Goal: Information Seeking & Learning: Find contact information

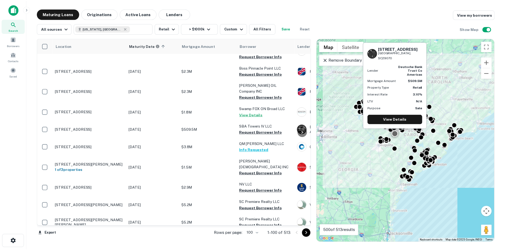
scroll to position [345, 0]
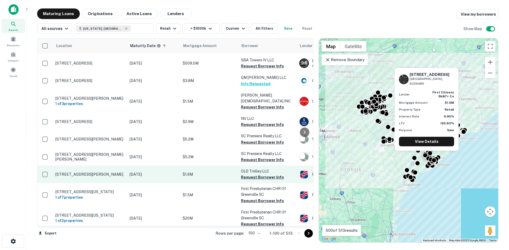
click at [92, 172] on p "427 Old Trolley Rd Summerville, SC29485" at bounding box center [89, 174] width 69 height 5
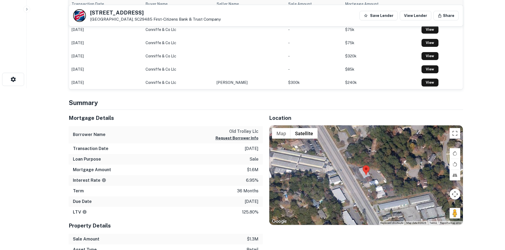
scroll to position [239, 0]
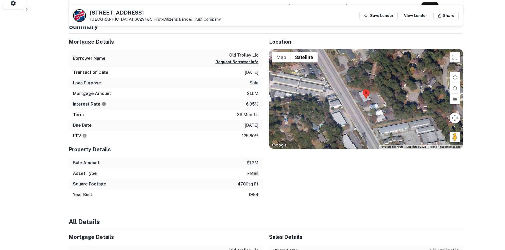
drag, startPoint x: 455, startPoint y: 139, endPoint x: 457, endPoint y: 137, distance: 3.1
click at [385, 112] on div "Map Terrain Satellite Labels Keyboard shortcuts Map Data Map data ©2025 Map dat…" at bounding box center [365, 99] width 193 height 100
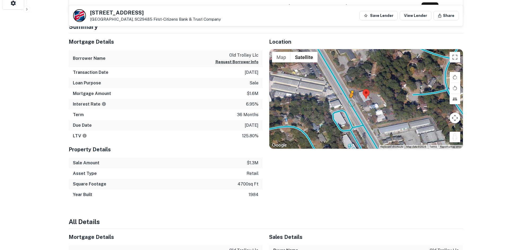
drag, startPoint x: 454, startPoint y: 138, endPoint x: 350, endPoint y: 103, distance: 109.1
click at [350, 103] on div "To activate drag with keyboard, press Alt + Enter. Once in keyboard drag state,…" at bounding box center [365, 99] width 193 height 100
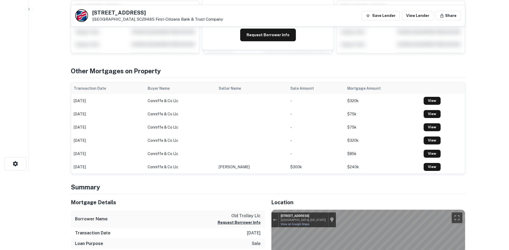
scroll to position [0, 0]
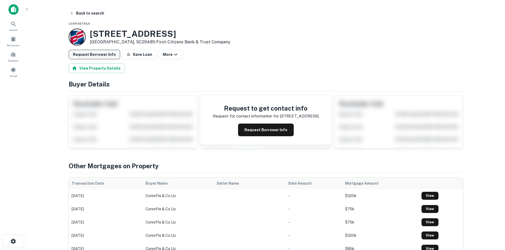
click at [102, 50] on button "Request Borrower Info" at bounding box center [94, 55] width 51 height 10
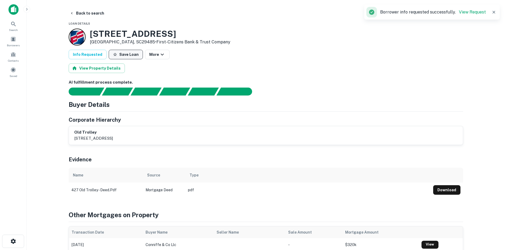
click at [125, 55] on button "Save Loan" at bounding box center [126, 55] width 34 height 10
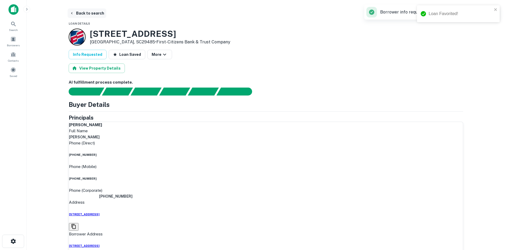
click at [78, 11] on button "Back to search" at bounding box center [87, 13] width 39 height 10
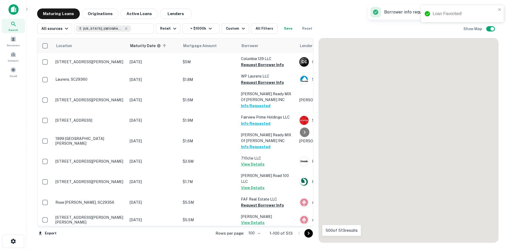
scroll to position [345, 0]
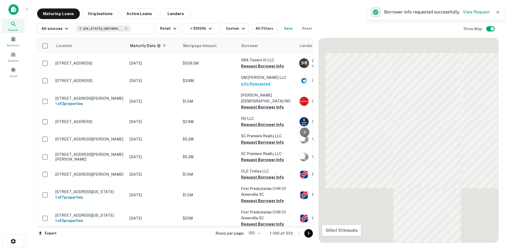
click at [307, 233] on icon "Go to next page" at bounding box center [308, 234] width 6 height 6
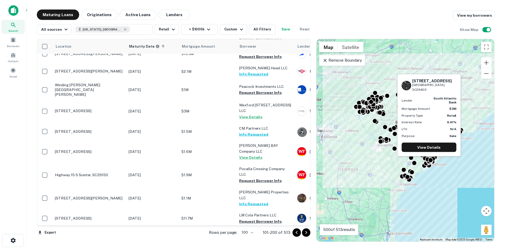
scroll to position [106, 0]
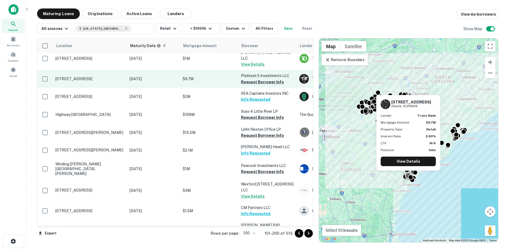
click at [91, 77] on p "103 Okatie Center Blvd N Okatie, SC29909" at bounding box center [89, 79] width 69 height 5
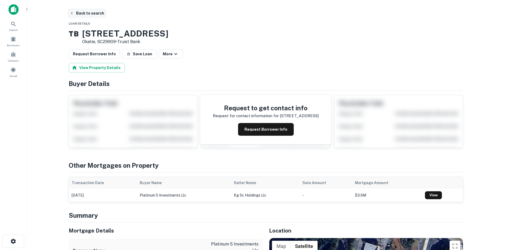
click at [83, 13] on button "Back to search" at bounding box center [87, 13] width 39 height 10
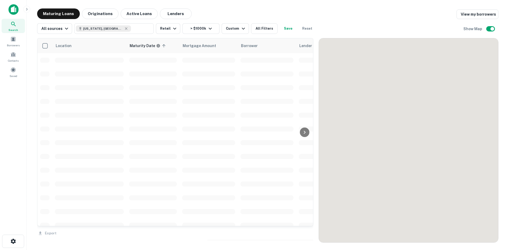
scroll to position [106, 0]
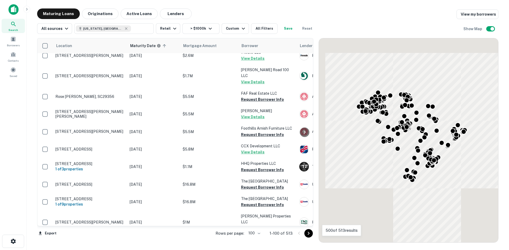
click at [309, 236] on icon "Go to next page" at bounding box center [308, 234] width 6 height 6
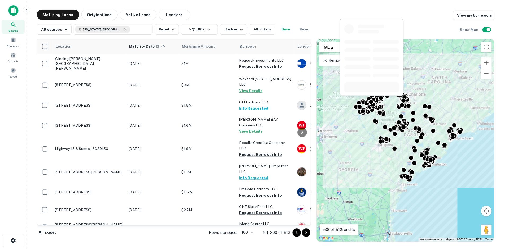
scroll to position [292, 0]
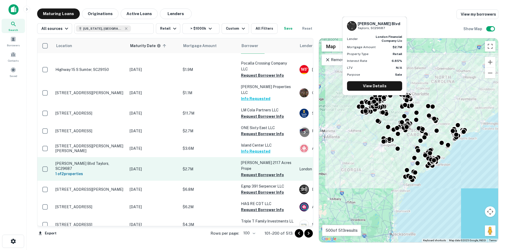
click at [104, 161] on p "Wade Hampton Blvd Taylors, SC29687" at bounding box center [89, 166] width 69 height 10
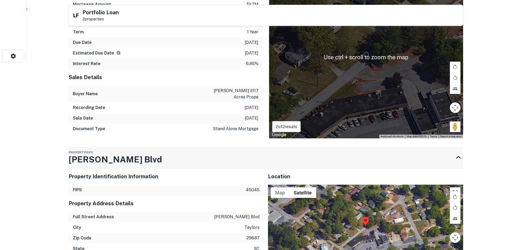
scroll to position [318, 0]
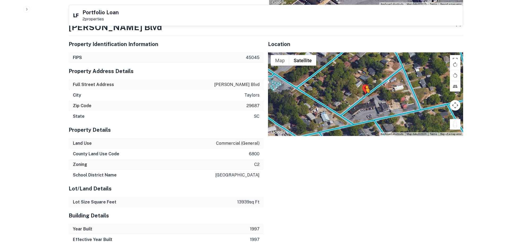
drag, startPoint x: 454, startPoint y: 129, endPoint x: 364, endPoint y: 95, distance: 95.2
click at [364, 95] on div "To activate drag with keyboard, press Alt + Enter. Once in keyboard drag state,…" at bounding box center [365, 94] width 195 height 84
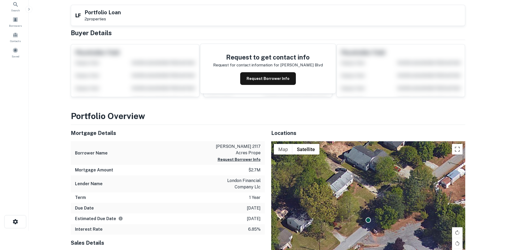
scroll to position [0, 0]
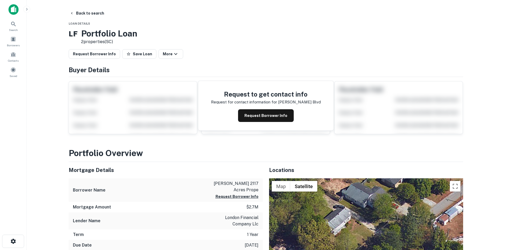
click at [79, 6] on main "Back to search Loan Details L F Portfolio Loan 2 properties (SC) Request Borrow…" at bounding box center [266, 125] width 478 height 250
click at [83, 12] on button "Back to search" at bounding box center [87, 13] width 39 height 10
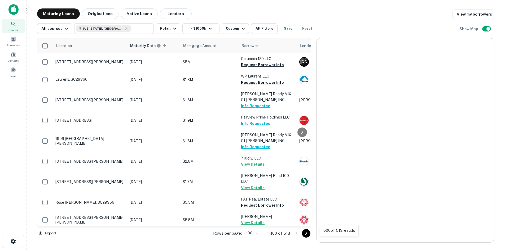
click at [309, 235] on icon "Go to next page" at bounding box center [306, 234] width 6 height 6
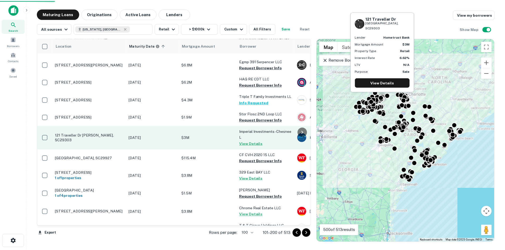
scroll to position [530, 0]
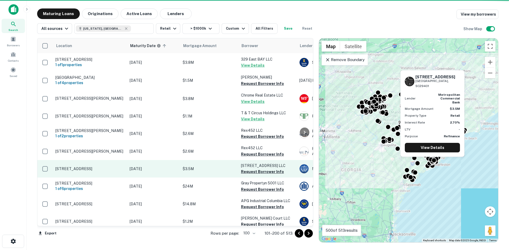
click at [102, 167] on p "276 King St Charleston, SC29401" at bounding box center [89, 169] width 69 height 5
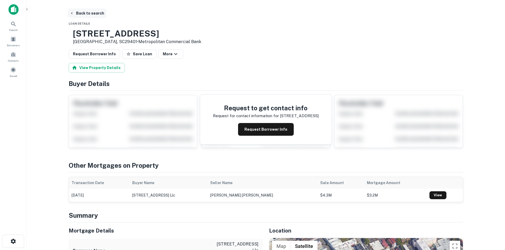
click at [87, 11] on button "Back to search" at bounding box center [87, 13] width 39 height 10
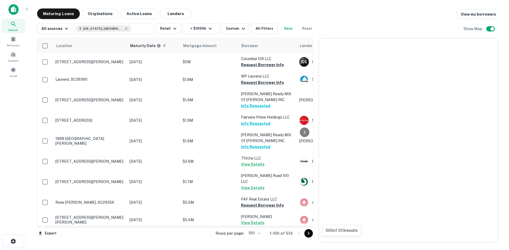
scroll to position [530, 0]
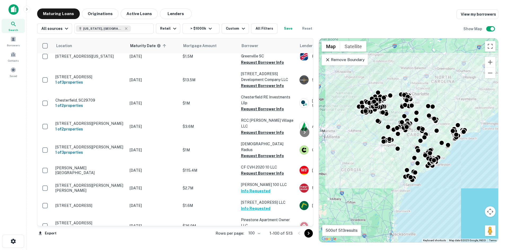
click at [310, 232] on icon "Go to next page" at bounding box center [308, 234] width 6 height 6
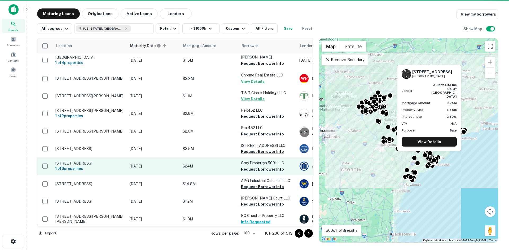
scroll to position [583, 0]
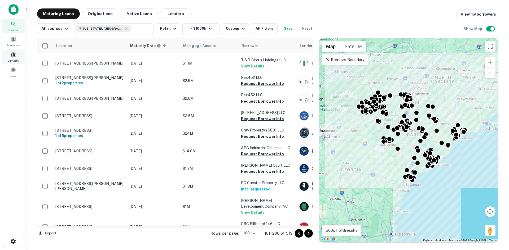
click at [14, 60] on span "Contacts" at bounding box center [13, 61] width 11 height 4
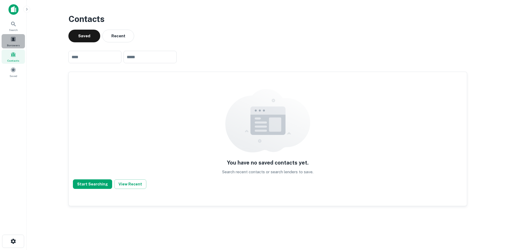
drag, startPoint x: 11, startPoint y: 45, endPoint x: 11, endPoint y: 40, distance: 5.0
click at [11, 44] on span "Borrowers" at bounding box center [13, 45] width 13 height 4
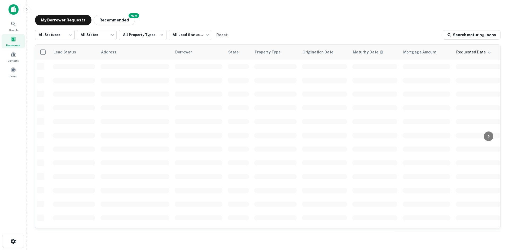
scroll to position [180, 0]
click at [66, 36] on body "Search Borrowers Contacts Saved My Borrower Requests NEW Recommended All Status…" at bounding box center [254, 125] width 509 height 250
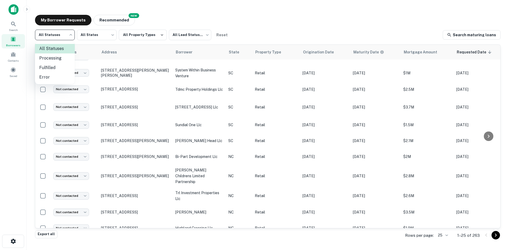
click at [58, 66] on li "Fulfilled" at bounding box center [55, 68] width 40 height 10
type input "*********"
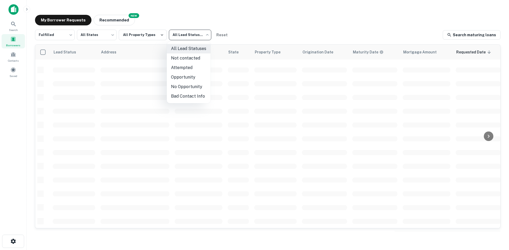
click at [182, 37] on body "Search Borrowers Contacts Saved My Borrower Requests NEW Recommended Fulfilled …" at bounding box center [254, 125] width 509 height 250
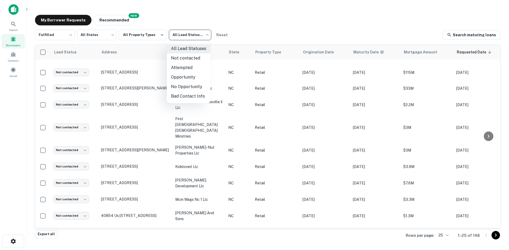
click at [184, 60] on li "Not contacted" at bounding box center [189, 59] width 44 height 10
type input "****"
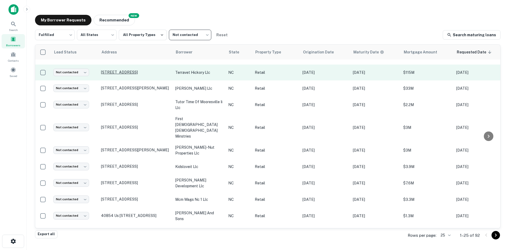
click at [111, 71] on p "1050 Us Highway 321 Nw Hickory, NC28601" at bounding box center [135, 72] width 69 height 5
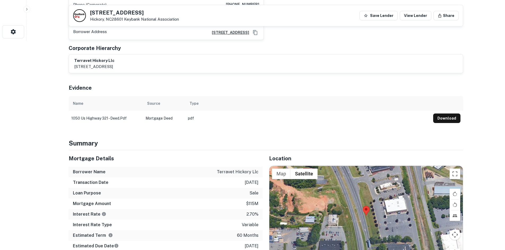
scroll to position [265, 0]
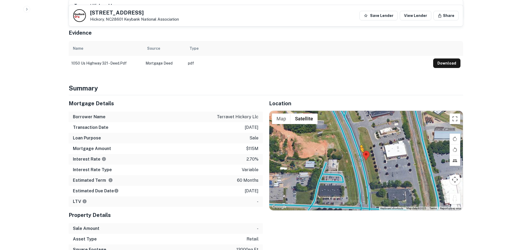
drag, startPoint x: 450, startPoint y: 196, endPoint x: 360, endPoint y: 151, distance: 101.2
click at [360, 151] on div "To activate drag with keyboard, press Alt + Enter. Once in keyboard drag state,…" at bounding box center [365, 161] width 193 height 100
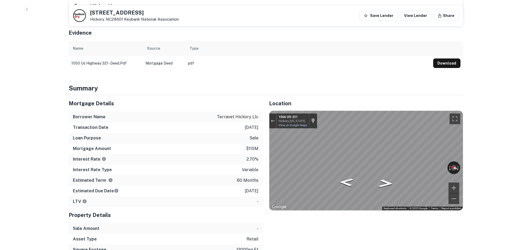
click at [430, 96] on div "Location ← Move left → Move right ↑ Move up ↓ Move down + Zoom in - Zoom out Ho…" at bounding box center [363, 185] width 200 height 181
click at [400, 214] on div "Location ← Move left → Move right ↑ Move up ↓ Move down + Zoom in - Zoom out Ho…" at bounding box center [363, 185] width 200 height 181
drag, startPoint x: 90, startPoint y: 13, endPoint x: 124, endPoint y: 20, distance: 34.5
click at [124, 20] on div "1050 US HIGHWAY 321 NW Hickory, NC28601 Keybank National Association" at bounding box center [134, 16] width 89 height 12
copy div "1050 US HIGHWAY 321 NW Hickory, NC28601"
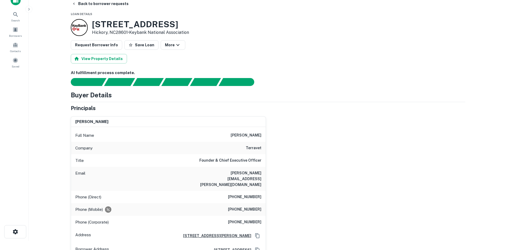
scroll to position [0, 0]
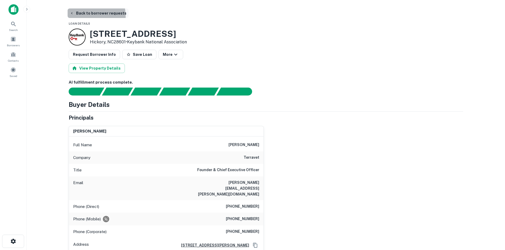
click at [83, 16] on button "Back to borrower requests" at bounding box center [98, 13] width 61 height 10
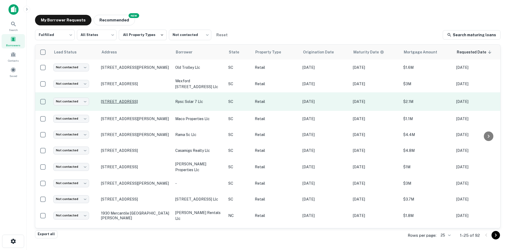
click at [125, 99] on p "1128 White Horse Rd Greenville, SC29605" at bounding box center [135, 101] width 69 height 5
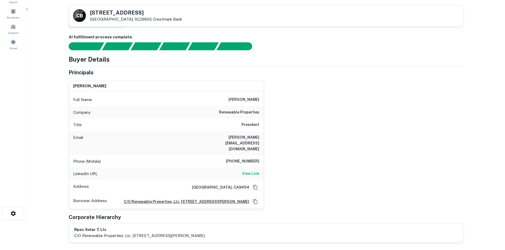
scroll to position [27, 0]
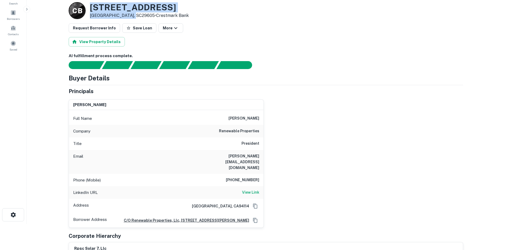
drag, startPoint x: 91, startPoint y: 7, endPoint x: 131, endPoint y: 16, distance: 40.7
click at [131, 16] on div "1128 White Horse Rd Greenville, SC29605 • Crestmark Bank" at bounding box center [139, 10] width 99 height 16
copy div "1128 White Horse Rd Greenville, SC29605"
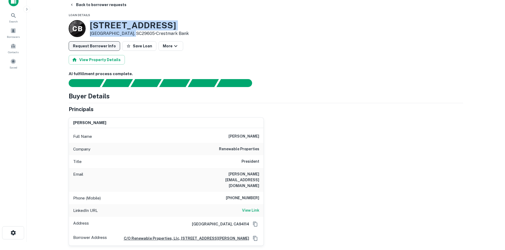
scroll to position [0, 0]
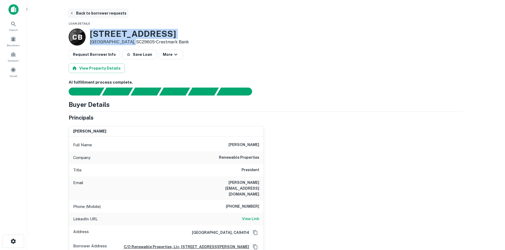
click at [85, 14] on button "Back to borrower requests" at bounding box center [98, 13] width 61 height 10
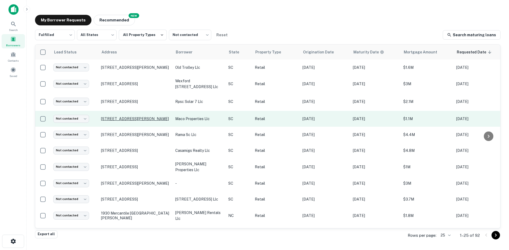
click at [134, 117] on p "1 Saint Andrews Rd Columbia, SC29212" at bounding box center [135, 119] width 69 height 5
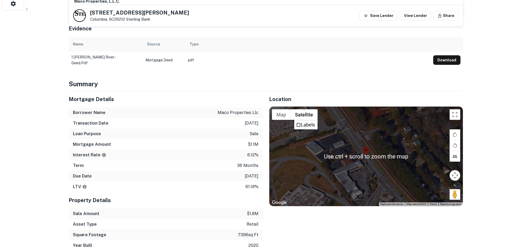
scroll to position [239, 0]
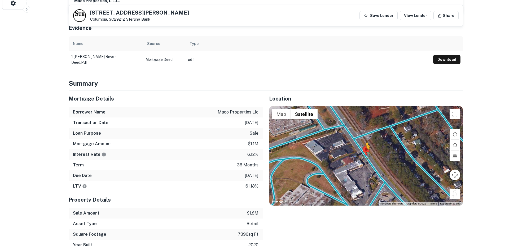
drag, startPoint x: 459, startPoint y: 190, endPoint x: 363, endPoint y: 151, distance: 103.2
click at [363, 151] on div "To activate drag with keyboard, press Alt + Enter. Once in keyboard drag state,…" at bounding box center [365, 156] width 193 height 100
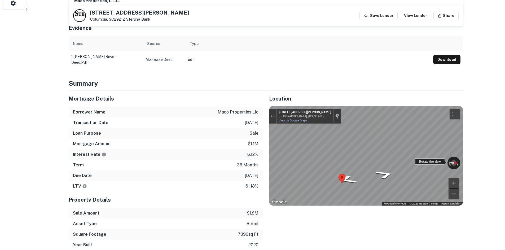
click at [422, 157] on div "← Move left → Move right ↑ Move up ↓ Move down + Zoom in - Zoom out 6855 St And…" at bounding box center [365, 156] width 193 height 100
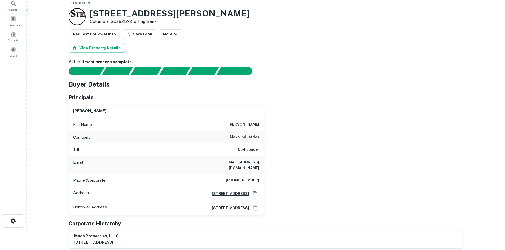
scroll to position [0, 0]
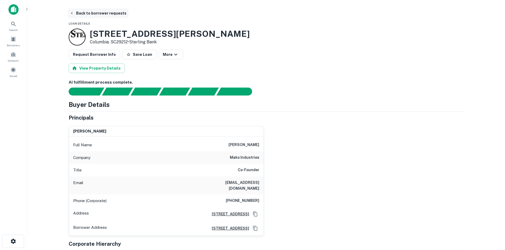
click at [86, 12] on button "Back to borrower requests" at bounding box center [98, 13] width 61 height 10
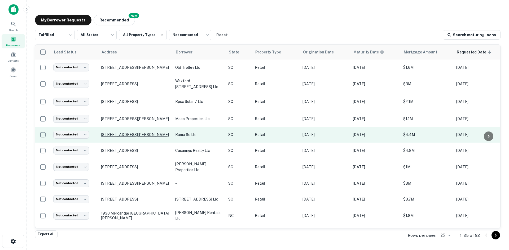
click at [150, 134] on p "1339 Gold Hill Rd Fort Mill, SC29708" at bounding box center [135, 135] width 69 height 5
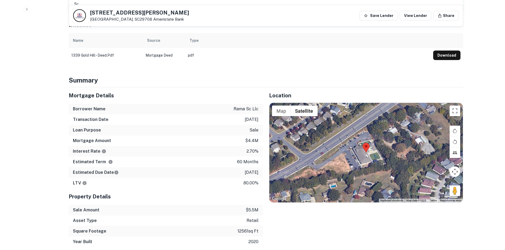
scroll to position [265, 0]
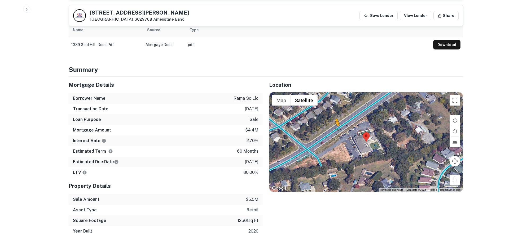
drag, startPoint x: 452, startPoint y: 175, endPoint x: 334, endPoint y: 125, distance: 128.2
click at [334, 125] on div "To activate drag with keyboard, press Alt + Enter. Once in keyboard drag state,…" at bounding box center [365, 143] width 193 height 100
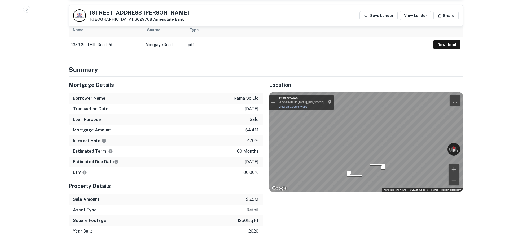
click at [258, 121] on div "Mortgage Details Borrower Name rama sc llc Transaction Date 3/11/2021 Loan Purp…" at bounding box center [262, 157] width 401 height 160
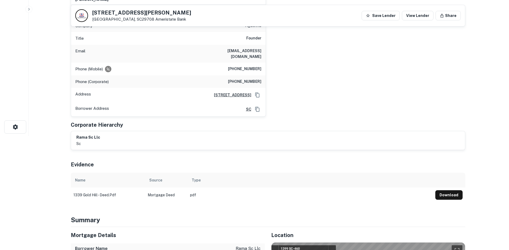
scroll to position [0, 0]
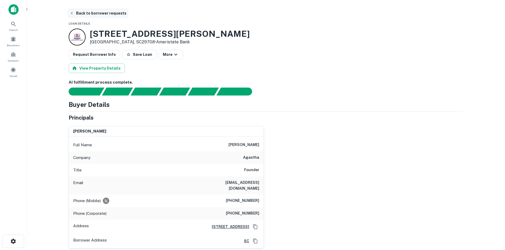
click at [98, 14] on button "Back to borrower requests" at bounding box center [98, 13] width 61 height 10
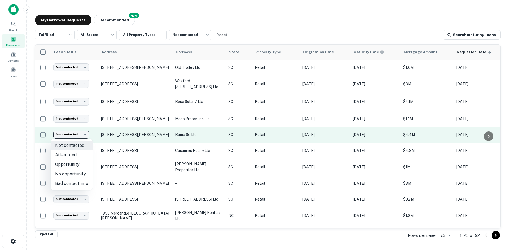
click at [87, 132] on body "Search Borrowers Contacts Saved My Borrower Requests NEW Recommended Fulfilled …" at bounding box center [254, 125] width 509 height 250
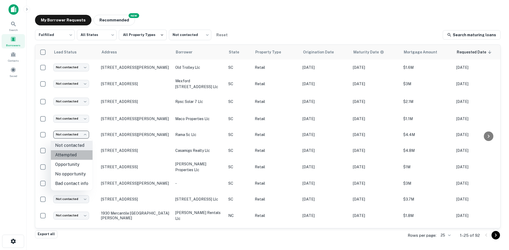
click at [76, 156] on li "Attempted" at bounding box center [72, 156] width 42 height 10
type input "*********"
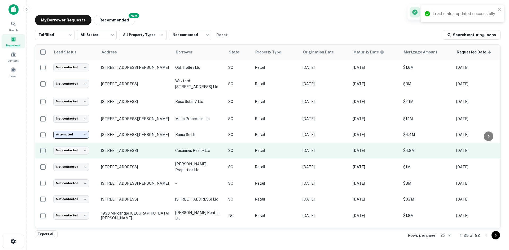
click at [123, 148] on td "492 King St Charleston, SC29403" at bounding box center [135, 151] width 74 height 16
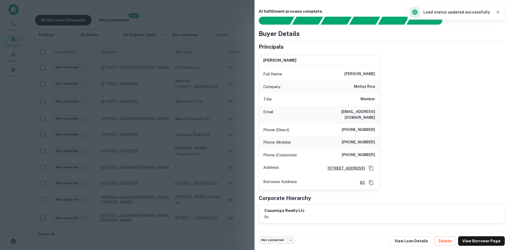
click at [499, 14] on icon "button" at bounding box center [497, 12] width 3 height 3
click at [104, 139] on div at bounding box center [254, 125] width 509 height 250
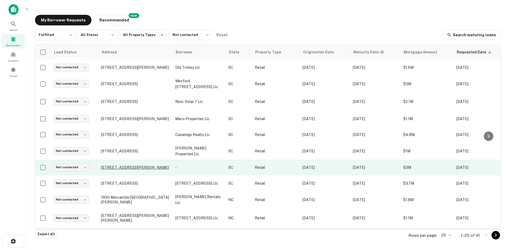
click at [133, 166] on p "2709 Church St Conway, SC29526" at bounding box center [135, 167] width 69 height 5
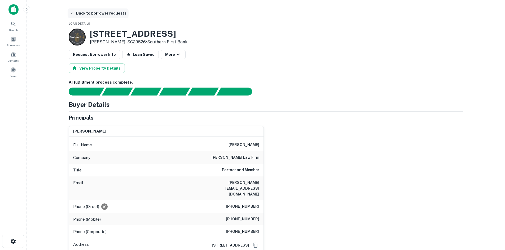
click at [88, 12] on button "Back to borrower requests" at bounding box center [98, 13] width 61 height 10
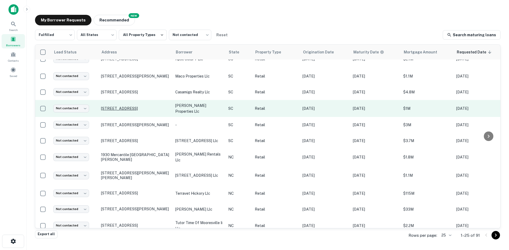
scroll to position [53, 0]
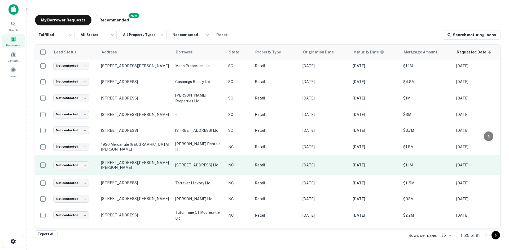
click at [133, 161] on td "4201 Monroe Rd Charlotte, NC28205" at bounding box center [135, 166] width 74 height 20
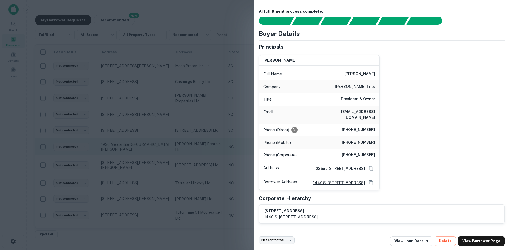
click at [192, 144] on div at bounding box center [254, 125] width 509 height 250
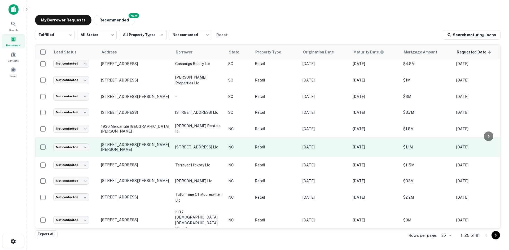
scroll to position [80, 0]
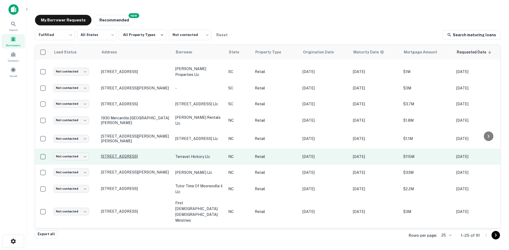
click at [108, 154] on p "1050 Us Highway 321 Nw Hickory, NC28601" at bounding box center [135, 156] width 69 height 5
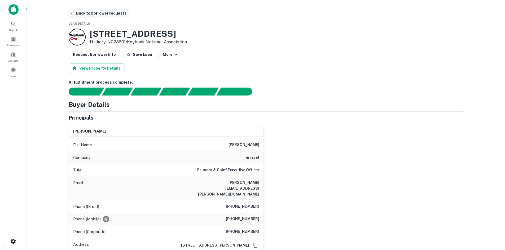
click at [81, 11] on button "Back to borrower requests" at bounding box center [98, 13] width 61 height 10
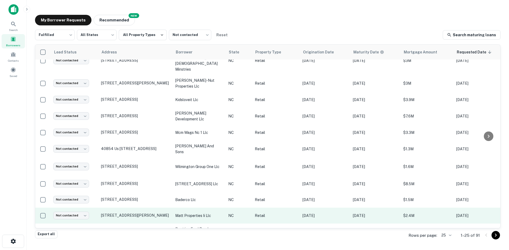
scroll to position [222, 0]
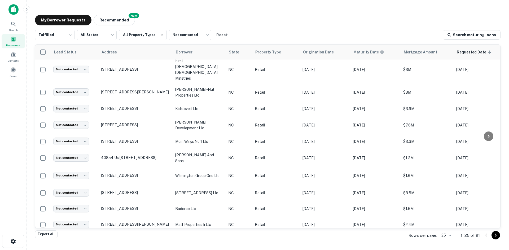
click at [445, 236] on body "Search Borrowers Contacts Saved My Borrower Requests NEW Recommended Fulfilled …" at bounding box center [254, 125] width 509 height 250
click at [445, 240] on li "1000" at bounding box center [446, 240] width 18 height 10
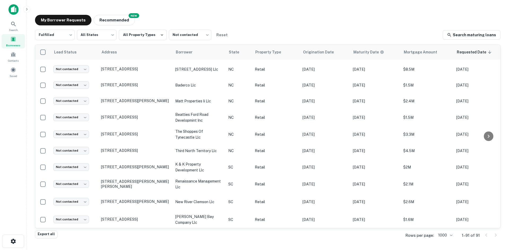
scroll to position [354, 0]
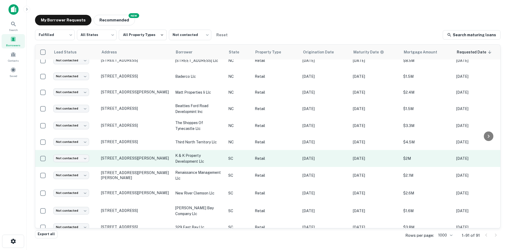
click at [144, 150] on td "101 Harbison Blvd Columbia, SC29212" at bounding box center [135, 158] width 74 height 17
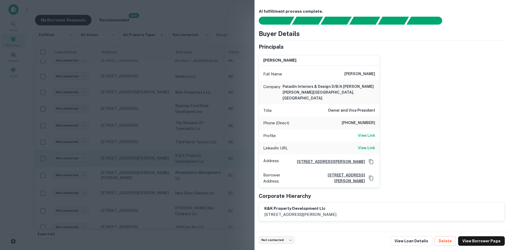
drag, startPoint x: 142, startPoint y: 108, endPoint x: 125, endPoint y: 134, distance: 31.0
click at [141, 108] on div at bounding box center [254, 125] width 509 height 250
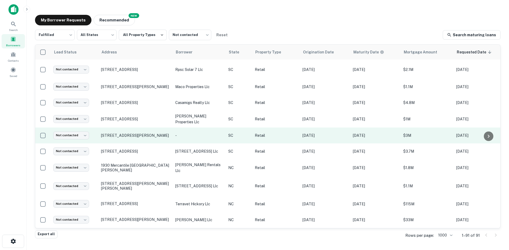
scroll to position [0, 0]
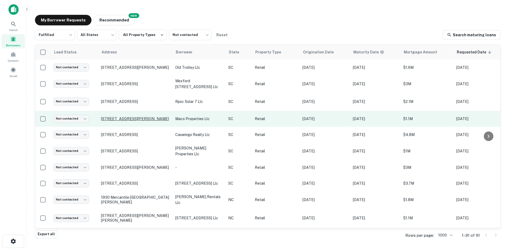
click at [129, 118] on p "1 Saint Andrews Rd Columbia, SC29212" at bounding box center [135, 119] width 69 height 5
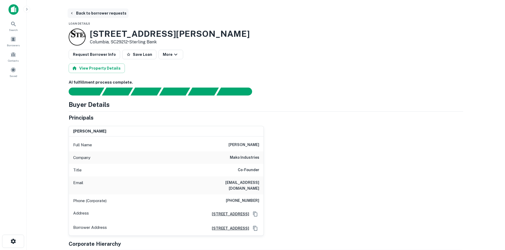
click at [86, 12] on button "Back to borrower requests" at bounding box center [98, 13] width 61 height 10
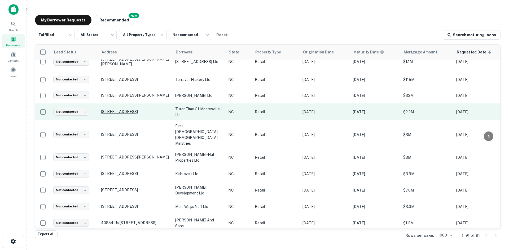
scroll to position [212, 0]
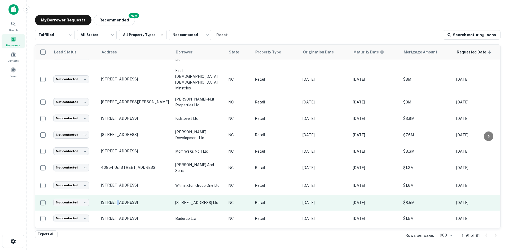
click at [116, 200] on p "3705 Carolina Beach Rd Wilmington, NC28412" at bounding box center [135, 202] width 69 height 5
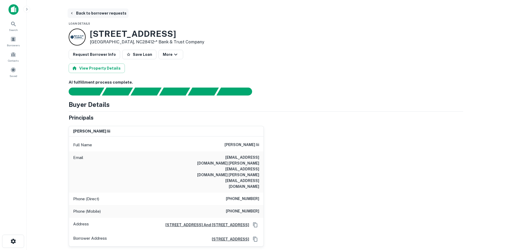
click at [90, 10] on button "Back to borrower requests" at bounding box center [98, 13] width 61 height 10
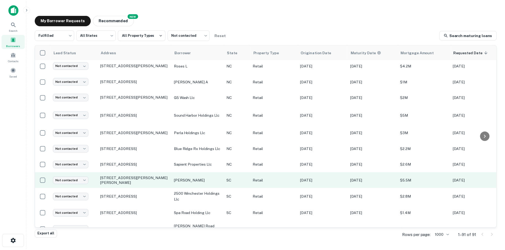
scroll to position [583, 0]
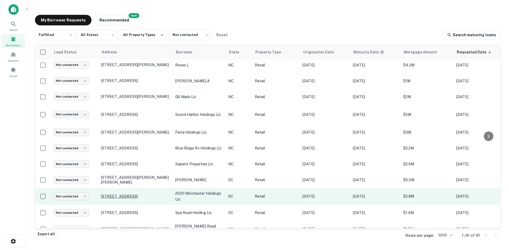
click at [120, 194] on p "2500 Winchester Pl Spartanburg, SC29301" at bounding box center [135, 196] width 69 height 5
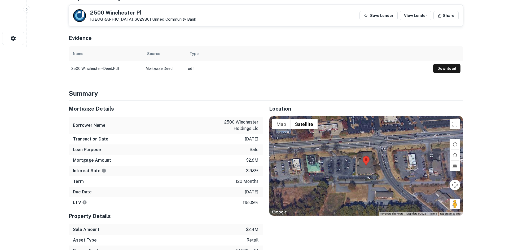
scroll to position [212, 0]
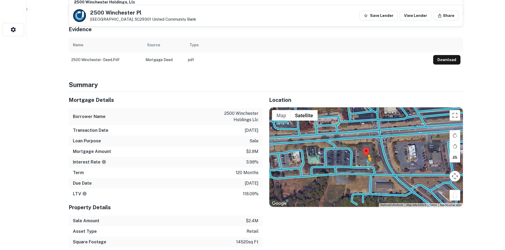
drag, startPoint x: 451, startPoint y: 190, endPoint x: 367, endPoint y: 161, distance: 88.5
click at [367, 161] on div "To activate drag with keyboard, press Alt + Enter. Once in keyboard drag state,…" at bounding box center [365, 158] width 193 height 100
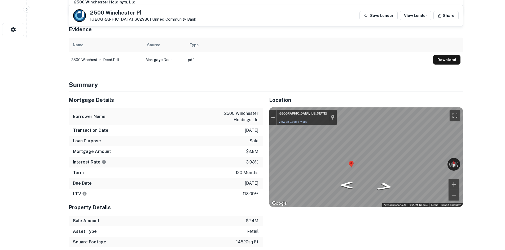
click at [410, 152] on div "Map" at bounding box center [365, 158] width 193 height 100
drag, startPoint x: 352, startPoint y: 158, endPoint x: 249, endPoint y: 179, distance: 104.6
click at [249, 179] on div "Mortgage Details Borrower Name 2500 winchester holdings llc Transaction Date 1/…" at bounding box center [262, 175] width 401 height 166
click at [259, 158] on div "Mortgage Details Borrower Name 2500 winchester holdings llc Transaction Date 1/…" at bounding box center [262, 175] width 401 height 166
click at [259, 156] on div "Mortgage Details Borrower Name 2500 winchester holdings llc Transaction Date 1/…" at bounding box center [262, 175] width 401 height 166
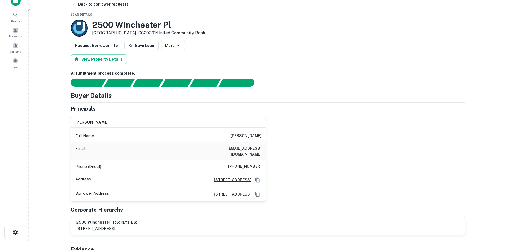
scroll to position [0, 0]
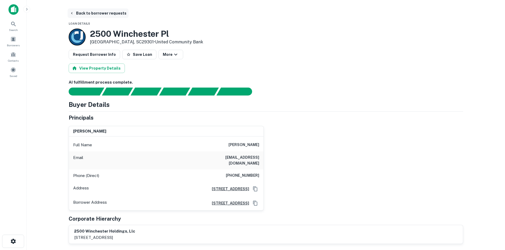
click at [96, 14] on button "Back to borrower requests" at bounding box center [98, 13] width 61 height 10
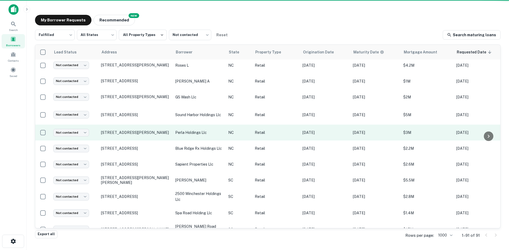
scroll to position [583, 0]
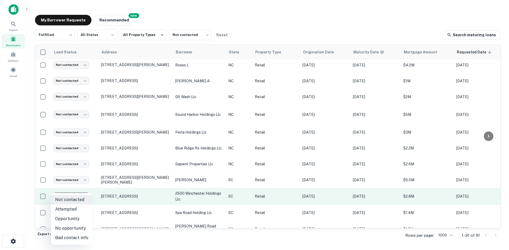
click at [81, 186] on body "Search Borrowers Contacts Saved My Borrower Requests NEW Recommended Fulfilled …" at bounding box center [254, 125] width 509 height 250
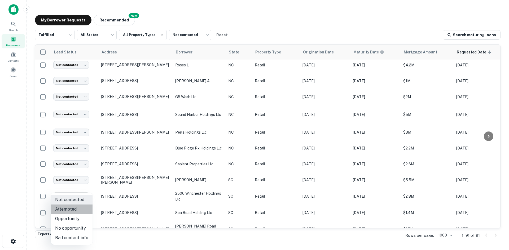
click at [79, 208] on li "Attempted" at bounding box center [72, 210] width 42 height 10
type input "*********"
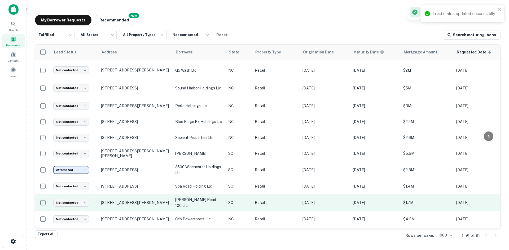
scroll to position [636, 0]
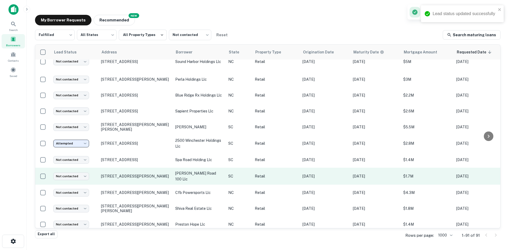
click at [120, 192] on p "1035 Outlet Center Dr Smithfield, NC27577" at bounding box center [135, 193] width 69 height 5
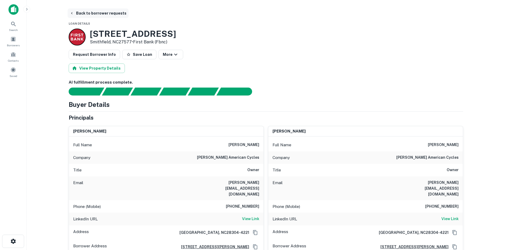
click at [91, 12] on button "Back to borrower requests" at bounding box center [98, 13] width 61 height 10
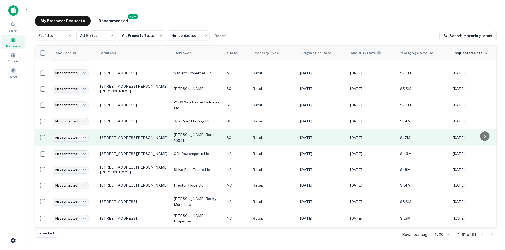
scroll to position [705, 0]
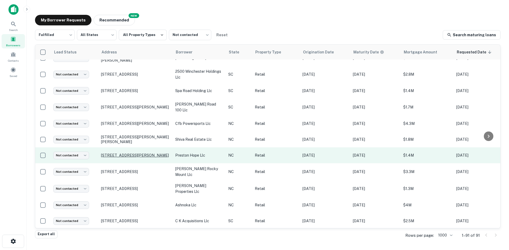
click at [119, 155] on p "101 Preston Executive Dr Cary, NC27513" at bounding box center [135, 155] width 69 height 5
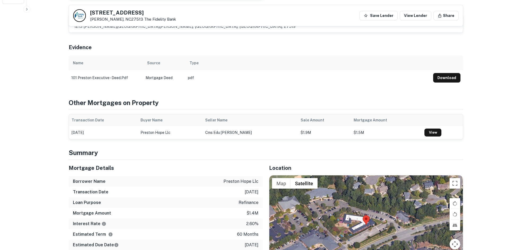
scroll to position [265, 0]
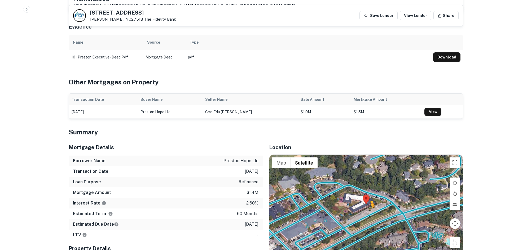
drag, startPoint x: 456, startPoint y: 241, endPoint x: 370, endPoint y: 206, distance: 93.5
click at [370, 206] on div "To activate drag with keyboard, press Alt + Enter. Once in keyboard drag state,…" at bounding box center [365, 205] width 193 height 100
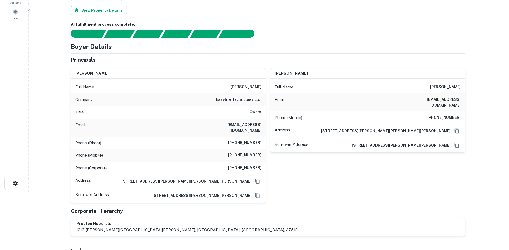
scroll to position [0, 0]
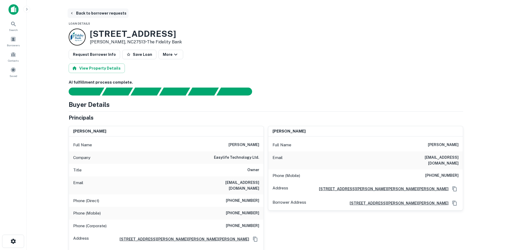
click at [99, 13] on button "Back to borrower requests" at bounding box center [98, 13] width 61 height 10
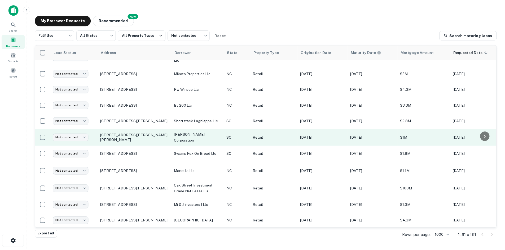
scroll to position [944, 0]
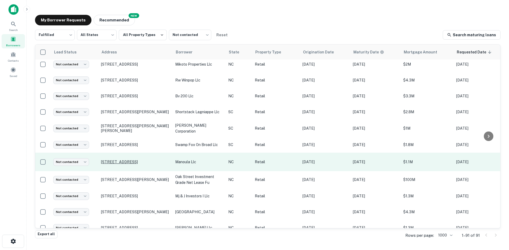
click at [149, 161] on p "216 S Main St China Grove, NC28023" at bounding box center [135, 162] width 69 height 5
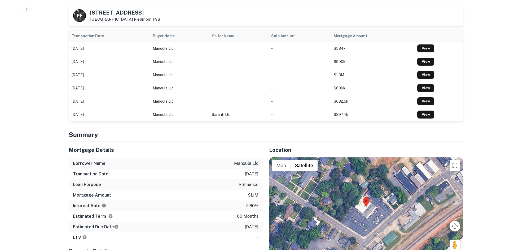
scroll to position [345, 0]
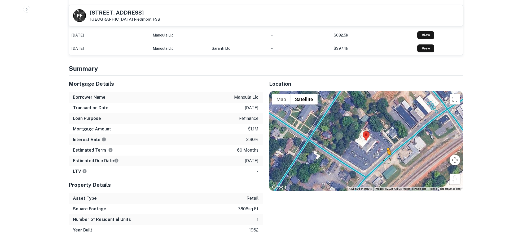
drag, startPoint x: 455, startPoint y: 177, endPoint x: 385, endPoint y: 153, distance: 74.4
click at [385, 153] on div "To activate drag with keyboard, press Alt + Enter. Once in keyboard drag state,…" at bounding box center [365, 141] width 193 height 100
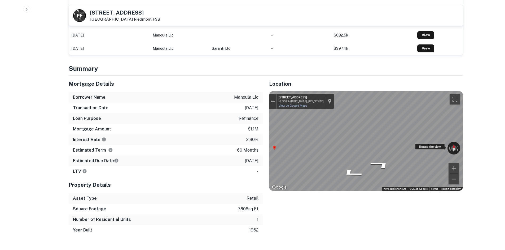
click at [429, 140] on div "← Move left → Move right ↑ Move up ↓ Move down + Zoom in - Zoom out 214 S Main …" at bounding box center [365, 141] width 193 height 100
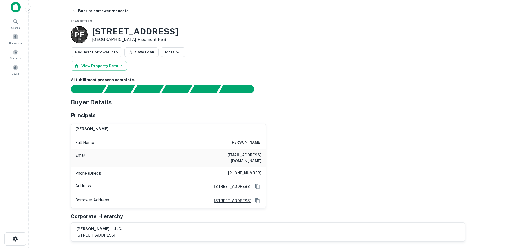
scroll to position [0, 0]
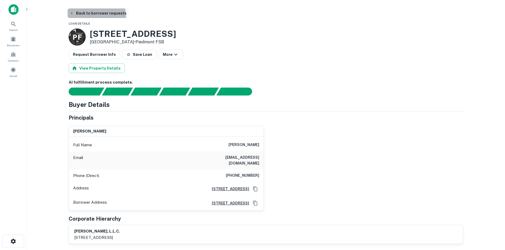
click at [91, 16] on button "Back to borrower requests" at bounding box center [98, 13] width 61 height 10
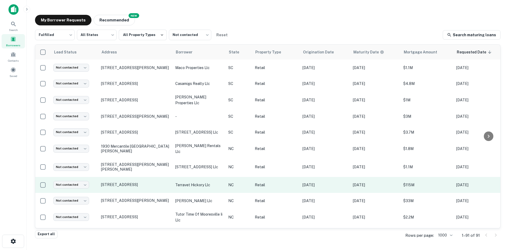
scroll to position [53, 0]
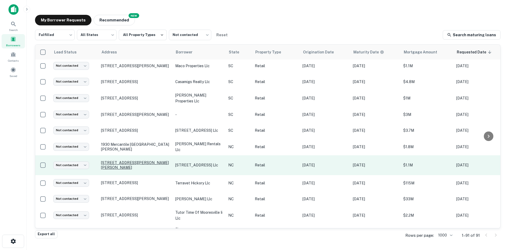
click at [123, 165] on p "4201 Monroe Rd Charlotte, NC28205" at bounding box center [135, 166] width 69 height 10
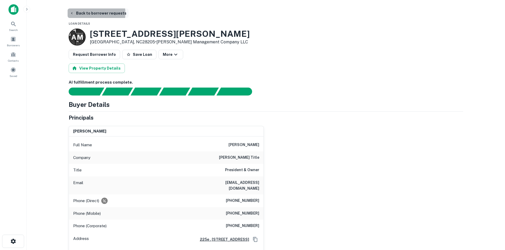
click at [88, 13] on button "Back to borrower requests" at bounding box center [98, 13] width 61 height 10
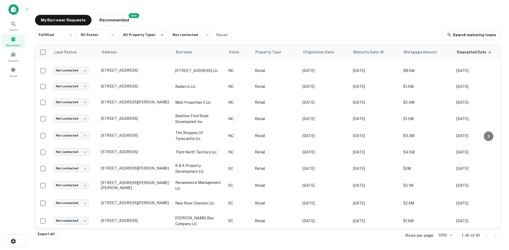
scroll to position [345, 0]
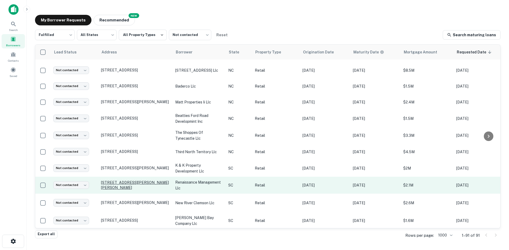
click at [145, 181] on p "4867 Calhoun Memorial Hwy Easley, SC29640" at bounding box center [135, 186] width 69 height 10
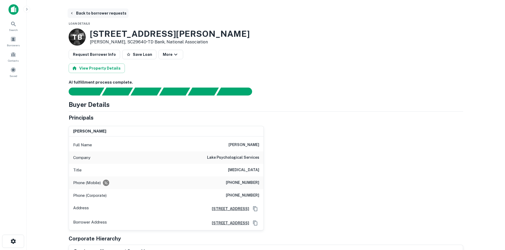
click at [100, 14] on button "Back to borrower requests" at bounding box center [98, 13] width 61 height 10
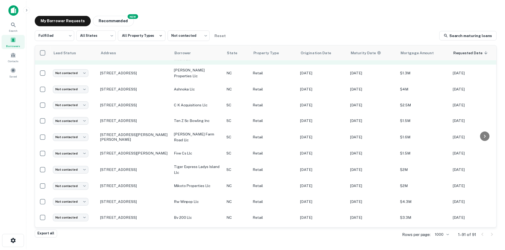
scroll to position [848, 0]
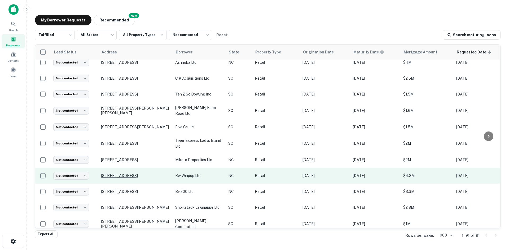
click at [124, 174] on p "234 Turnersburg Hwy Statesville, NC28625" at bounding box center [135, 176] width 69 height 5
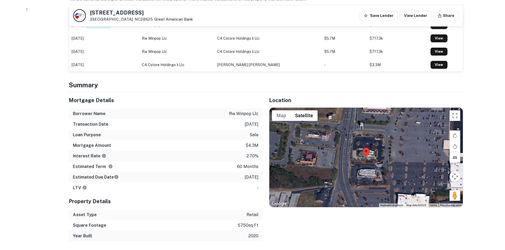
scroll to position [318, 0]
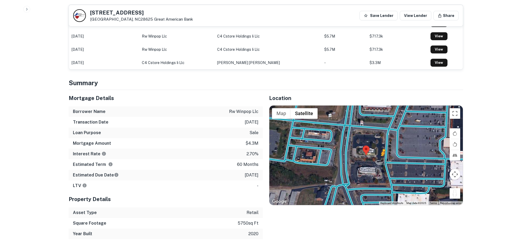
drag, startPoint x: 456, startPoint y: 186, endPoint x: 384, endPoint y: 149, distance: 81.3
click at [384, 149] on div "To activate drag with keyboard, press Alt + Enter. Once in keyboard drag state,…" at bounding box center [365, 156] width 193 height 100
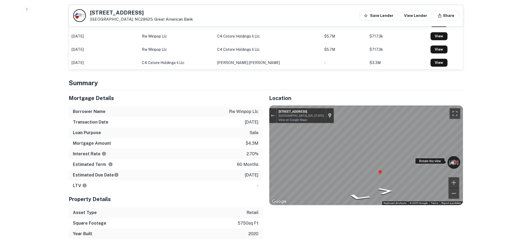
click at [453, 153] on div "← Move left → Move right ↑ Move up ↓ Move down + Zoom in - Zoom out 131 4th Cre…" at bounding box center [365, 156] width 193 height 100
click at [453, 159] on button "Reset the view" at bounding box center [454, 163] width 14 height 8
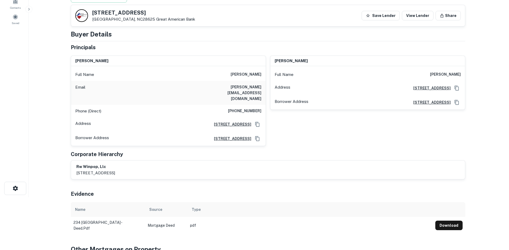
scroll to position [0, 0]
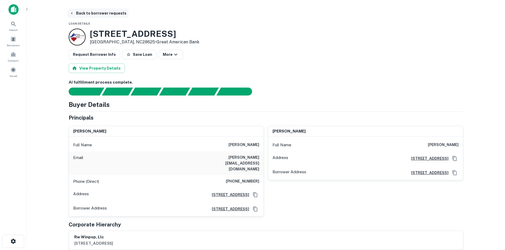
click at [96, 10] on button "Back to borrower requests" at bounding box center [98, 13] width 61 height 10
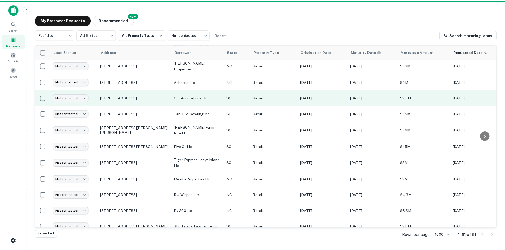
scroll to position [848, 0]
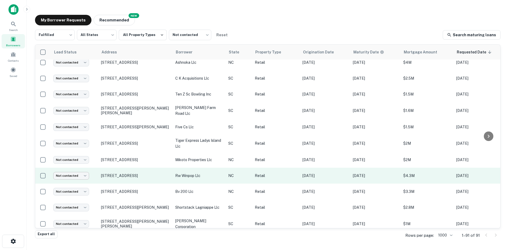
click at [80, 175] on body "Search Borrowers Contacts Saved My Borrower Requests NEW Recommended Fulfilled …" at bounding box center [254, 125] width 509 height 250
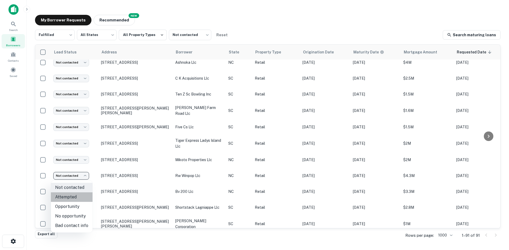
click at [78, 196] on li "Attempted" at bounding box center [72, 198] width 42 height 10
type input "*********"
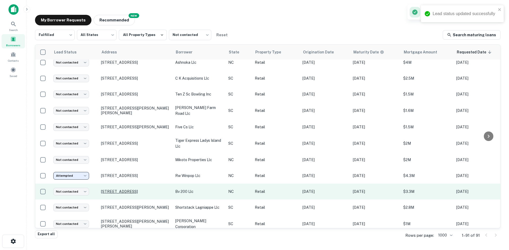
click at [109, 192] on p "1711 E 11th St Siler City, NC27344" at bounding box center [135, 192] width 69 height 5
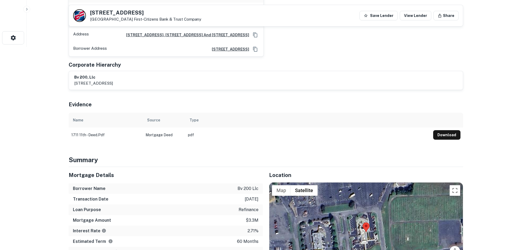
scroll to position [292, 0]
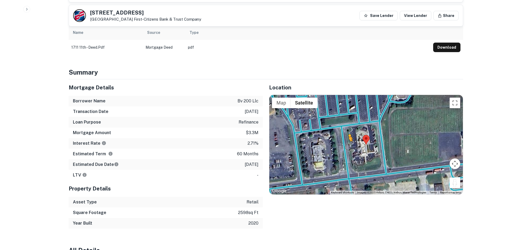
drag, startPoint x: 458, startPoint y: 162, endPoint x: 346, endPoint y: 127, distance: 117.0
click at [346, 127] on div "To activate drag with keyboard, press Alt + Enter. Once in keyboard drag state,…" at bounding box center [365, 145] width 193 height 100
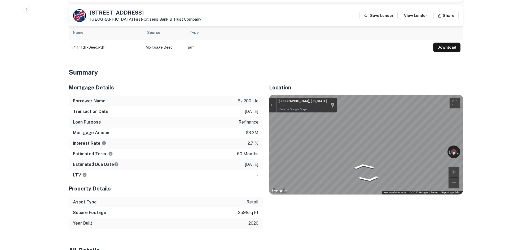
click at [264, 116] on div "Location ← Move left → Move right ↑ Move up ↓ Move down + Zoom in - Zoom out Ho…" at bounding box center [363, 154] width 200 height 149
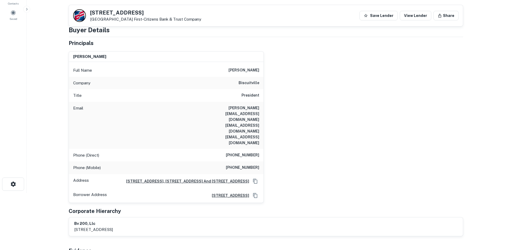
scroll to position [27, 0]
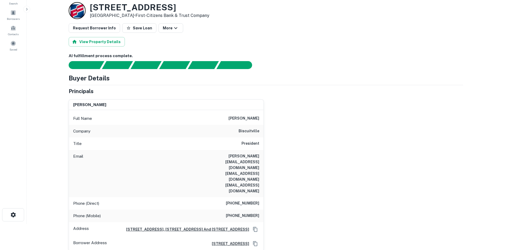
drag, startPoint x: 324, startPoint y: 156, endPoint x: 365, endPoint y: 122, distance: 53.6
click at [365, 122] on div "maurice n jennings jr Full Name maurice n jennings jr Company biscuitville Titl…" at bounding box center [263, 173] width 399 height 156
click at [359, 142] on div "maurice n jennings jr Full Name maurice n jennings jr Company biscuitville Titl…" at bounding box center [263, 173] width 399 height 156
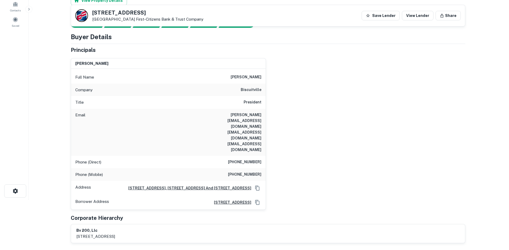
scroll to position [0, 0]
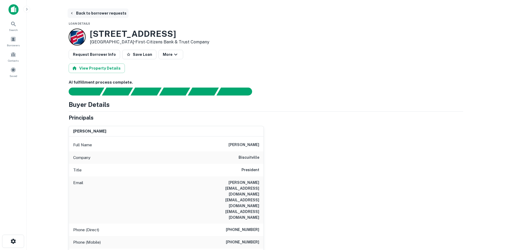
click at [103, 15] on button "Back to borrower requests" at bounding box center [98, 13] width 61 height 10
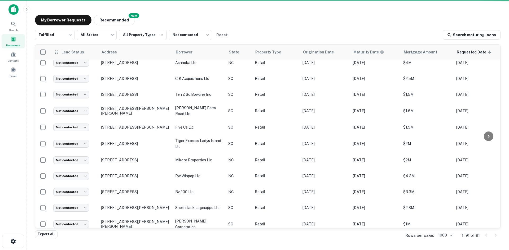
scroll to position [848, 0]
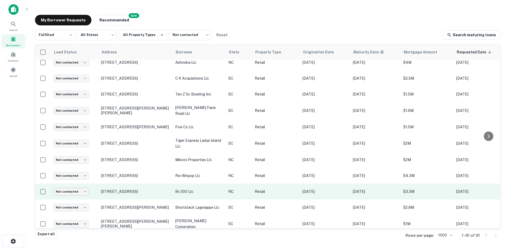
click at [87, 193] on body "Search Borrowers Contacts Saved My Borrower Requests NEW Recommended Fulfilled …" at bounding box center [254, 125] width 509 height 250
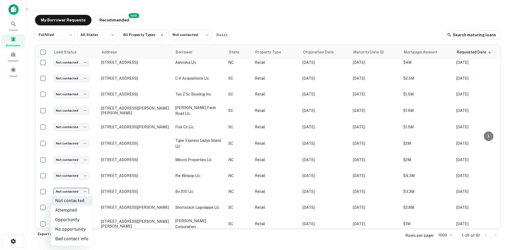
click at [79, 227] on li "No opportunity" at bounding box center [72, 230] width 42 height 10
type input "**********"
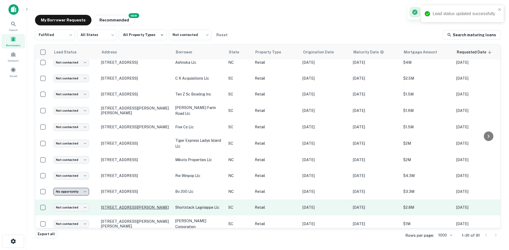
click at [112, 209] on p "[STREET_ADDRESS][PERSON_NAME]" at bounding box center [135, 207] width 69 height 5
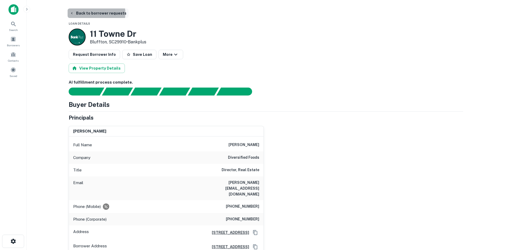
click at [96, 13] on button "Back to borrower requests" at bounding box center [98, 13] width 61 height 10
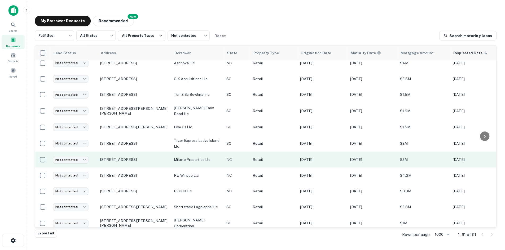
scroll to position [901, 0]
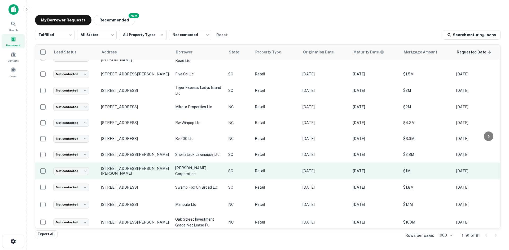
click at [131, 165] on td "1701 Pearman Dairy Rd Anderson, SC29625" at bounding box center [135, 171] width 74 height 17
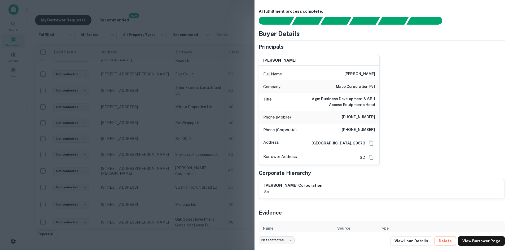
click at [131, 167] on div at bounding box center [254, 125] width 509 height 250
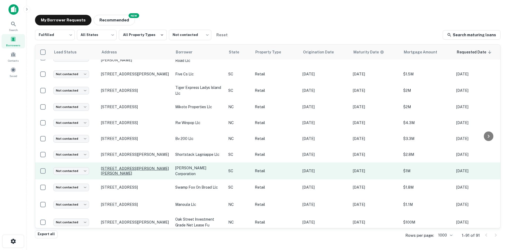
click at [131, 171] on p "1701 Pearman Dairy Rd Anderson, SC29625" at bounding box center [135, 171] width 69 height 10
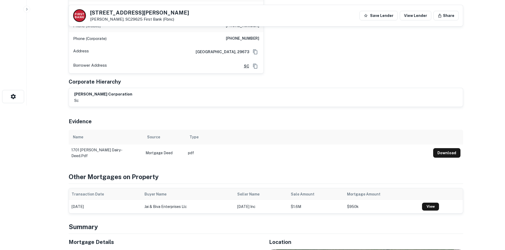
scroll to position [239, 0]
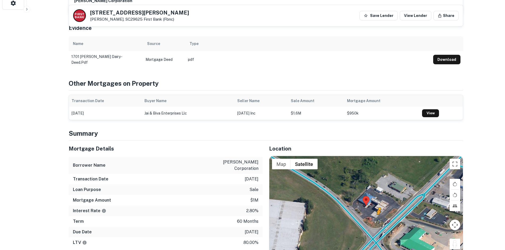
drag, startPoint x: 457, startPoint y: 243, endPoint x: 387, endPoint y: 221, distance: 73.4
click at [387, 221] on div "To activate drag with keyboard, press Alt + Enter. Once in keyboard drag state,…" at bounding box center [365, 206] width 193 height 100
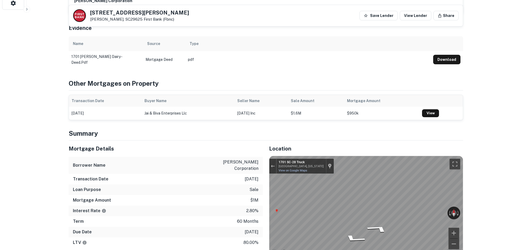
scroll to position [244, 0]
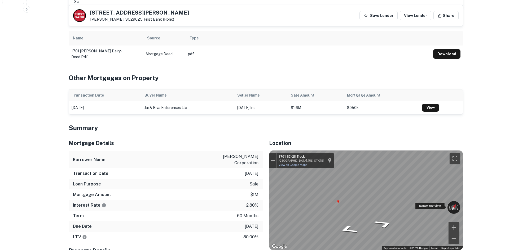
click at [423, 204] on div "← Move left → Move right ↑ Move up ↓ Move down + Zoom in - Zoom out 1701 SC-28 …" at bounding box center [365, 201] width 193 height 100
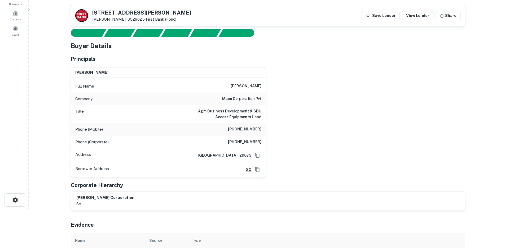
scroll to position [0, 0]
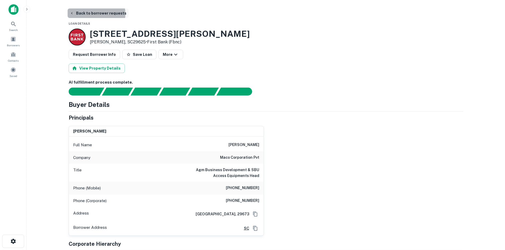
click at [96, 14] on button "Back to borrower requests" at bounding box center [98, 13] width 61 height 10
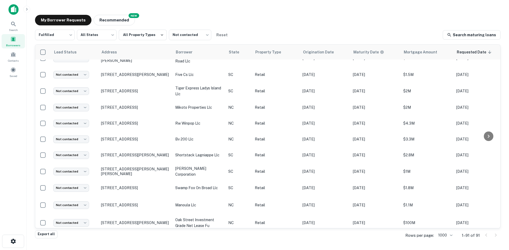
scroll to position [901, 0]
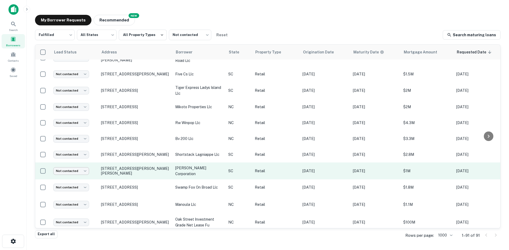
click at [74, 170] on body "Search Borrowers Contacts Saved My Borrower Requests NEW Recommended Fulfilled …" at bounding box center [254, 125] width 509 height 250
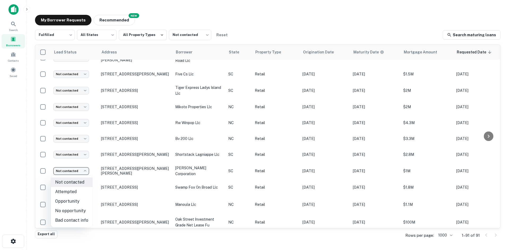
click at [77, 190] on li "Attempted" at bounding box center [72, 192] width 42 height 10
type input "*********"
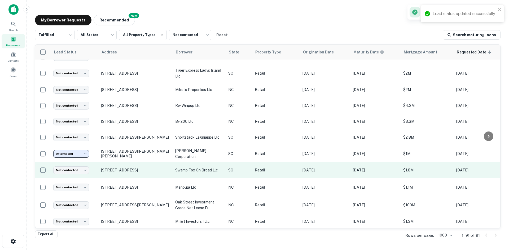
scroll to position [928, 0]
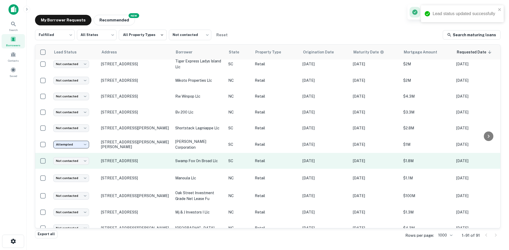
click at [128, 164] on td "53 Broad St Charleston, SC29401" at bounding box center [135, 161] width 74 height 16
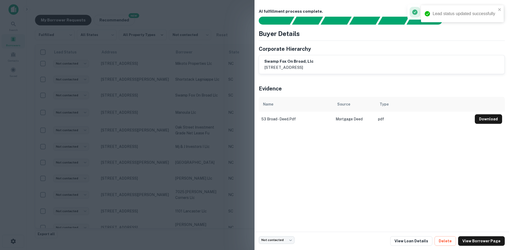
scroll to position [911, 0]
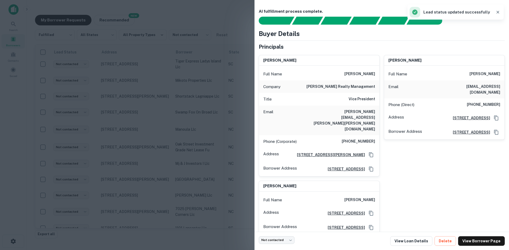
click at [121, 165] on div at bounding box center [254, 125] width 509 height 250
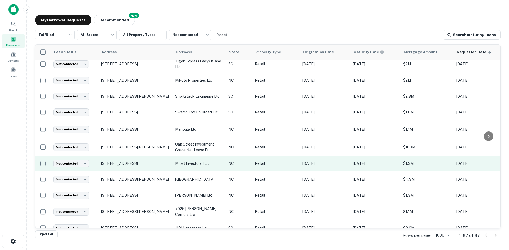
click at [130, 162] on p "[STREET_ADDRESS]" at bounding box center [135, 163] width 69 height 5
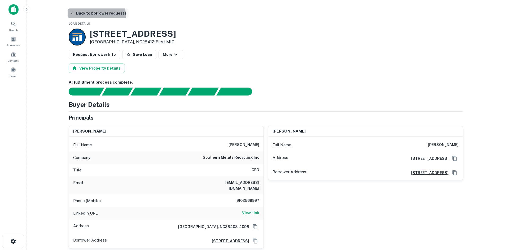
click at [92, 16] on button "Back to borrower requests" at bounding box center [98, 13] width 61 height 10
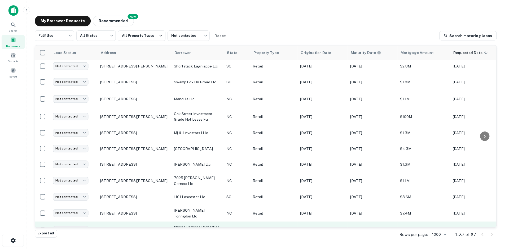
scroll to position [990, 0]
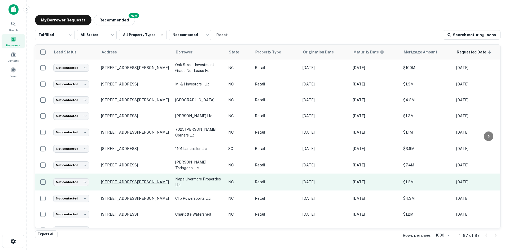
click at [135, 180] on p "[STREET_ADDRESS][PERSON_NAME]" at bounding box center [135, 182] width 69 height 5
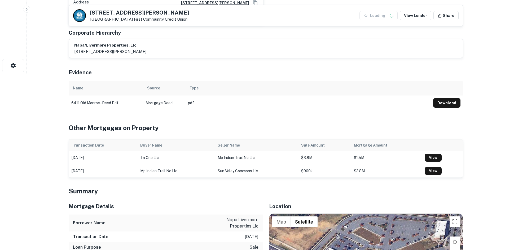
scroll to position [265, 0]
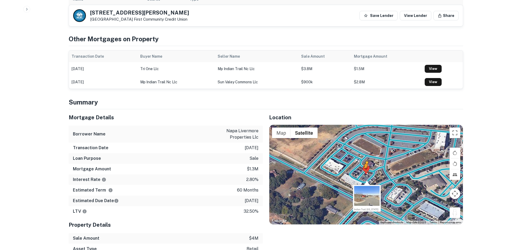
drag, startPoint x: 453, startPoint y: 214, endPoint x: 364, endPoint y: 172, distance: 98.5
click at [364, 172] on div "To activate drag with keyboard, press Alt + Enter. Once in keyboard drag state,…" at bounding box center [365, 175] width 193 height 100
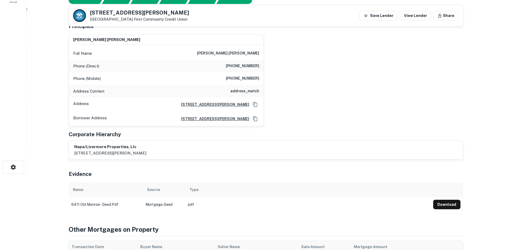
scroll to position [53, 0]
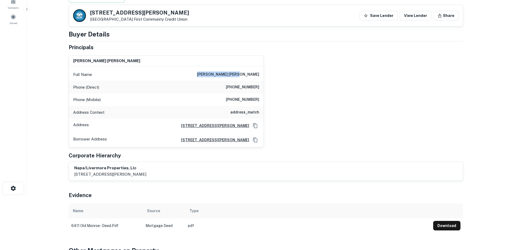
drag, startPoint x: 220, startPoint y: 72, endPoint x: 270, endPoint y: 73, distance: 49.6
click at [270, 73] on div "norman lloyd bailey Full Name norman lloyd bailey Phone (Direct) (510) 794-6362…" at bounding box center [263, 99] width 399 height 96
copy h6 "norman lloyd bailey"
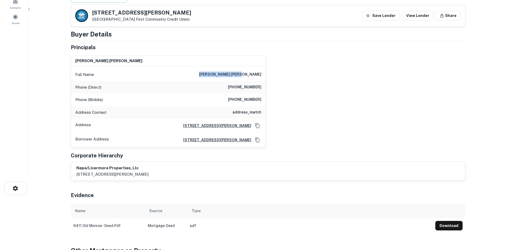
scroll to position [0, 0]
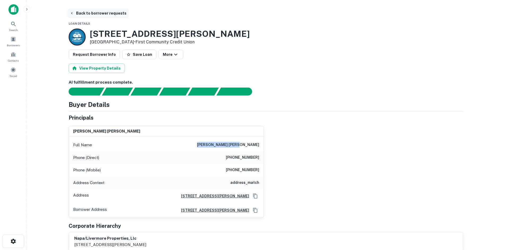
click at [85, 10] on button "Back to borrower requests" at bounding box center [98, 13] width 61 height 10
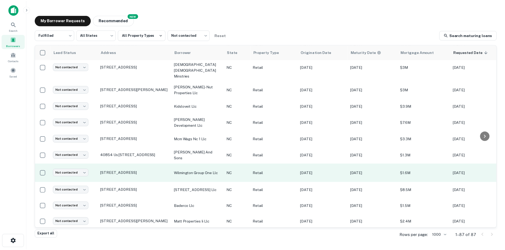
scroll to position [233, 0]
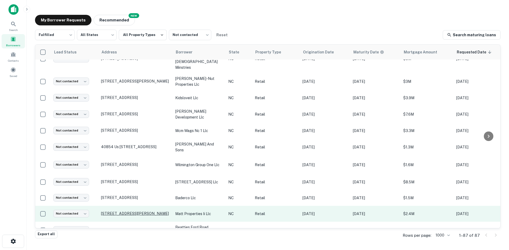
click at [139, 212] on p "[STREET_ADDRESS][PERSON_NAME]" at bounding box center [135, 214] width 69 height 5
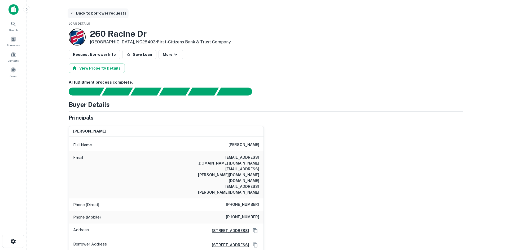
click at [89, 11] on button "Back to borrower requests" at bounding box center [98, 13] width 61 height 10
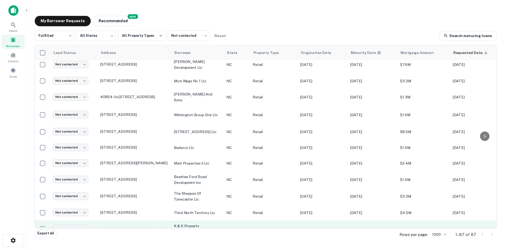
scroll to position [312, 0]
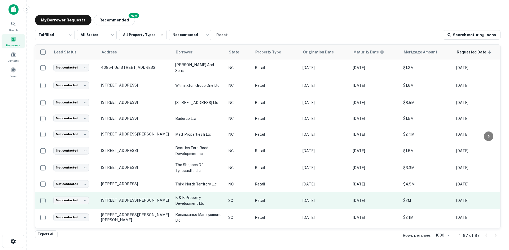
click at [132, 198] on p "101 Harbison Blvd Columbia, SC29212" at bounding box center [135, 200] width 69 height 5
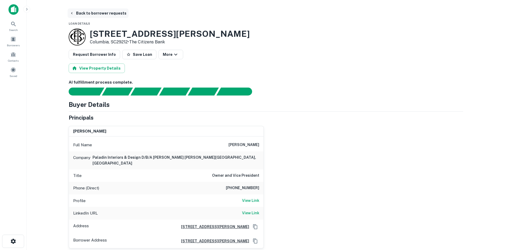
click at [100, 16] on button "Back to borrower requests" at bounding box center [98, 13] width 61 height 10
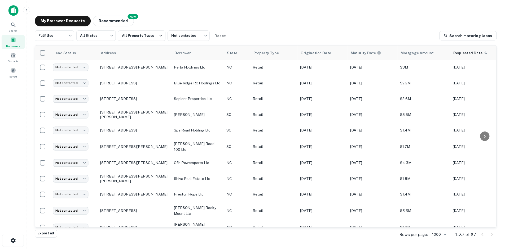
scroll to position [728, 0]
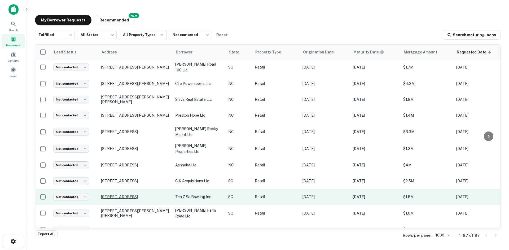
click at [146, 195] on p "8512 Two Notch Rd Columbia, SC29223" at bounding box center [135, 197] width 69 height 5
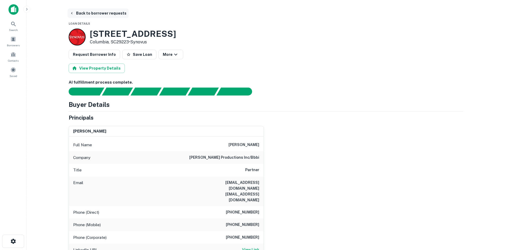
click at [109, 11] on button "Back to borrower requests" at bounding box center [98, 13] width 61 height 10
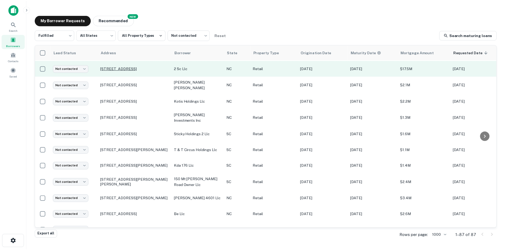
scroll to position [1291, 0]
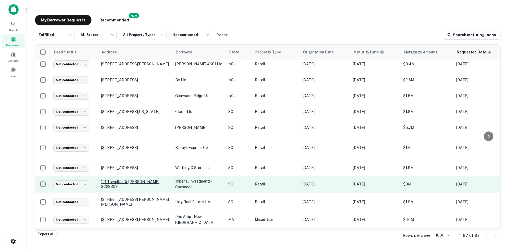
click at [150, 182] on p "121 Traveller Dr Spartanburg, SC29303" at bounding box center [135, 185] width 69 height 10
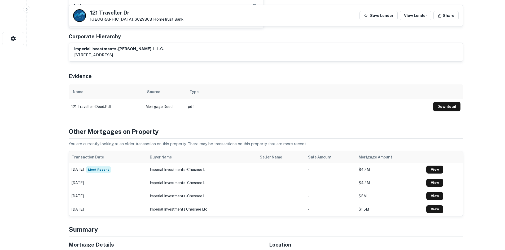
scroll to position [318, 0]
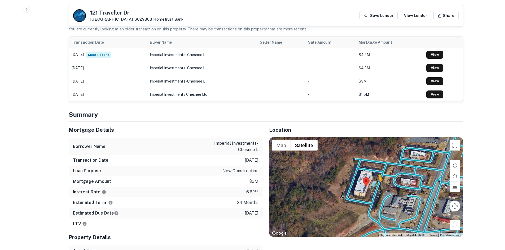
drag, startPoint x: 456, startPoint y: 223, endPoint x: 377, endPoint y: 181, distance: 90.1
click at [377, 181] on div "To activate drag with keyboard, press Alt + Enter. Once in keyboard drag state,…" at bounding box center [365, 188] width 193 height 100
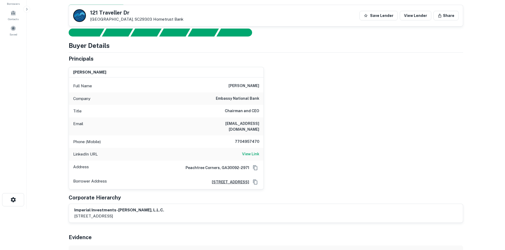
scroll to position [0, 0]
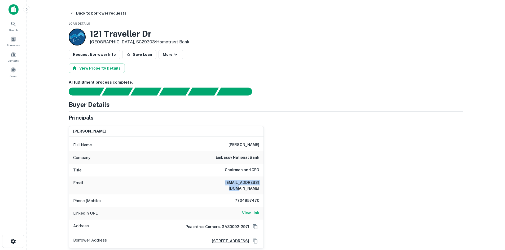
drag, startPoint x: 220, startPoint y: 184, endPoint x: 303, endPoint y: 183, distance: 83.0
click at [303, 183] on div "nitin shah Full Name nitin shah Company embassy national bank Title Chairman an…" at bounding box center [263, 185] width 399 height 127
copy h6 "nitin@iighotels.com"
click at [94, 13] on button "Back to borrower requests" at bounding box center [98, 13] width 61 height 10
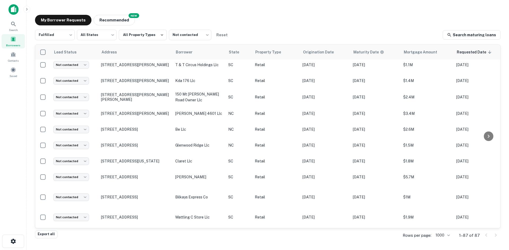
scroll to position [1240, 0]
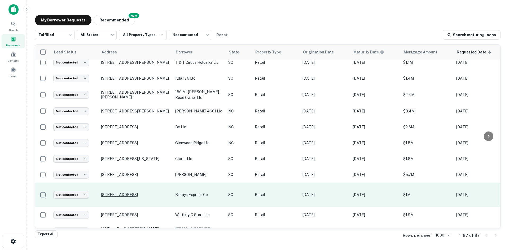
click at [121, 193] on p "3883 Cross Anchor Rd Enoree, SC29335" at bounding box center [135, 195] width 69 height 5
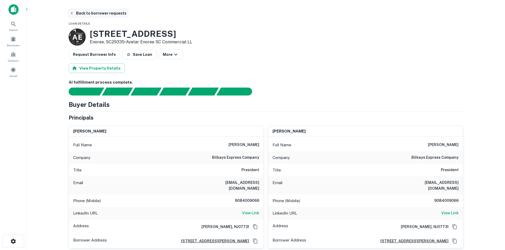
click at [102, 12] on button "Back to borrower requests" at bounding box center [98, 13] width 61 height 10
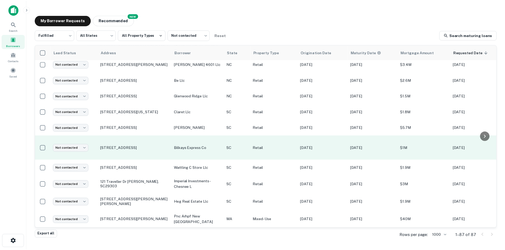
scroll to position [1291, 0]
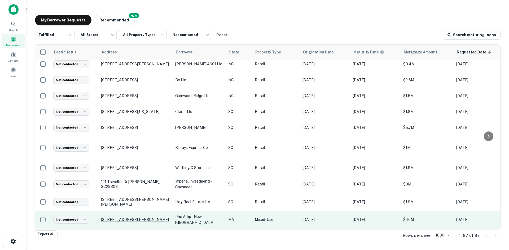
click at [120, 218] on p "14 Irwin Ave Roxbury, MA02119" at bounding box center [135, 220] width 69 height 5
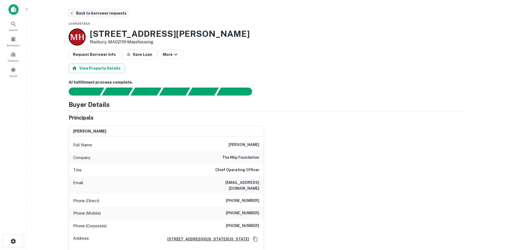
click at [92, 16] on button "Back to borrower requests" at bounding box center [98, 13] width 61 height 10
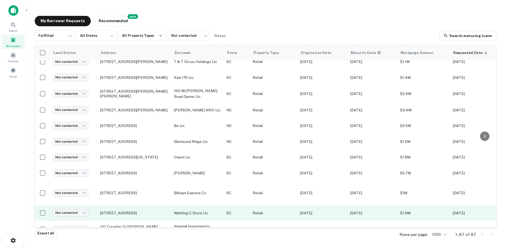
scroll to position [1238, 0]
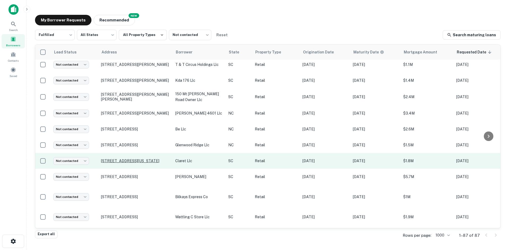
click at [137, 160] on p "225 N Washington St Sumter, SC29150" at bounding box center [135, 161] width 69 height 5
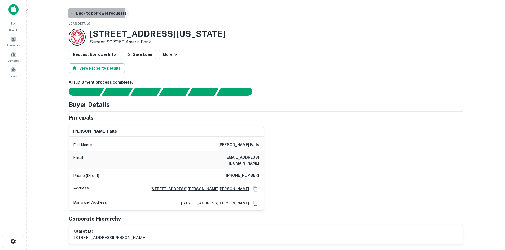
click at [89, 14] on button "Back to borrower requests" at bounding box center [98, 13] width 61 height 10
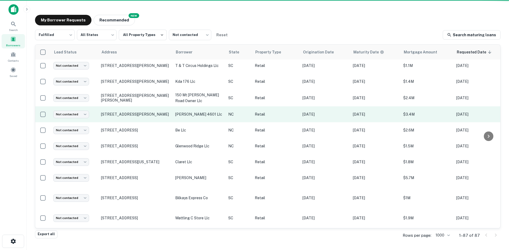
scroll to position [1238, 0]
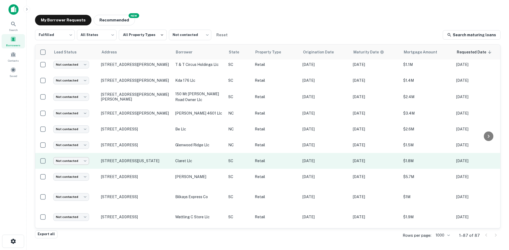
click at [81, 163] on body "Search Borrowers Contacts Saved My Borrower Requests NEW Recommended Fulfilled …" at bounding box center [254, 125] width 509 height 250
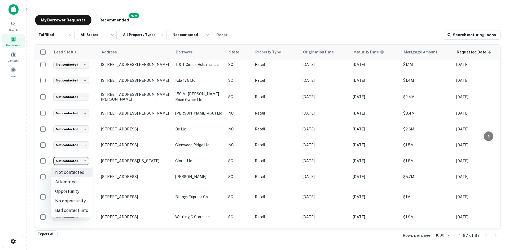
click at [82, 182] on li "Attempted" at bounding box center [72, 183] width 42 height 10
type input "*********"
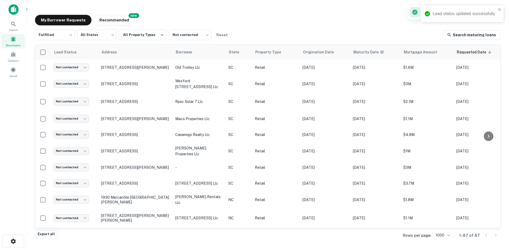
scroll to position [1238, 0]
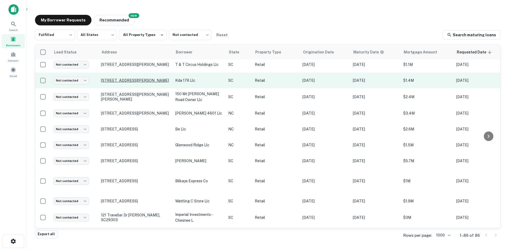
click at [113, 81] on p "1762 State Rd Summerville, SC29486" at bounding box center [135, 80] width 69 height 5
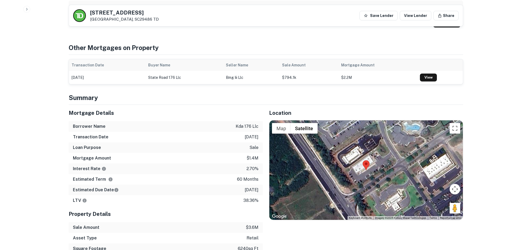
scroll to position [318, 0]
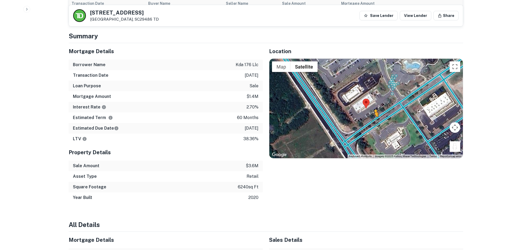
drag, startPoint x: 454, startPoint y: 148, endPoint x: 372, endPoint y: 120, distance: 87.2
click at [372, 120] on div "To activate drag with keyboard, press Alt + Enter. Once in keyboard drag state,…" at bounding box center [365, 109] width 193 height 100
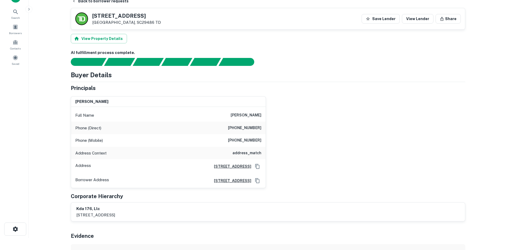
scroll to position [0, 0]
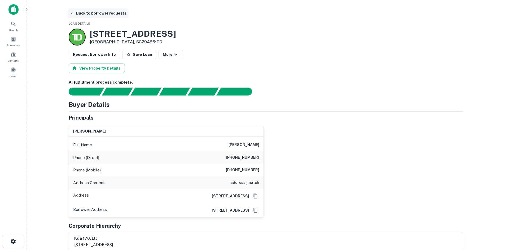
click at [93, 13] on button "Back to borrower requests" at bounding box center [98, 13] width 61 height 10
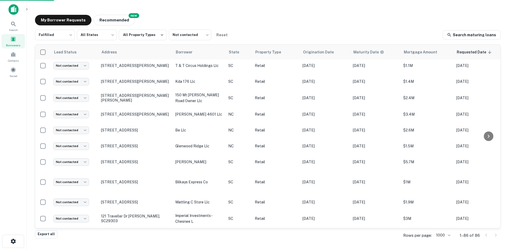
scroll to position [1238, 0]
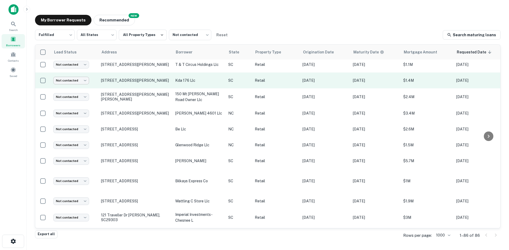
click at [56, 81] on body "Search Borrowers Contacts Saved My Borrower Requests NEW Recommended Fulfilled …" at bounding box center [254, 125] width 509 height 250
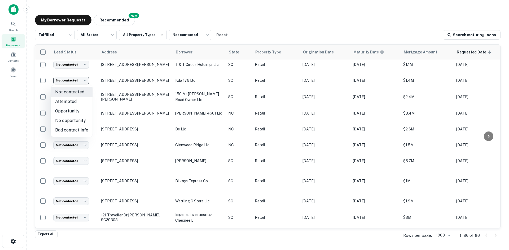
click at [73, 103] on li "Attempted" at bounding box center [72, 102] width 42 height 10
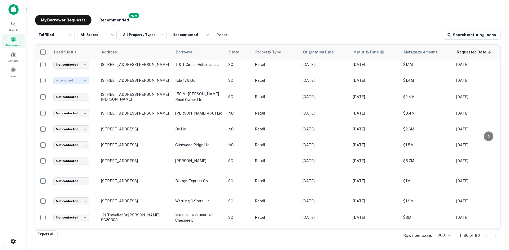
type input "*********"
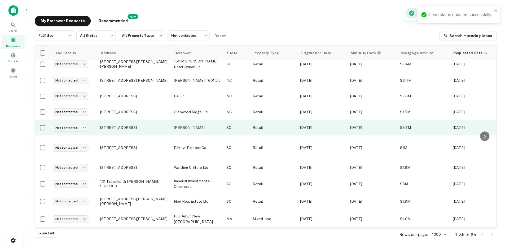
scroll to position [1259, 0]
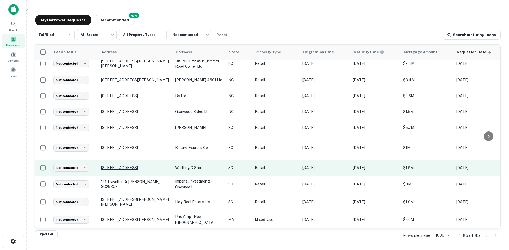
click at [128, 166] on p "209 Wattling Rd West Columbia, SC29170" at bounding box center [135, 168] width 69 height 5
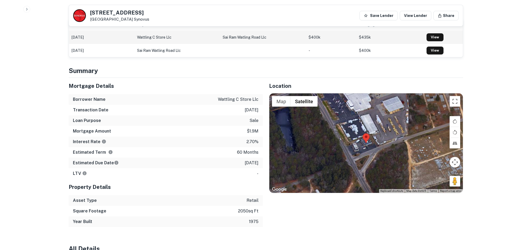
scroll to position [292, 0]
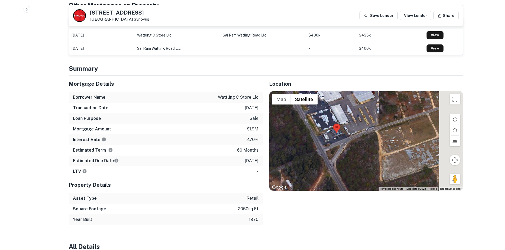
drag, startPoint x: 452, startPoint y: 179, endPoint x: 441, endPoint y: 173, distance: 12.7
click at [424, 170] on div at bounding box center [365, 141] width 193 height 100
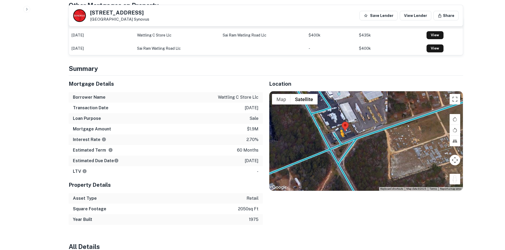
drag, startPoint x: 451, startPoint y: 175, endPoint x: 340, endPoint y: 137, distance: 116.8
click at [340, 137] on div "To activate drag with keyboard, press Alt + Enter. Once in keyboard drag state,…" at bounding box center [365, 141] width 193 height 100
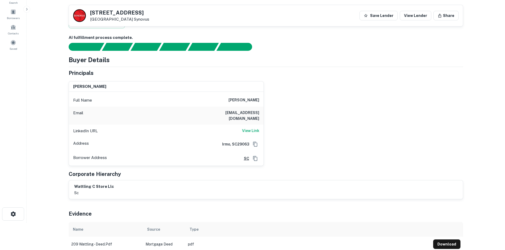
scroll to position [0, 0]
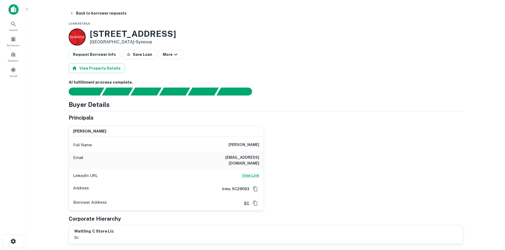
click at [251, 173] on h6 "View Link" at bounding box center [250, 176] width 17 height 6
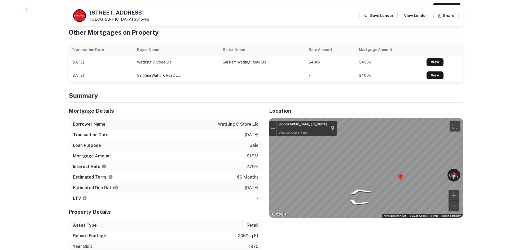
scroll to position [265, 0]
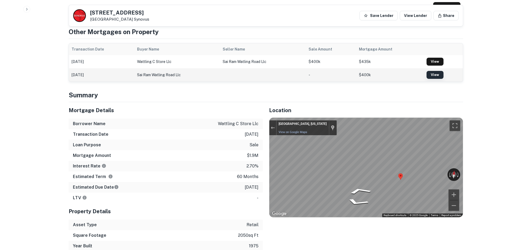
click at [433, 71] on link "View" at bounding box center [434, 75] width 17 height 8
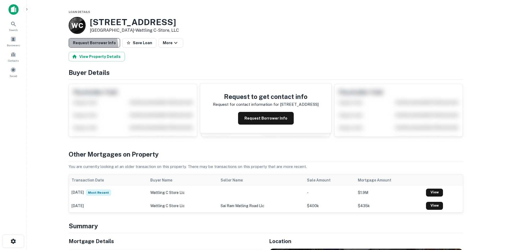
click at [92, 46] on button "Request Borrower Info" at bounding box center [94, 43] width 51 height 10
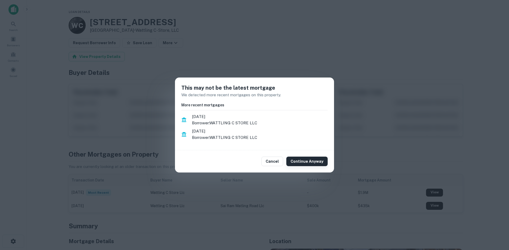
click at [321, 160] on button "Continue Anyway" at bounding box center [306, 162] width 41 height 10
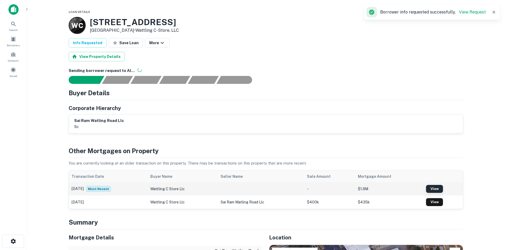
click at [433, 189] on link "View" at bounding box center [434, 189] width 17 height 8
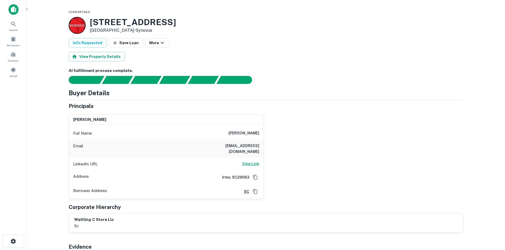
click at [249, 161] on h6 "View Link" at bounding box center [250, 164] width 17 height 6
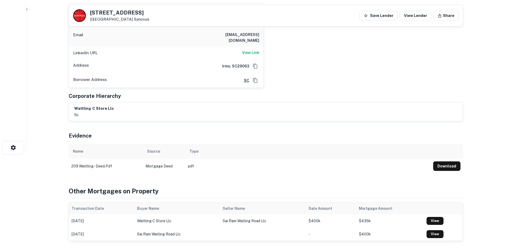
scroll to position [133, 0]
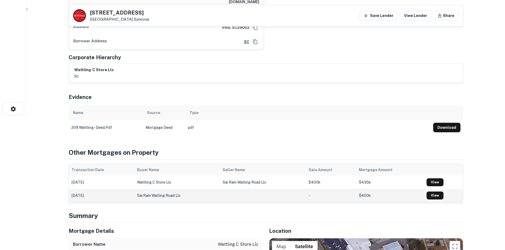
click at [431, 189] on td "View" at bounding box center [443, 195] width 39 height 13
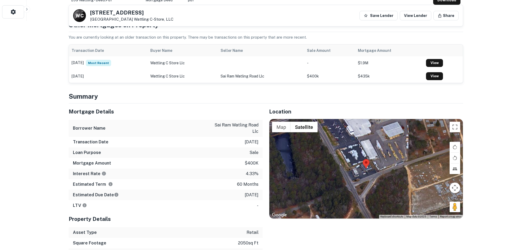
scroll to position [239, 0]
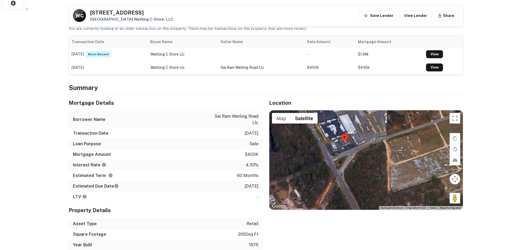
drag, startPoint x: 460, startPoint y: 201, endPoint x: 449, endPoint y: 196, distance: 12.6
click at [449, 196] on div at bounding box center [365, 161] width 193 height 100
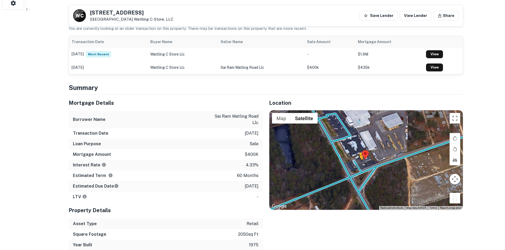
drag, startPoint x: 454, startPoint y: 195, endPoint x: 359, endPoint y: 166, distance: 98.8
click at [359, 166] on div "To activate drag with keyboard, press Alt + Enter. Once in keyboard drag state,…" at bounding box center [365, 161] width 193 height 100
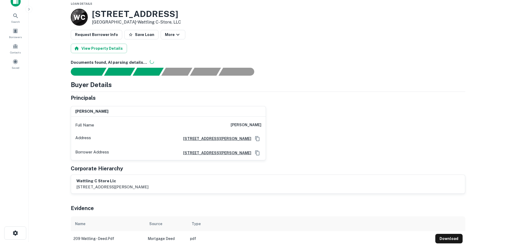
scroll to position [0, 0]
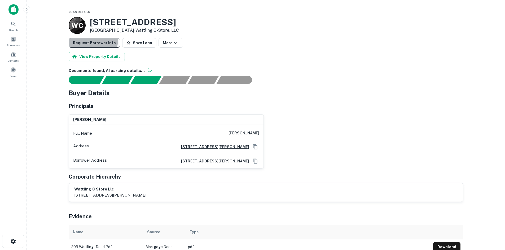
click at [89, 38] on button "Request Borrower Info" at bounding box center [94, 43] width 51 height 10
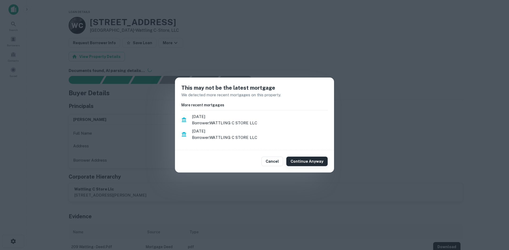
click at [316, 164] on button "Continue Anyway" at bounding box center [306, 162] width 41 height 10
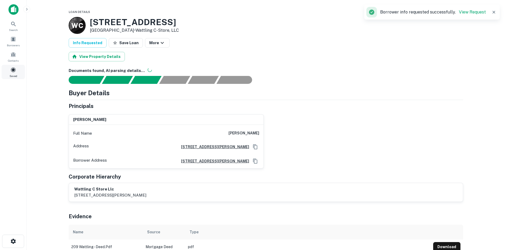
click at [12, 69] on span at bounding box center [13, 70] width 6 height 6
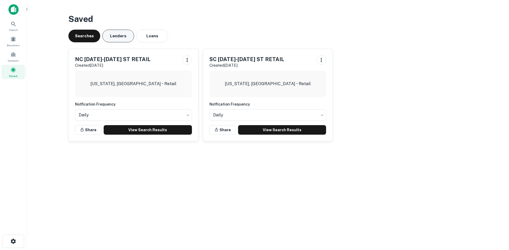
click at [127, 33] on button "Lenders" at bounding box center [118, 36] width 32 height 13
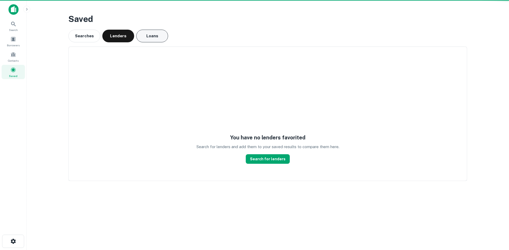
click at [153, 34] on button "Loans" at bounding box center [152, 36] width 32 height 13
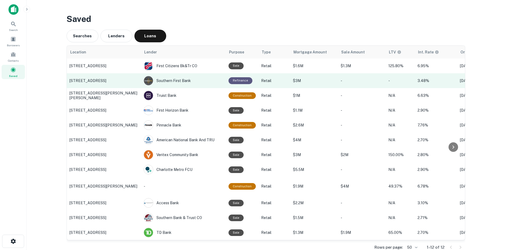
scroll to position [13, 0]
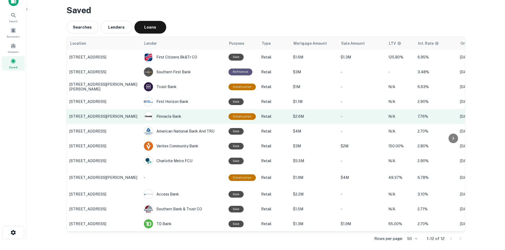
click at [81, 115] on p "[STREET_ADDRESS][PERSON_NAME]" at bounding box center [103, 116] width 69 height 5
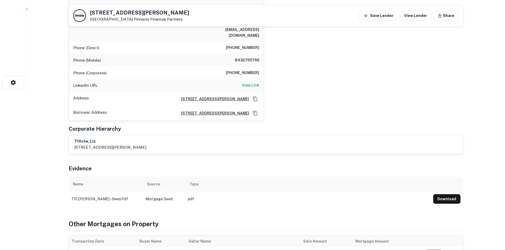
scroll to position [292, 0]
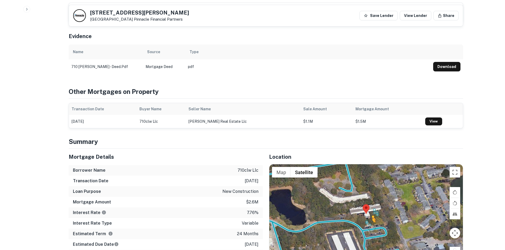
drag, startPoint x: 453, startPoint y: 236, endPoint x: 372, endPoint y: 211, distance: 84.3
click at [372, 211] on div "To activate drag with keyboard, press Alt + Enter. Once in keyboard drag state,…" at bounding box center [365, 215] width 193 height 100
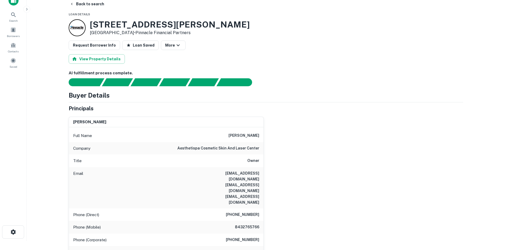
scroll to position [0, 0]
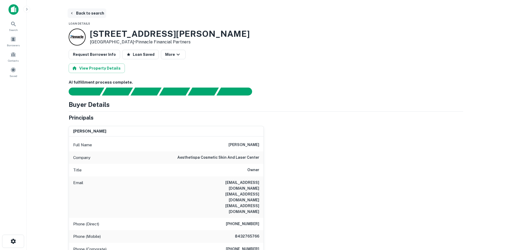
click at [80, 11] on button "Back to search" at bounding box center [87, 13] width 39 height 10
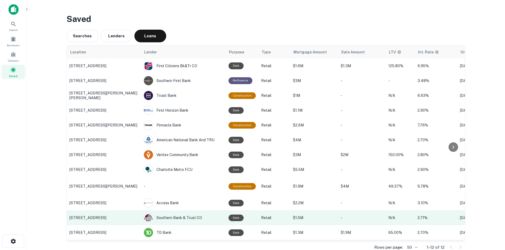
click at [114, 216] on p "[STREET_ADDRESS]" at bounding box center [103, 218] width 69 height 5
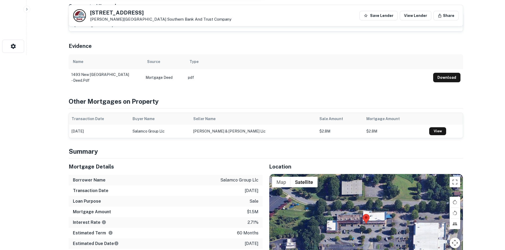
scroll to position [239, 0]
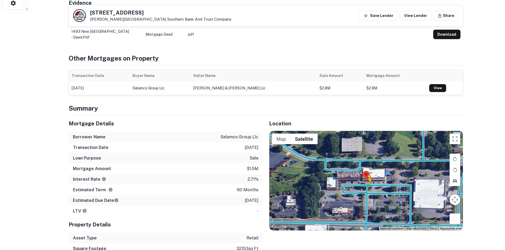
drag, startPoint x: 459, startPoint y: 214, endPoint x: 368, endPoint y: 183, distance: 96.4
click at [368, 183] on div "To activate drag with keyboard, press Alt + Enter. Once in keyboard drag state,…" at bounding box center [365, 181] width 193 height 100
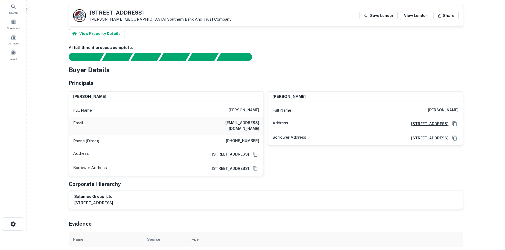
scroll to position [0, 0]
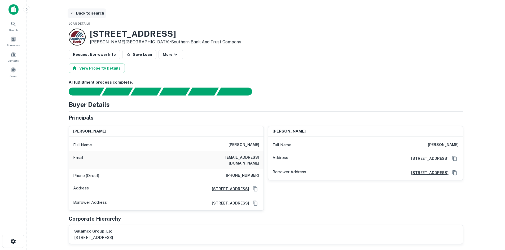
click at [90, 15] on button "Back to search" at bounding box center [87, 13] width 39 height 10
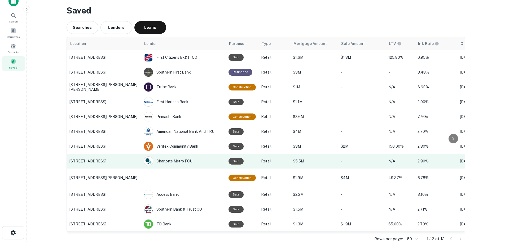
scroll to position [13, 0]
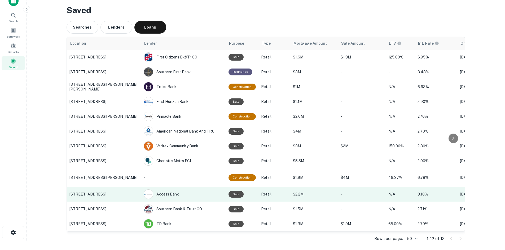
click at [123, 192] on p "[STREET_ADDRESS]" at bounding box center [103, 194] width 69 height 5
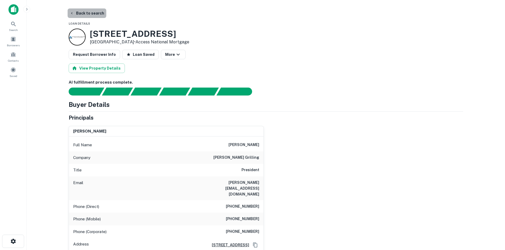
click at [90, 15] on button "Back to search" at bounding box center [87, 13] width 39 height 10
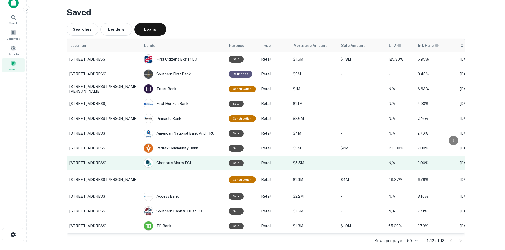
scroll to position [13, 0]
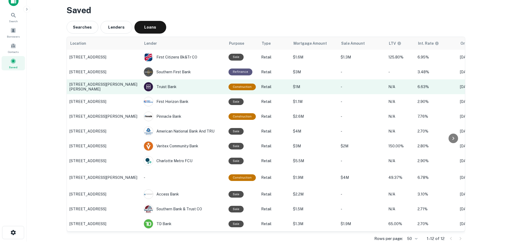
click at [103, 86] on td "[STREET_ADDRESS][PERSON_NAME][PERSON_NAME]" at bounding box center [104, 87] width 74 height 15
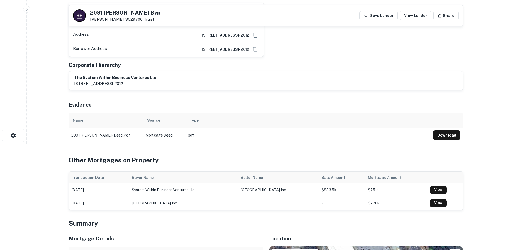
scroll to position [212, 0]
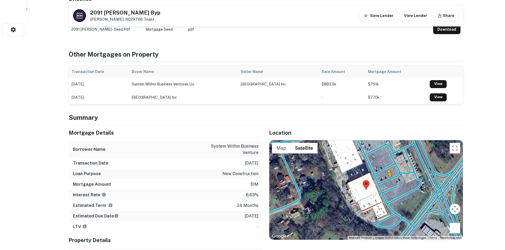
drag, startPoint x: 457, startPoint y: 228, endPoint x: 386, endPoint y: 182, distance: 85.3
click at [386, 182] on div "To activate drag with keyboard, press Alt + Enter. Once in keyboard drag state,…" at bounding box center [365, 190] width 193 height 100
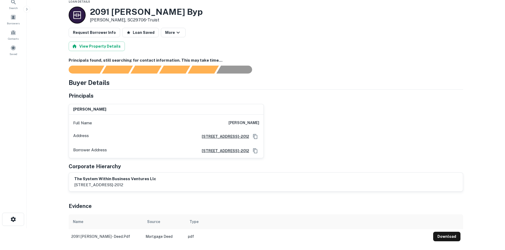
scroll to position [0, 0]
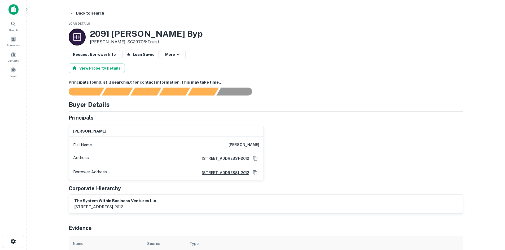
click at [86, 8] on main "Back to search Loan Details [STREET_ADDRESS][PERSON_NAME][PERSON_NAME] • Truist…" at bounding box center [266, 125] width 478 height 250
click at [90, 12] on button "Back to search" at bounding box center [87, 13] width 39 height 10
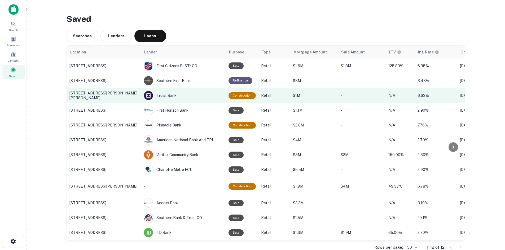
click at [104, 97] on p "[STREET_ADDRESS][PERSON_NAME][PERSON_NAME]" at bounding box center [103, 96] width 69 height 10
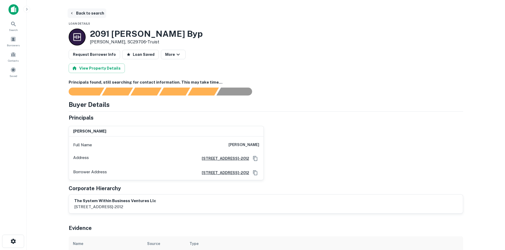
click at [88, 9] on button "Back to search" at bounding box center [87, 13] width 39 height 10
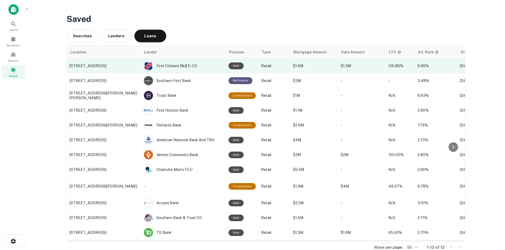
click at [106, 66] on p "[STREET_ADDRESS]" at bounding box center [103, 66] width 69 height 5
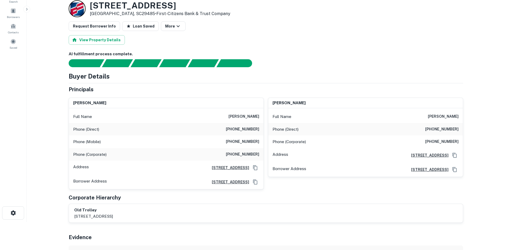
scroll to position [27, 0]
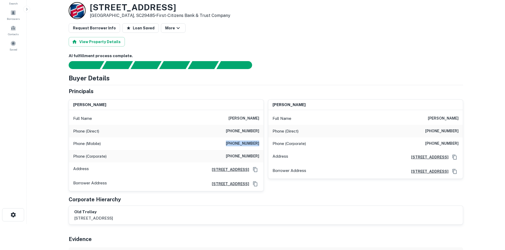
drag, startPoint x: 224, startPoint y: 144, endPoint x: 261, endPoint y: 144, distance: 37.6
click at [261, 144] on div "Phone (Mobile) [PHONE_NUMBER]" at bounding box center [166, 144] width 195 height 13
copy h6 "[PHONE_NUMBER]"
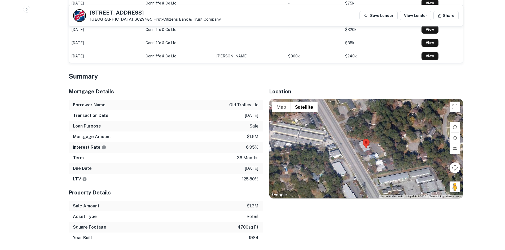
scroll to position [345, 0]
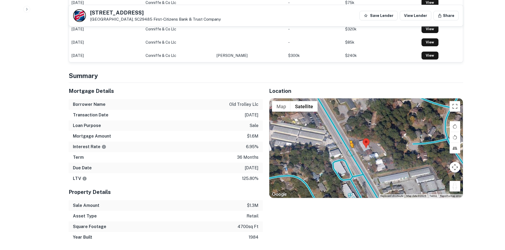
drag, startPoint x: 457, startPoint y: 187, endPoint x: 347, endPoint y: 151, distance: 115.5
click at [348, 151] on div "To activate drag with keyboard, press Alt + Enter. Once in keyboard drag state,…" at bounding box center [365, 149] width 193 height 100
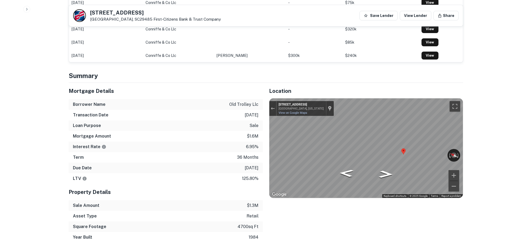
click at [239, 143] on div "Mortgage Details Borrower Name old trolley llc Transaction Date [DATE] Loan Pur…" at bounding box center [262, 163] width 401 height 160
click at [279, 116] on div "← Move left → Move right ↑ Move up ↓ Move down + Zoom in - Zoom out [STREET_ADD…" at bounding box center [365, 149] width 193 height 100
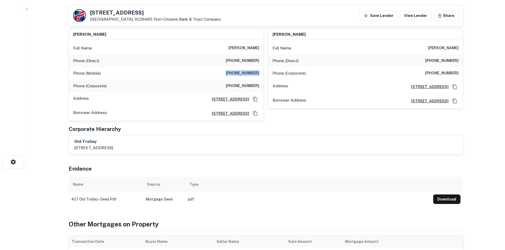
scroll to position [0, 0]
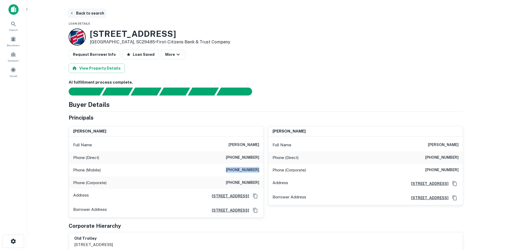
click at [90, 12] on button "Back to search" at bounding box center [87, 13] width 39 height 10
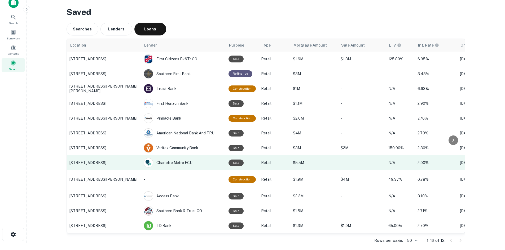
scroll to position [13, 0]
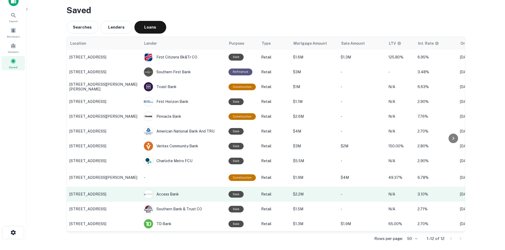
click at [102, 192] on p "[STREET_ADDRESS]" at bounding box center [103, 194] width 69 height 5
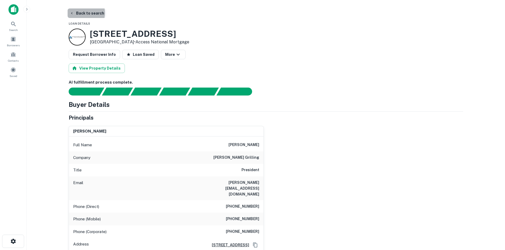
click at [81, 13] on button "Back to search" at bounding box center [87, 13] width 39 height 10
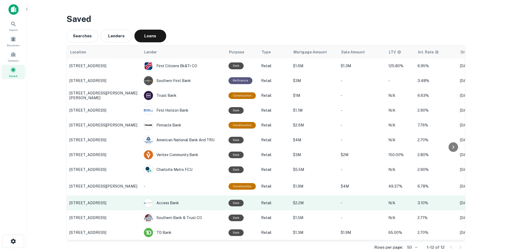
click at [94, 202] on p "4824 Old York Rd, Rock Hill, SC" at bounding box center [103, 203] width 69 height 5
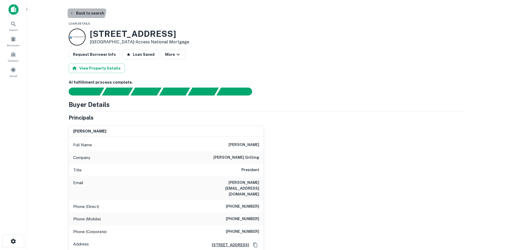
click at [82, 8] on button "Back to search" at bounding box center [87, 13] width 39 height 10
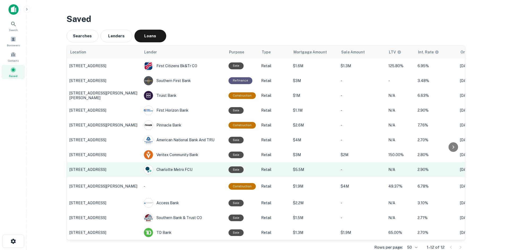
click at [96, 172] on p "209 S Kings Dr, Charlotte, NC" at bounding box center [103, 170] width 69 height 5
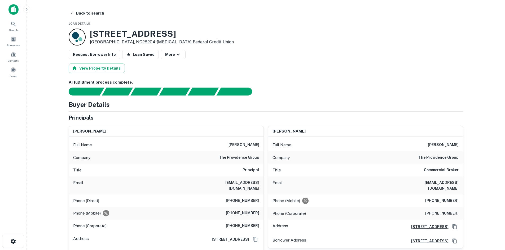
click at [76, 7] on main "Back to search Loan Details 209 S Kings Dr Charlotte, NC28204 • Skyla Federal C…" at bounding box center [266, 125] width 478 height 250
click at [78, 10] on button "Back to search" at bounding box center [87, 13] width 39 height 10
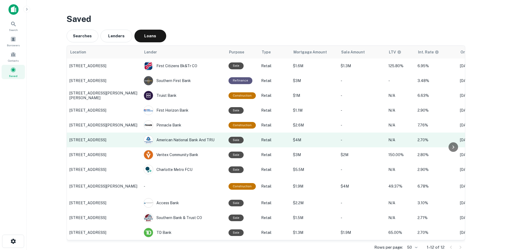
click at [95, 143] on p "2831 S Main St, High Point, NC" at bounding box center [103, 140] width 69 height 5
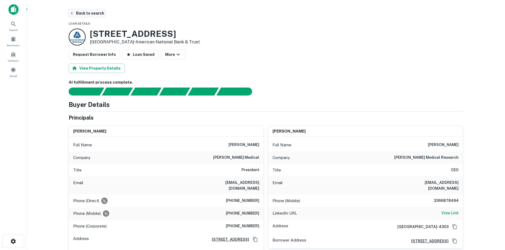
click at [86, 15] on button "Back to search" at bounding box center [87, 13] width 39 height 10
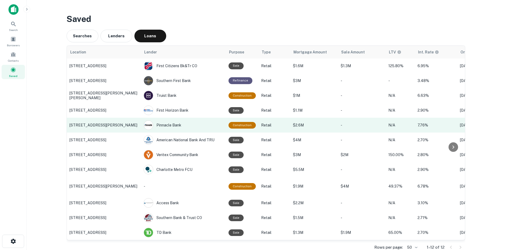
click at [102, 120] on td "710 Johnnie Dodds Blvd, Mount Pleasant, SC" at bounding box center [104, 125] width 74 height 15
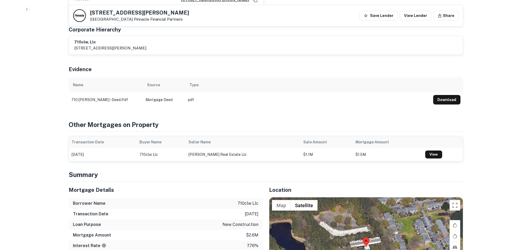
scroll to position [371, 0]
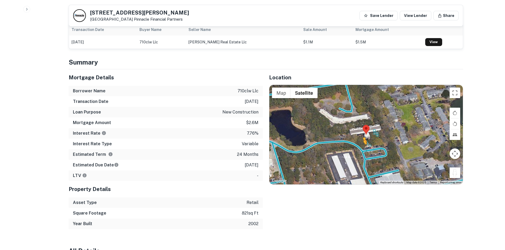
drag, startPoint x: 459, startPoint y: 155, endPoint x: 363, endPoint y: 133, distance: 99.1
click at [363, 133] on div "To activate drag with keyboard, press Alt + Enter. Once in keyboard drag state,…" at bounding box center [365, 135] width 193 height 100
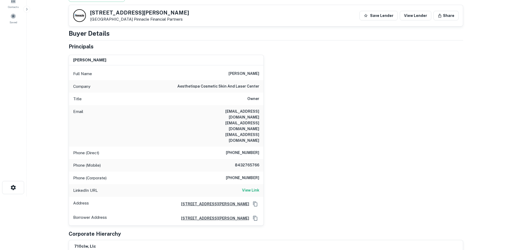
scroll to position [53, 0]
click at [254, 188] on h6 "View Link" at bounding box center [250, 191] width 17 height 6
drag, startPoint x: 224, startPoint y: 126, endPoint x: 260, endPoint y: 125, distance: 35.8
click at [260, 125] on div "Email clcone1@gmail.com drcone@aesthetispa.com clcone@aol.com" at bounding box center [166, 126] width 195 height 41
copy h6 "clcone@aol.com"
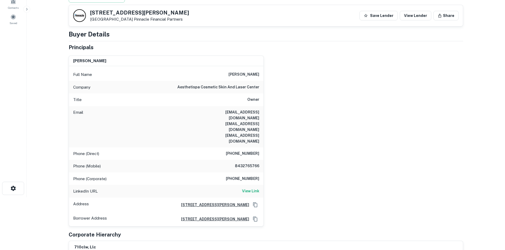
drag, startPoint x: 208, startPoint y: 118, endPoint x: 211, endPoint y: 118, distance: 3.4
click at [208, 118] on h6 "clcone1@gmail.com drcone@aesthetispa.com clcone@aol.com" at bounding box center [228, 126] width 64 height 35
drag, startPoint x: 214, startPoint y: 118, endPoint x: 258, endPoint y: 117, distance: 44.8
click at [258, 117] on h6 "clcone1@gmail.com drcone@aesthetispa.com clcone@aol.com" at bounding box center [228, 126] width 64 height 35
copy h6 "drcone@aesthetispa.com"
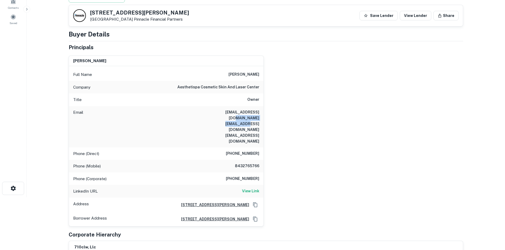
click at [222, 120] on h6 "clcone1@gmail.com drcone@aesthetispa.com clcone@aol.com" at bounding box center [228, 126] width 64 height 35
drag, startPoint x: 215, startPoint y: 118, endPoint x: 273, endPoint y: 119, distance: 58.0
click at [273, 119] on div "christy cone Full Name christy cone Company aesthetispa cosmetic skin and laser…" at bounding box center [263, 138] width 399 height 175
copy h6 "drcone@aesthetispa.com"
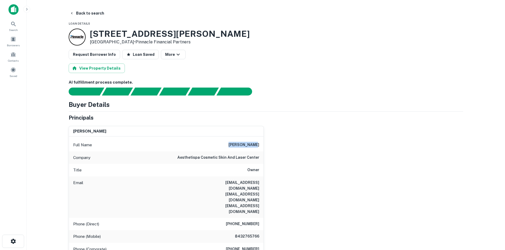
drag, startPoint x: 235, startPoint y: 143, endPoint x: 273, endPoint y: 142, distance: 38.5
click at [273, 142] on div "christy cone Full Name christy cone Company aesthetispa cosmetic skin and laser…" at bounding box center [263, 209] width 399 height 175
copy h6 "christy cone"
click at [91, 12] on button "Back to search" at bounding box center [87, 13] width 39 height 10
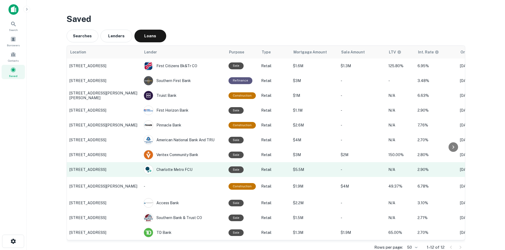
click at [108, 169] on p "209 S Kings Dr, Charlotte, NC" at bounding box center [103, 170] width 69 height 5
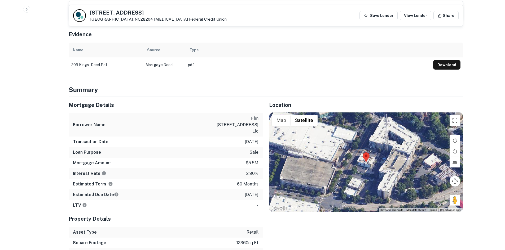
scroll to position [318, 0]
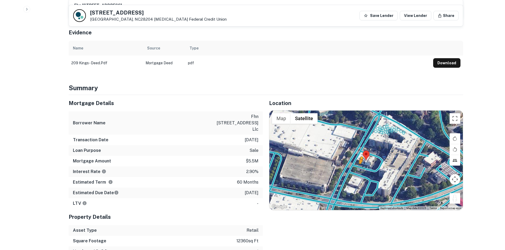
drag, startPoint x: 457, startPoint y: 196, endPoint x: 359, endPoint y: 163, distance: 103.9
click at [359, 163] on div "To activate drag with keyboard, press Alt + Enter. Once in keyboard drag state,…" at bounding box center [365, 161] width 193 height 100
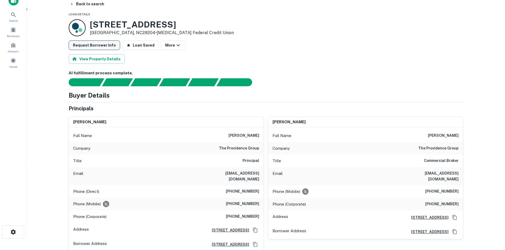
scroll to position [0, 0]
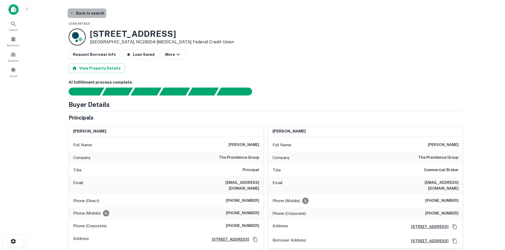
click at [90, 12] on button "Back to search" at bounding box center [87, 13] width 39 height 10
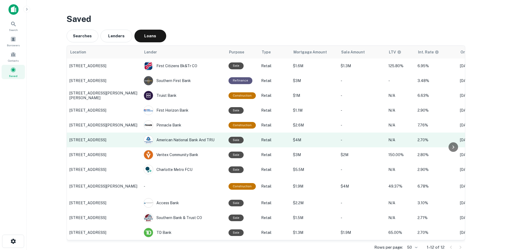
click at [95, 139] on p "2831 S Main St, High Point, NC" at bounding box center [103, 140] width 69 height 5
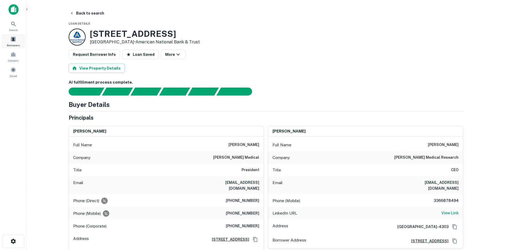
click at [15, 43] on div "Borrowers" at bounding box center [13, 41] width 23 height 14
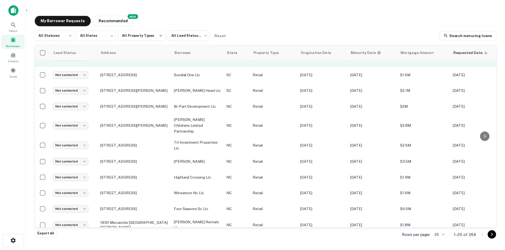
scroll to position [247, 0]
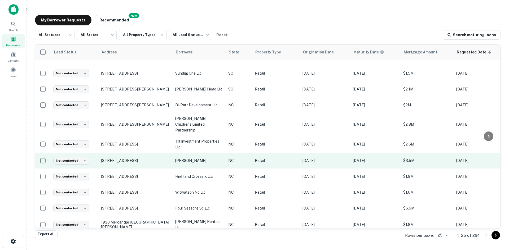
click at [143, 153] on td "[STREET_ADDRESS]" at bounding box center [135, 161] width 74 height 16
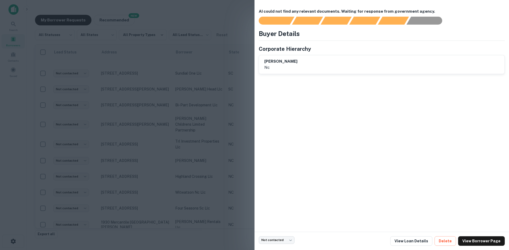
click at [270, 60] on h6 "[PERSON_NAME]" at bounding box center [280, 62] width 33 height 6
click at [268, 61] on h6 "[PERSON_NAME]" at bounding box center [280, 62] width 33 height 6
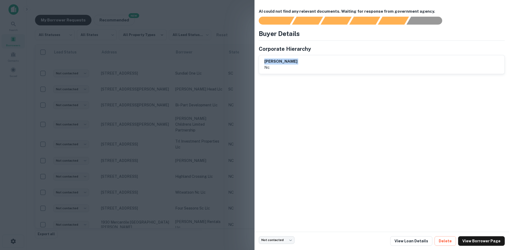
click at [268, 61] on h6 "[PERSON_NAME]" at bounding box center [280, 62] width 33 height 6
click at [264, 63] on div "[PERSON_NAME] nc" at bounding box center [381, 64] width 245 height 19
click at [153, 136] on div at bounding box center [254, 125] width 509 height 250
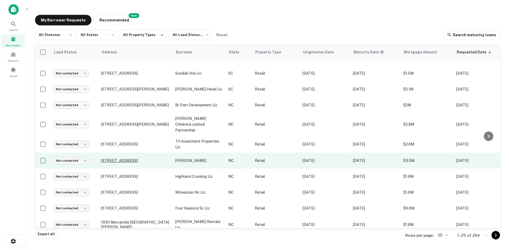
click at [126, 159] on p "[STREET_ADDRESS]" at bounding box center [135, 161] width 69 height 5
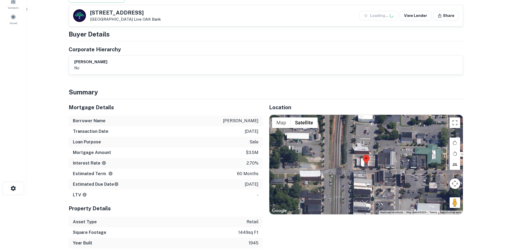
scroll to position [80, 0]
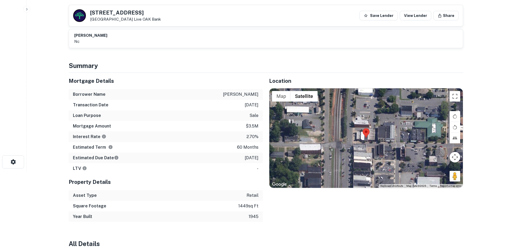
drag, startPoint x: 452, startPoint y: 177, endPoint x: 369, endPoint y: 149, distance: 87.9
click at [368, 149] on div "Map Terrain Satellite Labels Keyboard shortcuts Map Data Map data ©2025 Map dat…" at bounding box center [365, 139] width 193 height 100
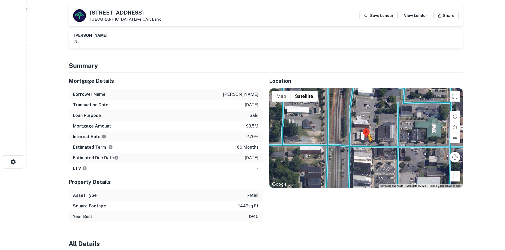
drag, startPoint x: 453, startPoint y: 181, endPoint x: 368, endPoint y: 147, distance: 91.5
click at [368, 147] on div "To activate drag with keyboard, press Alt + Enter. Once in keyboard drag state,…" at bounding box center [365, 139] width 193 height 100
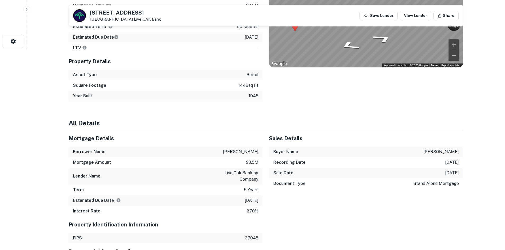
scroll to position [212, 0]
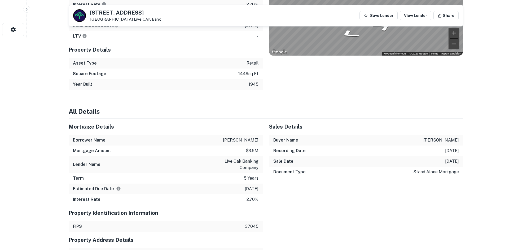
drag, startPoint x: 207, startPoint y: 140, endPoint x: 258, endPoint y: 137, distance: 51.3
click at [258, 137] on div "Borrower Name [PERSON_NAME]" at bounding box center [166, 140] width 194 height 11
copy p "[PERSON_NAME]"
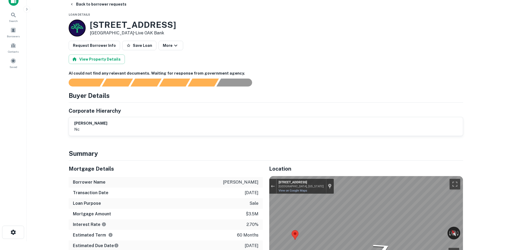
scroll to position [0, 0]
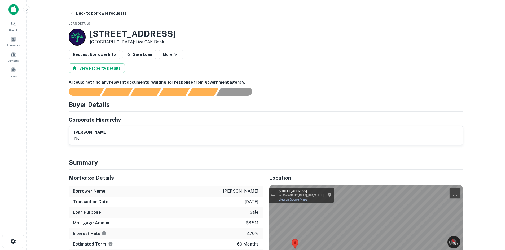
click at [127, 138] on div "[PERSON_NAME] nc" at bounding box center [265, 136] width 383 height 12
click at [114, 136] on div "[PERSON_NAME] nc" at bounding box center [265, 136] width 383 height 12
click at [104, 137] on p "nc" at bounding box center [90, 138] width 33 height 6
drag, startPoint x: 99, startPoint y: 137, endPoint x: 95, endPoint y: 137, distance: 4.2
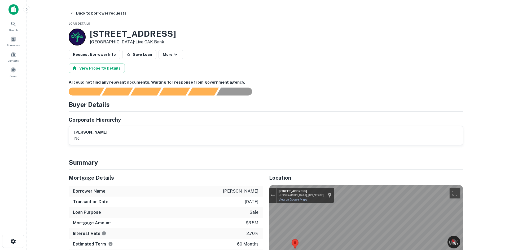
click at [95, 137] on p "nc" at bounding box center [90, 138] width 33 height 6
click at [99, 13] on button "Back to borrower requests" at bounding box center [98, 13] width 61 height 10
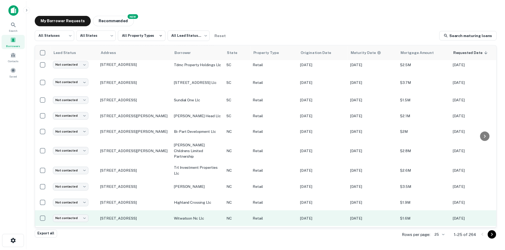
scroll to position [194, 0]
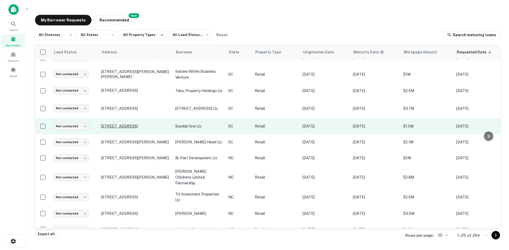
click at [138, 124] on p "[STREET_ADDRESS]" at bounding box center [135, 126] width 69 height 5
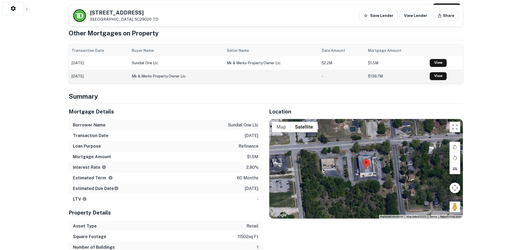
scroll to position [239, 0]
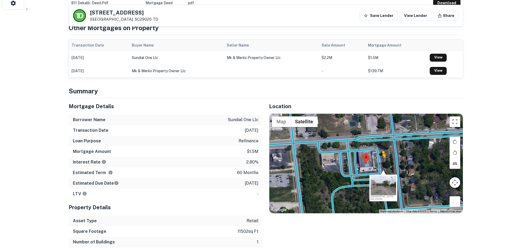
drag, startPoint x: 451, startPoint y: 201, endPoint x: 381, endPoint y: 162, distance: 79.7
click at [381, 162] on div "To activate drag with keyboard, press Alt + Enter. Once in keyboard drag state,…" at bounding box center [365, 164] width 193 height 100
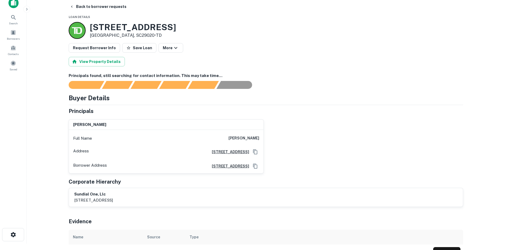
scroll to position [0, 0]
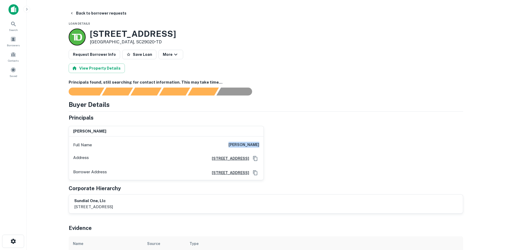
drag, startPoint x: 231, startPoint y: 146, endPoint x: 282, endPoint y: 147, distance: 50.4
click at [282, 147] on div "[PERSON_NAME] Full Name [PERSON_NAME] Address [STREET_ADDRESS][GEOGRAPHIC_DATA]…" at bounding box center [263, 151] width 399 height 59
copy h6 "[PERSON_NAME]"
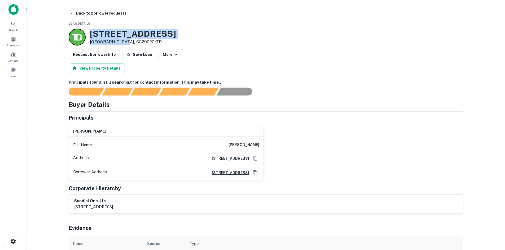
drag, startPoint x: 89, startPoint y: 34, endPoint x: 126, endPoint y: 45, distance: 38.2
click at [126, 45] on div "[STREET_ADDRESS] • TD" at bounding box center [122, 37] width 107 height 17
copy div "[STREET_ADDRESS]"
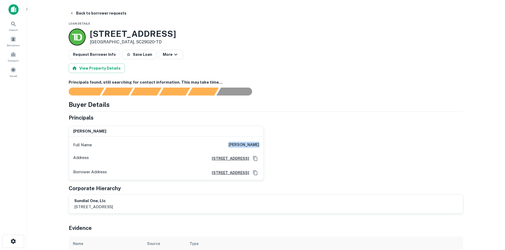
drag, startPoint x: 228, startPoint y: 143, endPoint x: 271, endPoint y: 143, distance: 43.5
click at [271, 143] on div "[PERSON_NAME] Full Name [PERSON_NAME] Address [STREET_ADDRESS][GEOGRAPHIC_DATA]…" at bounding box center [263, 151] width 399 height 59
copy h6 "[PERSON_NAME]"
click at [109, 57] on button "Request Borrower Info" at bounding box center [94, 55] width 51 height 10
click at [91, 14] on button "Back to borrower requests" at bounding box center [98, 13] width 61 height 10
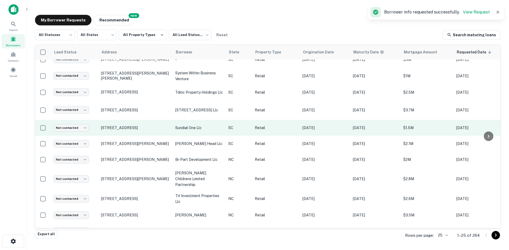
scroll to position [194, 0]
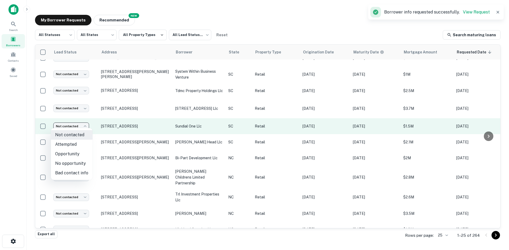
click at [84, 124] on body "Search Borrowers Contacts Saved My Borrower Requests NEW Recommended All Status…" at bounding box center [254, 125] width 509 height 250
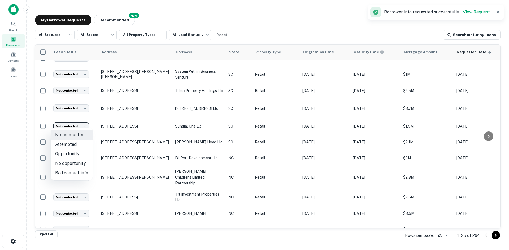
click at [75, 149] on li "Attempted" at bounding box center [72, 145] width 42 height 10
type input "*********"
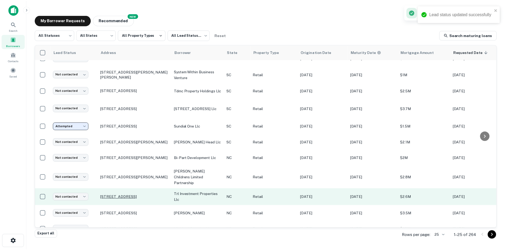
scroll to position [221, 0]
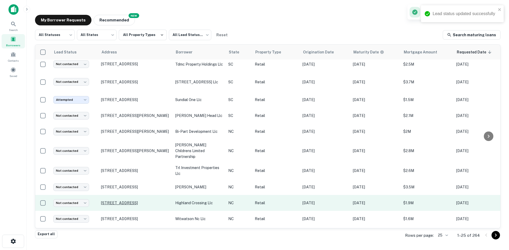
click at [123, 201] on p "[STREET_ADDRESS]" at bounding box center [135, 203] width 69 height 5
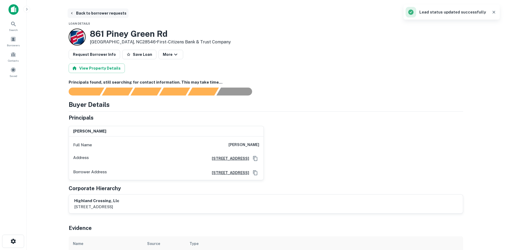
click at [88, 12] on button "Back to borrower requests" at bounding box center [98, 13] width 61 height 10
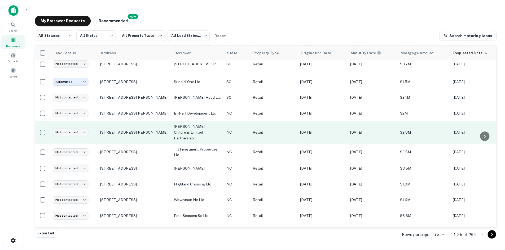
scroll to position [247, 0]
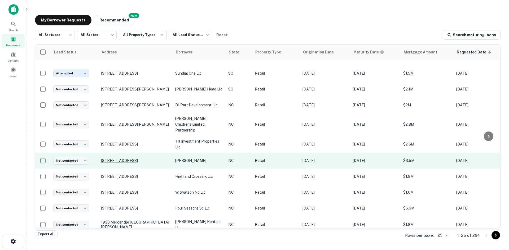
click at [125, 159] on p "[STREET_ADDRESS]" at bounding box center [135, 161] width 69 height 5
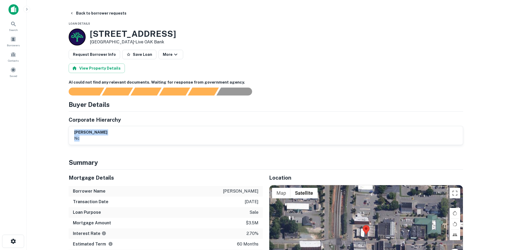
drag, startPoint x: 73, startPoint y: 131, endPoint x: 117, endPoint y: 141, distance: 45.3
click at [117, 141] on div "[PERSON_NAME] nc" at bounding box center [266, 135] width 394 height 19
copy div "[PERSON_NAME] nc"
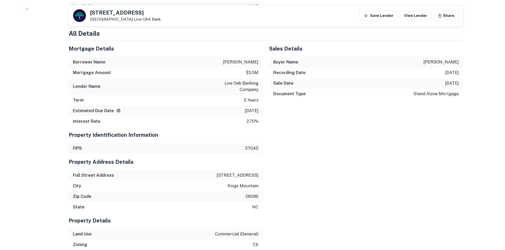
scroll to position [292, 0]
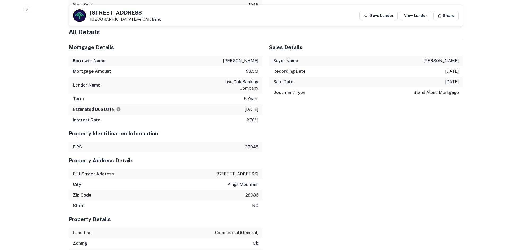
drag, startPoint x: 210, startPoint y: 148, endPoint x: 220, endPoint y: 165, distance: 20.1
click at [220, 165] on div "Property Address Details" at bounding box center [166, 161] width 194 height 16
drag, startPoint x: 219, startPoint y: 174, endPoint x: 259, endPoint y: 205, distance: 51.1
click at [259, 205] on div "Property Address Details Full Street Address [STREET_ADDRESS]" at bounding box center [166, 182] width 194 height 59
drag, startPoint x: 217, startPoint y: 208, endPoint x: 218, endPoint y: 203, distance: 5.2
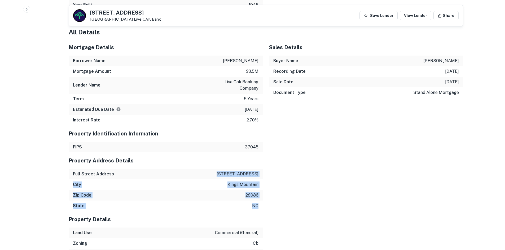
click at [217, 208] on div "State [GEOGRAPHIC_DATA]" at bounding box center [166, 206] width 194 height 11
click at [217, 178] on div "Full Street Address [STREET_ADDRESS]" at bounding box center [166, 174] width 194 height 11
drag, startPoint x: 219, startPoint y: 173, endPoint x: 265, endPoint y: 173, distance: 45.3
click at [265, 173] on div "Mortgage Details Borrower Name [PERSON_NAME] Mortgage Amount $3.5m Lender Name …" at bounding box center [262, 254] width 401 height 430
copy p "[STREET_ADDRESS]"
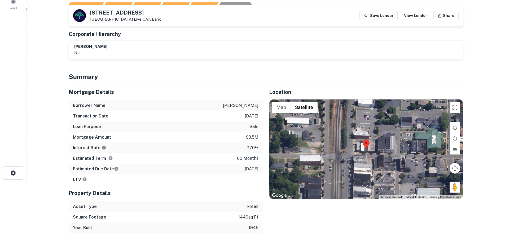
scroll to position [59, 0]
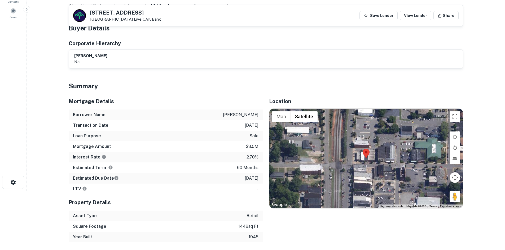
click at [215, 113] on div "Borrower Name [PERSON_NAME]" at bounding box center [166, 115] width 194 height 11
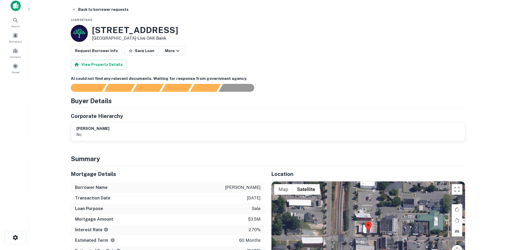
scroll to position [0, 0]
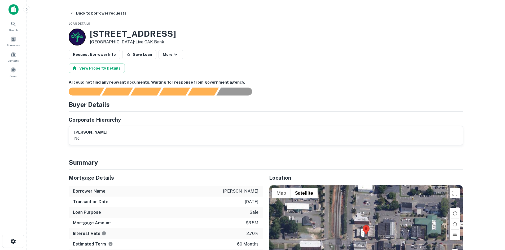
click at [102, 54] on button "Request Borrower Info" at bounding box center [94, 55] width 51 height 10
click at [120, 51] on button "Save Loan" at bounding box center [126, 55] width 34 height 10
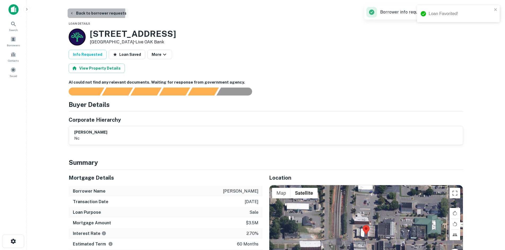
click at [90, 13] on button "Back to borrower requests" at bounding box center [98, 13] width 61 height 10
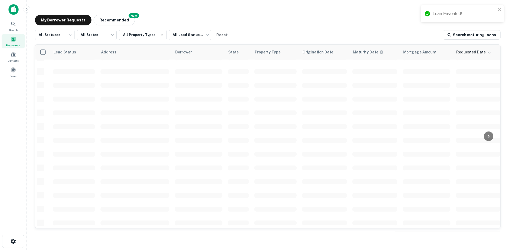
scroll to position [180, 0]
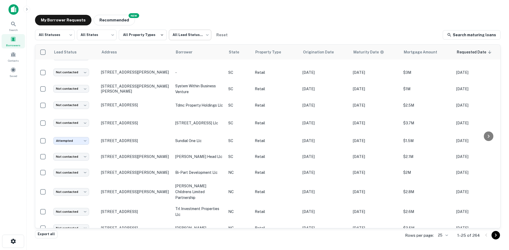
click at [202, 36] on body "Search Borrowers Contacts Saved My Borrower Requests NEW Recommended All Status…" at bounding box center [254, 125] width 509 height 250
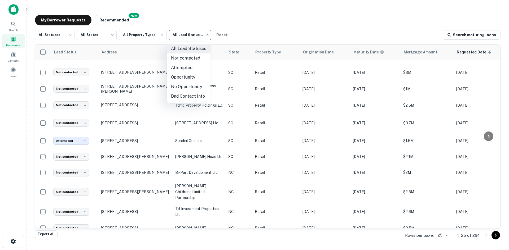
click at [190, 59] on li "Not contacted" at bounding box center [189, 59] width 44 height 10
type input "****"
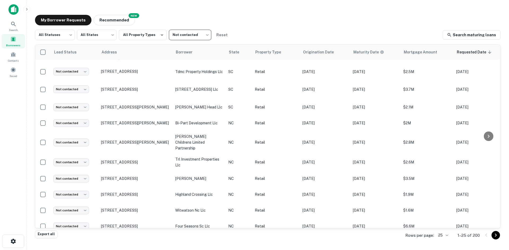
scroll to position [233, 0]
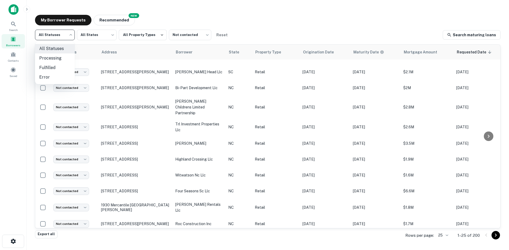
click at [61, 35] on body "Search Borrowers Contacts Saved My Borrower Requests NEW Recommended All Status…" at bounding box center [254, 125] width 509 height 250
click at [60, 68] on li "Fulfilled" at bounding box center [55, 68] width 40 height 10
type input "*********"
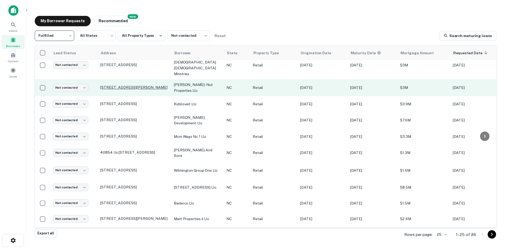
scroll to position [247, 0]
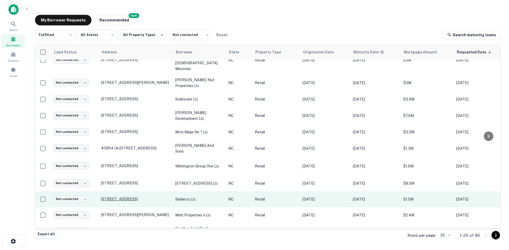
click at [124, 197] on p "[STREET_ADDRESS]" at bounding box center [135, 199] width 69 height 5
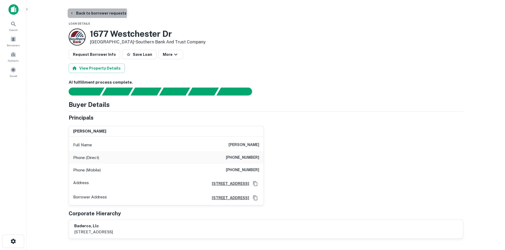
click at [97, 13] on button "Back to borrower requests" at bounding box center [98, 13] width 61 height 10
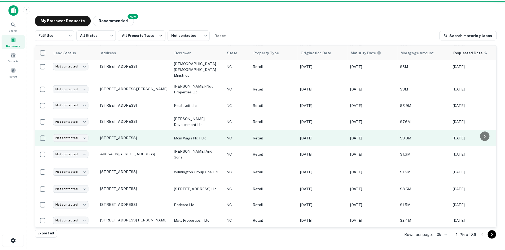
scroll to position [247, 0]
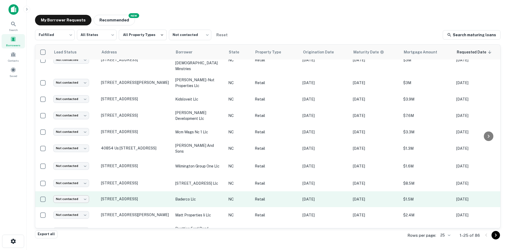
click at [82, 181] on body "Search Borrowers Contacts Saved My Borrower Requests NEW Recommended Fulfilled …" at bounding box center [254, 125] width 509 height 250
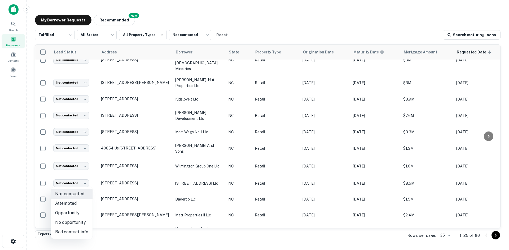
click at [73, 216] on li "Opportunity" at bounding box center [72, 214] width 42 height 10
type input "**********"
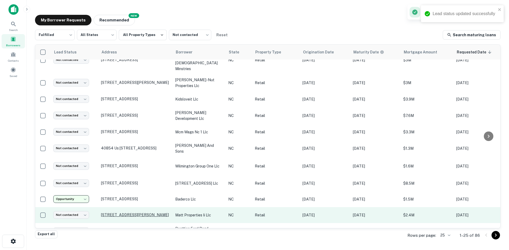
click at [109, 199] on tbody "Not contacted **** ​ 209 Wattling Rd West Columbia, SC29170 sai ram watling roa…" at bounding box center [323, 26] width 577 height 428
click at [111, 213] on p "[STREET_ADDRESS]" at bounding box center [135, 215] width 69 height 5
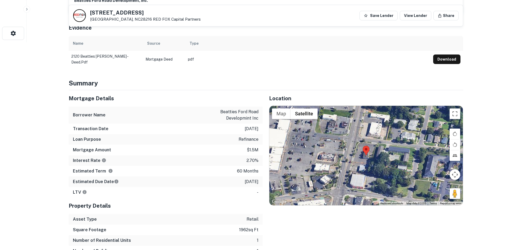
scroll to position [265, 0]
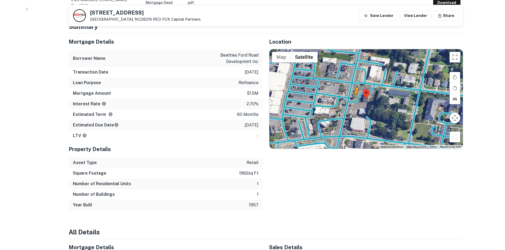
drag, startPoint x: 454, startPoint y: 140, endPoint x: 354, endPoint y: 98, distance: 108.4
click at [354, 98] on div "To activate drag with keyboard, press Alt + Enter. Once in keyboard drag state,…" at bounding box center [365, 99] width 193 height 100
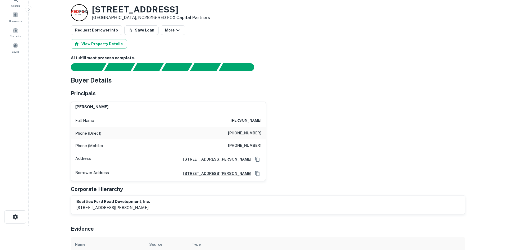
scroll to position [0, 0]
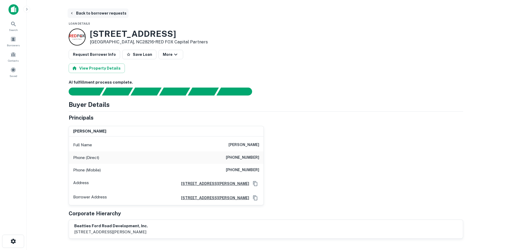
click at [82, 13] on button "Back to borrower requests" at bounding box center [98, 13] width 61 height 10
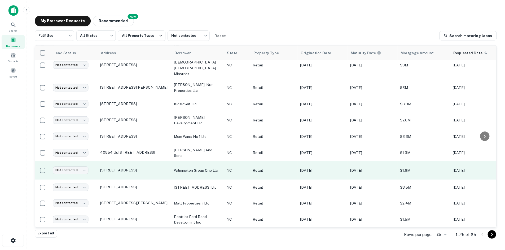
scroll to position [247, 0]
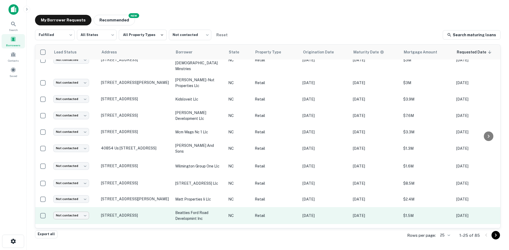
click at [75, 199] on body "Search Borrowers Contacts Saved My Borrower Requests NEW Recommended Fulfilled …" at bounding box center [254, 125] width 509 height 250
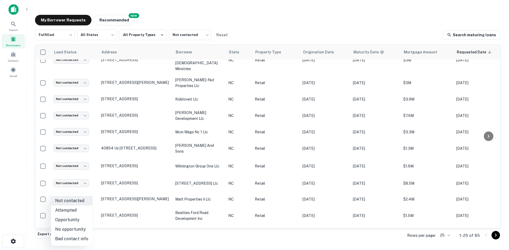
click at [75, 214] on li "Attempted" at bounding box center [72, 211] width 42 height 10
type input "*********"
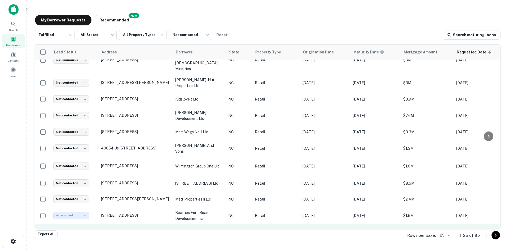
click at [111, 230] on p "[STREET_ADDRESS]" at bounding box center [135, 232] width 69 height 5
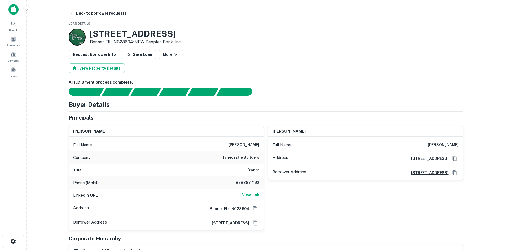
drag, startPoint x: 90, startPoint y: 32, endPoint x: 134, endPoint y: 43, distance: 44.6
click at [134, 43] on div "4501 Tynecastle Hwy Banner Elk, NC28604 • NEW Peoples Bank, Inc." at bounding box center [136, 37] width 92 height 16
copy div "[STREET_ADDRESS]"
click at [84, 14] on button "Back to borrower requests" at bounding box center [98, 13] width 61 height 10
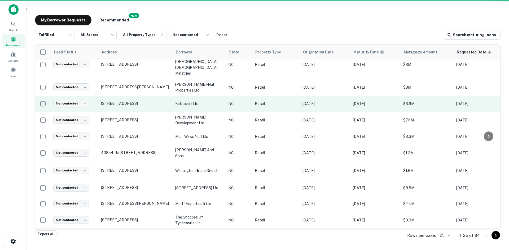
scroll to position [247, 0]
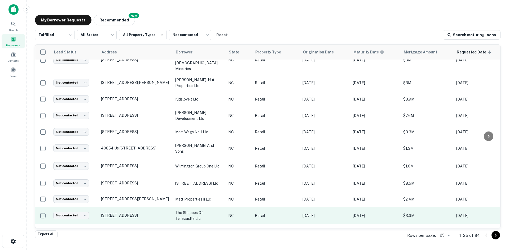
click at [115, 213] on p "[STREET_ADDRESS]" at bounding box center [135, 215] width 69 height 5
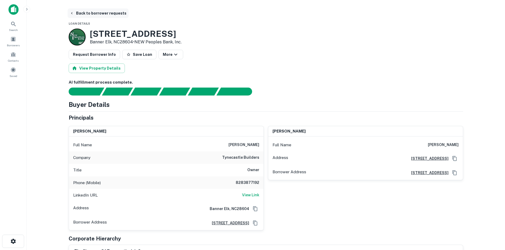
click at [89, 16] on button "Back to borrower requests" at bounding box center [98, 13] width 61 height 10
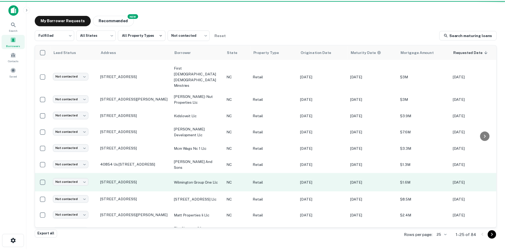
scroll to position [247, 0]
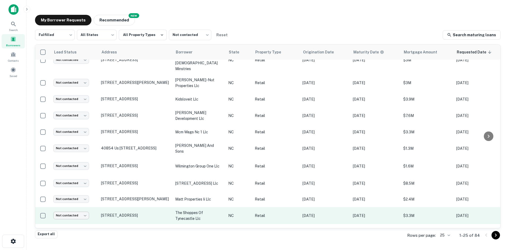
click at [87, 199] on body "Search Borrowers Contacts Saved My Borrower Requests NEW Recommended Fulfilled …" at bounding box center [254, 125] width 509 height 250
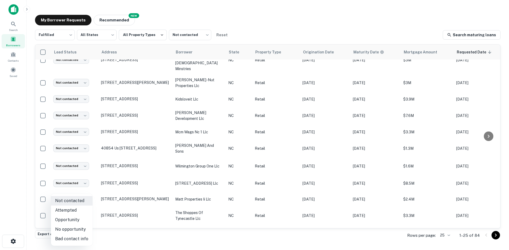
click at [81, 230] on li "No opportunity" at bounding box center [72, 230] width 42 height 10
type input "**********"
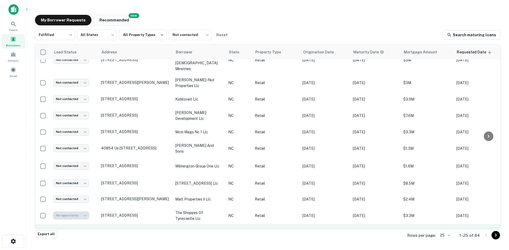
click at [109, 230] on p "[STREET_ADDRESS]" at bounding box center [135, 232] width 69 height 5
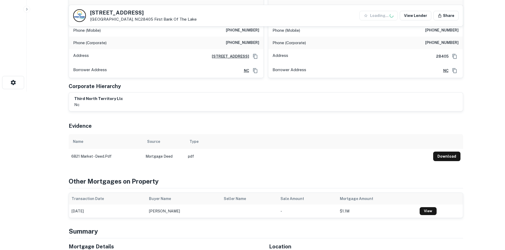
scroll to position [265, 0]
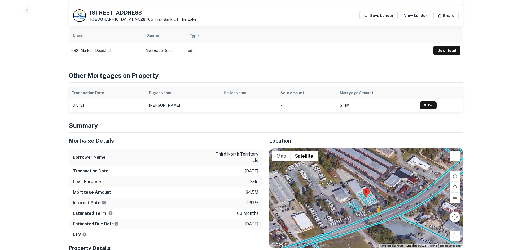
drag, startPoint x: 456, startPoint y: 227, endPoint x: 377, endPoint y: 207, distance: 81.4
click at [377, 207] on div "To activate drag with keyboard, press Alt + Enter. Once in keyboard drag state,…" at bounding box center [365, 198] width 193 height 100
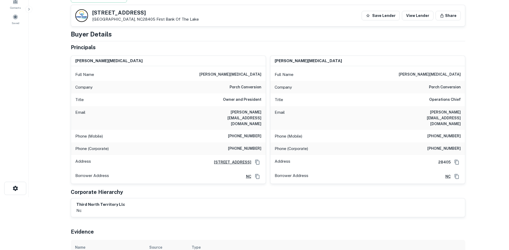
scroll to position [0, 0]
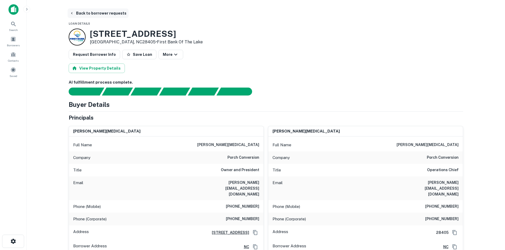
click at [79, 13] on button "Back to borrower requests" at bounding box center [98, 13] width 61 height 10
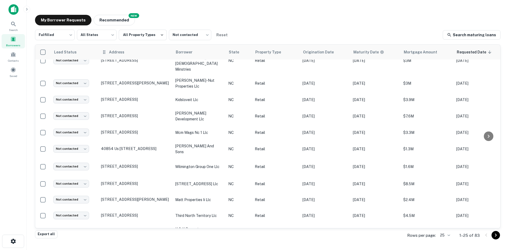
scroll to position [247, 0]
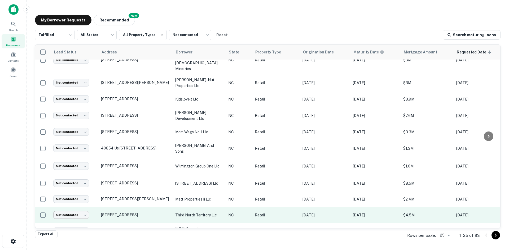
click at [76, 202] on body "Search Borrowers Contacts Saved My Borrower Requests NEW Recommended Fulfilled …" at bounding box center [254, 125] width 509 height 250
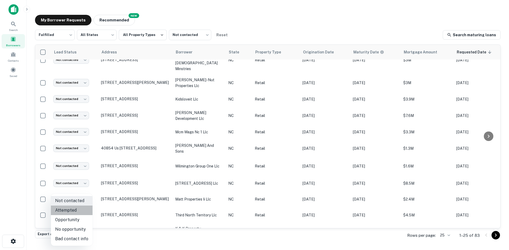
click at [82, 209] on li "Attempted" at bounding box center [72, 211] width 42 height 10
type input "*********"
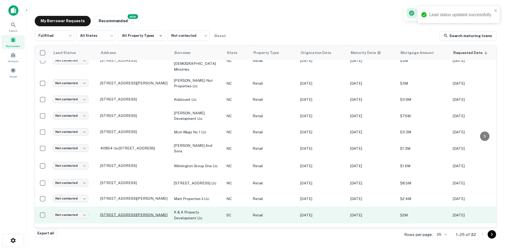
scroll to position [248, 0]
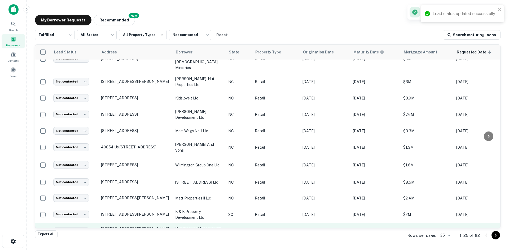
click at [123, 227] on p "4867 Calhoun Memorial Hwy Easley, SC29640" at bounding box center [135, 232] width 69 height 10
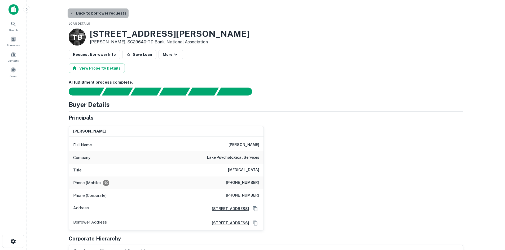
click at [105, 14] on button "Back to borrower requests" at bounding box center [98, 13] width 61 height 10
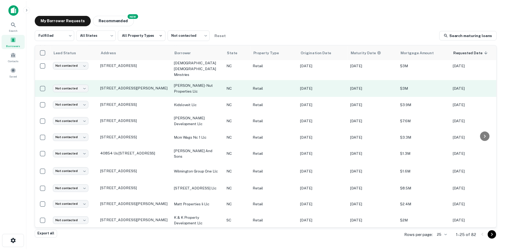
scroll to position [248, 0]
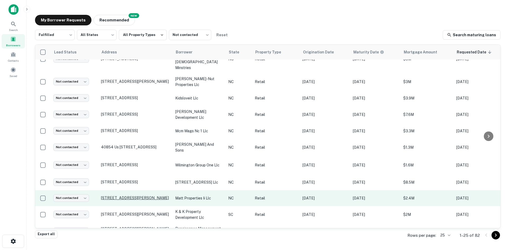
click at [153, 196] on p "[STREET_ADDRESS][PERSON_NAME]" at bounding box center [135, 198] width 69 height 5
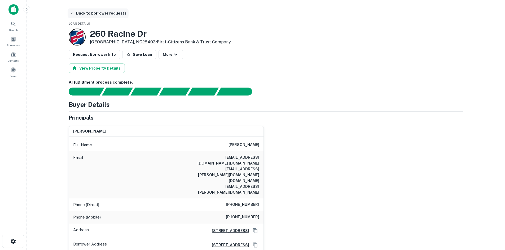
click at [98, 17] on button "Back to borrower requests" at bounding box center [98, 13] width 61 height 10
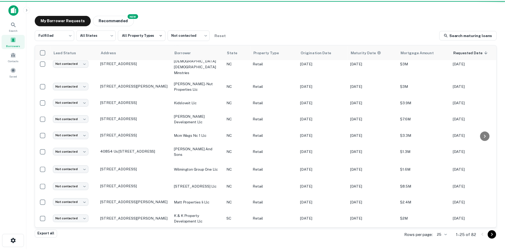
scroll to position [248, 0]
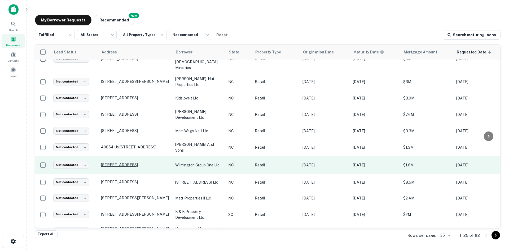
click at [114, 163] on p "[STREET_ADDRESS]" at bounding box center [135, 165] width 69 height 5
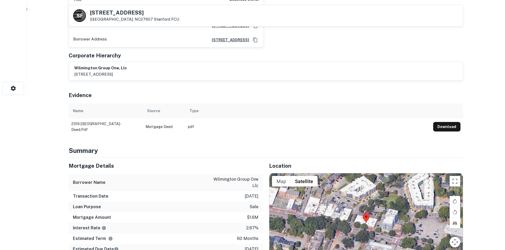
scroll to position [239, 0]
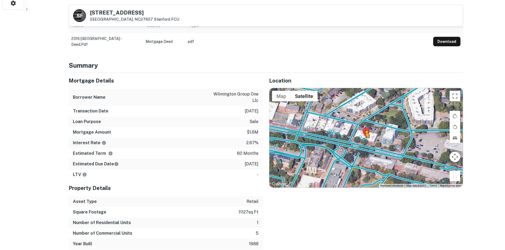
drag, startPoint x: 456, startPoint y: 174, endPoint x: 361, endPoint y: 143, distance: 100.2
click at [361, 143] on div "To activate drag with keyboard, press Alt + Enter. Once in keyboard drag state,…" at bounding box center [365, 138] width 193 height 100
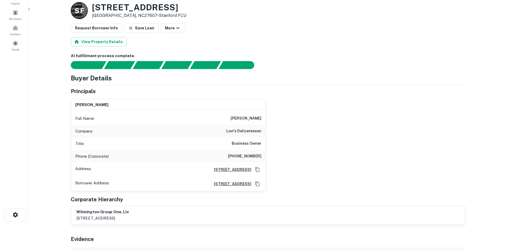
scroll to position [0, 0]
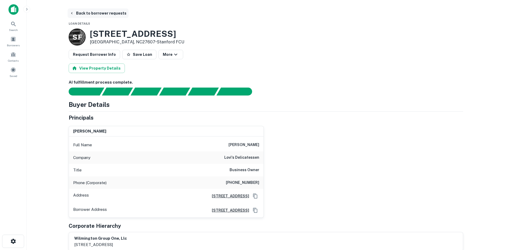
click at [87, 11] on button "Back to borrower requests" at bounding box center [98, 13] width 61 height 10
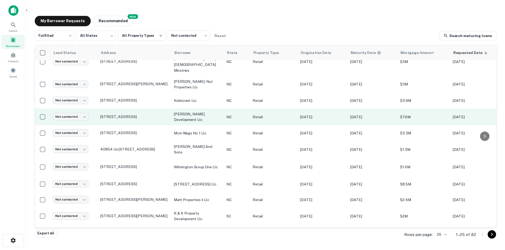
scroll to position [248, 0]
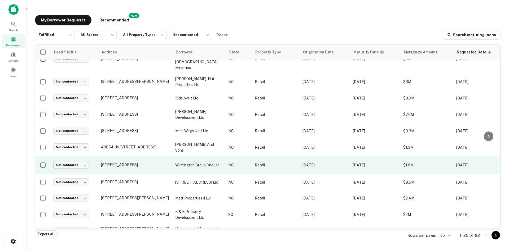
click at [76, 148] on body "Search Borrowers Contacts Saved My Borrower Requests NEW Recommended Fulfilled …" at bounding box center [254, 125] width 509 height 250
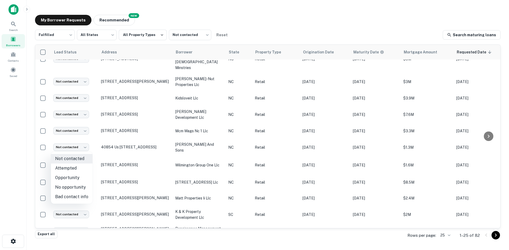
click at [77, 167] on li "Attempted" at bounding box center [72, 169] width 42 height 10
type input "*********"
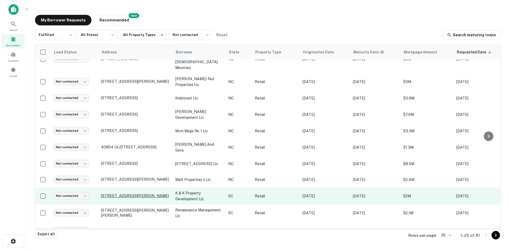
click at [118, 194] on p "101 Harbison Blvd Columbia, SC29212" at bounding box center [135, 196] width 69 height 5
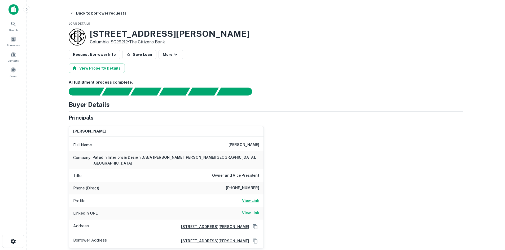
click at [243, 198] on h6 "View Link" at bounding box center [250, 201] width 17 height 6
click at [253, 207] on div "LinkedIn URL View Link" at bounding box center [166, 213] width 195 height 13
click at [254, 210] on h6 "View Link" at bounding box center [250, 213] width 17 height 6
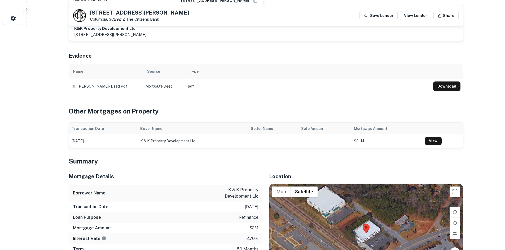
scroll to position [292, 0]
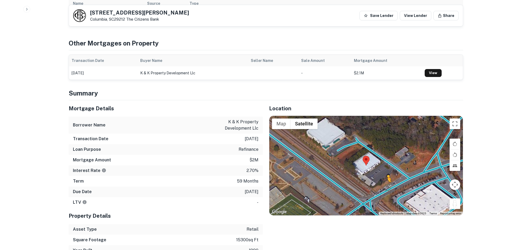
drag, startPoint x: 459, startPoint y: 202, endPoint x: 387, endPoint y: 182, distance: 74.9
click at [387, 182] on div "To activate drag with keyboard, press Alt + Enter. Once in keyboard drag state,…" at bounding box center [365, 166] width 193 height 100
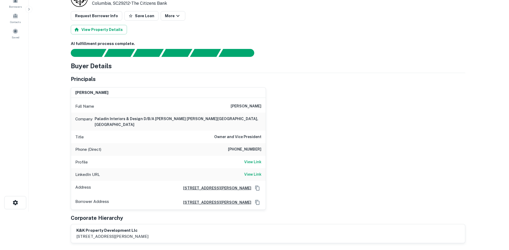
scroll to position [0, 0]
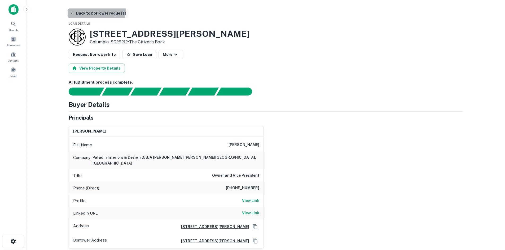
click at [91, 11] on button "Back to borrower requests" at bounding box center [98, 13] width 61 height 10
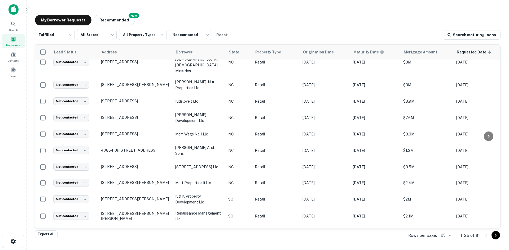
scroll to position [248, 0]
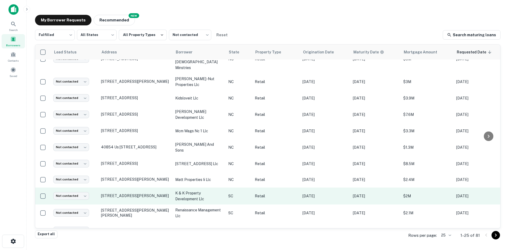
click at [82, 188] on td "Not contacted **** ​" at bounding box center [75, 196] width 48 height 17
click at [82, 183] on body "Search Borrowers Contacts Saved My Borrower Requests NEW Recommended Fulfilled …" at bounding box center [254, 125] width 509 height 250
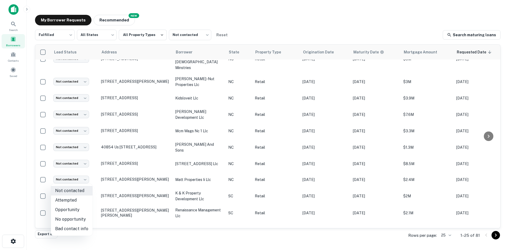
click at [77, 218] on li "No opportunity" at bounding box center [72, 220] width 42 height 10
type input "**********"
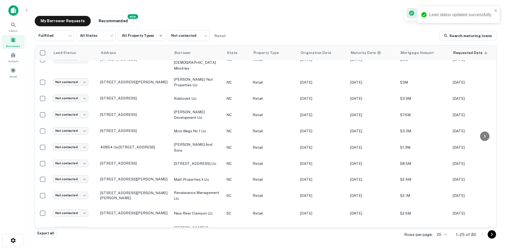
scroll to position [247, 0]
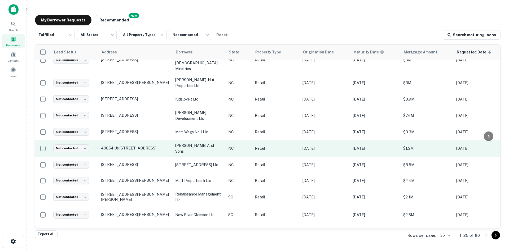
click at [113, 146] on p "40854 Us 52 Hwy N New London, NC28127" at bounding box center [135, 148] width 69 height 5
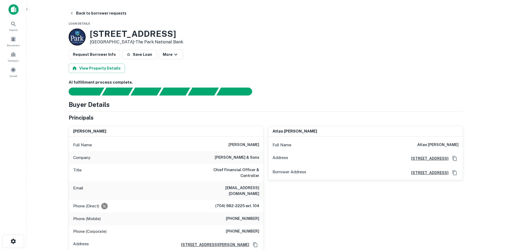
drag, startPoint x: 92, startPoint y: 34, endPoint x: 205, endPoint y: 38, distance: 112.7
click at [205, 38] on div "40854 Us 52 Hwy N New London, NC28127 • The Park National Bank" at bounding box center [266, 37] width 394 height 17
copy h3 "40854 Us 52 Hwy N"
click at [88, 15] on button "Back to borrower requests" at bounding box center [98, 13] width 61 height 10
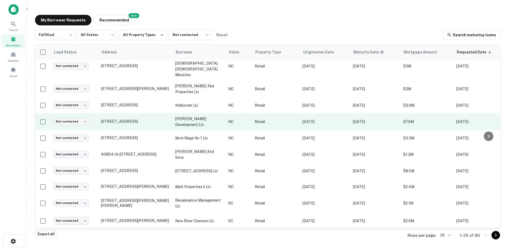
scroll to position [247, 0]
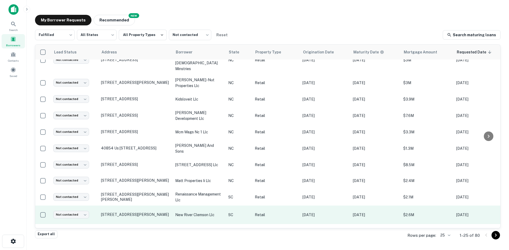
click at [120, 206] on td "3405 Clemson Blvd Anderson, SC29621" at bounding box center [135, 215] width 74 height 19
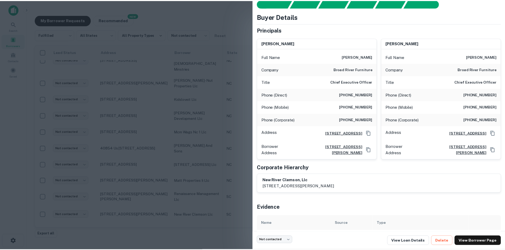
scroll to position [35, 0]
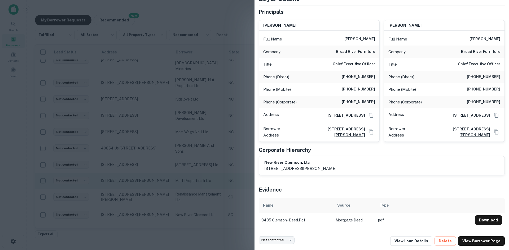
click at [188, 161] on div at bounding box center [254, 125] width 509 height 250
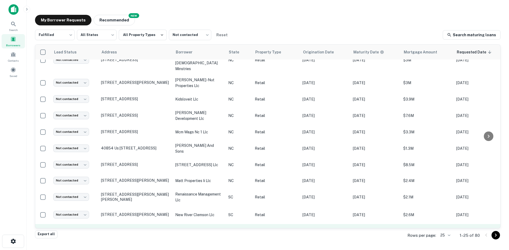
click at [125, 230] on p "5664 Broad St Sumter, SC29154" at bounding box center [135, 232] width 69 height 5
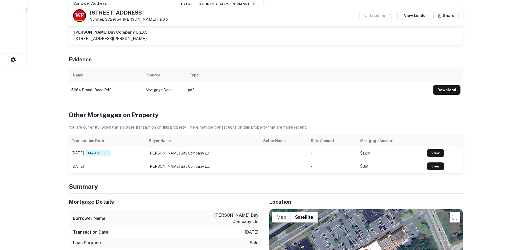
scroll to position [239, 0]
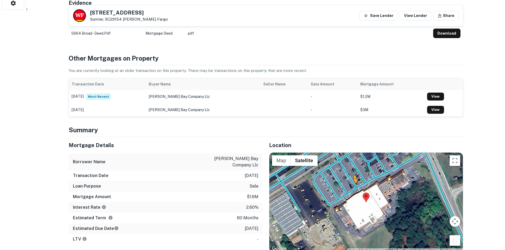
drag, startPoint x: 457, startPoint y: 237, endPoint x: 352, endPoint y: 179, distance: 120.3
click at [352, 179] on div "To activate drag with keyboard, press Alt + Enter. Once in keyboard drag state,…" at bounding box center [365, 203] width 193 height 100
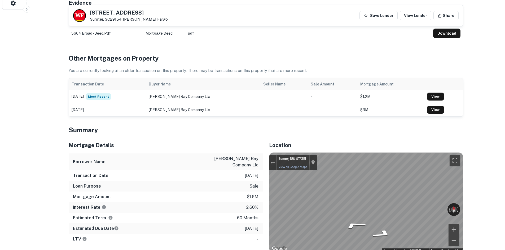
click at [267, 186] on div "Location ← Move left → Move right ↑ Move up ↓ Move down + Zoom in - Zoom out Ho…" at bounding box center [363, 220] width 200 height 166
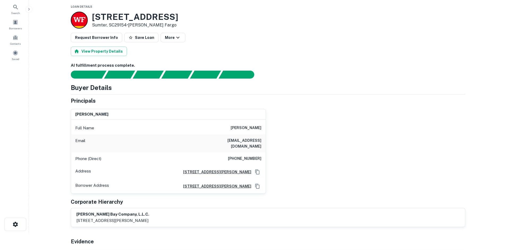
scroll to position [0, 0]
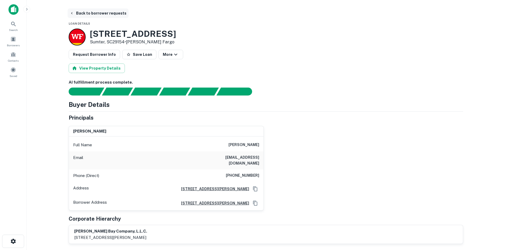
click at [98, 16] on button "Back to borrower requests" at bounding box center [98, 13] width 61 height 10
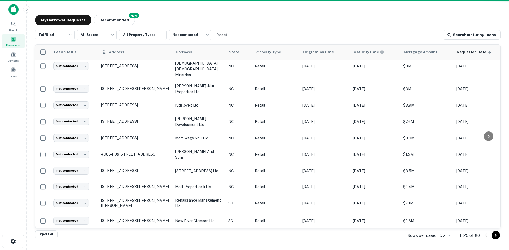
scroll to position [247, 0]
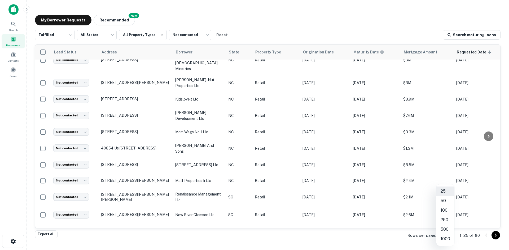
click at [446, 234] on body "Search Borrowers Contacts Saved My Borrower Requests NEW Recommended Fulfilled …" at bounding box center [254, 125] width 509 height 250
click at [444, 242] on li "1000" at bounding box center [445, 240] width 18 height 10
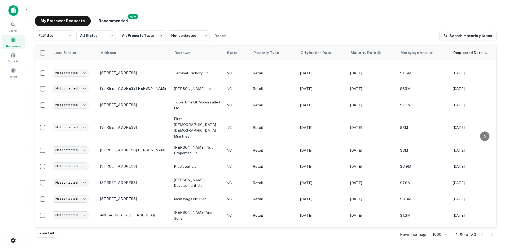
scroll to position [247, 0]
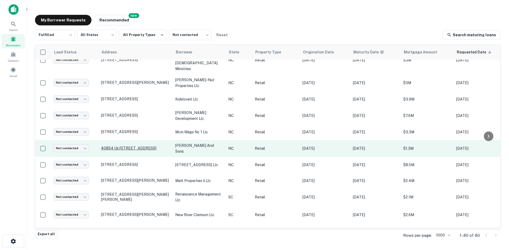
click at [141, 146] on p "40854 Us 52 Hwy N New London, NC28127" at bounding box center [135, 148] width 69 height 5
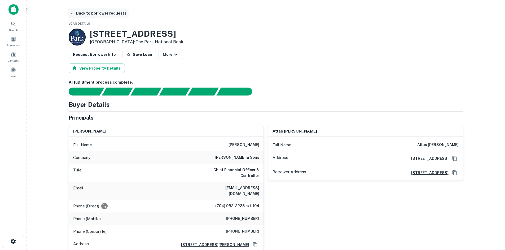
click at [87, 15] on button "Back to borrower requests" at bounding box center [98, 13] width 61 height 10
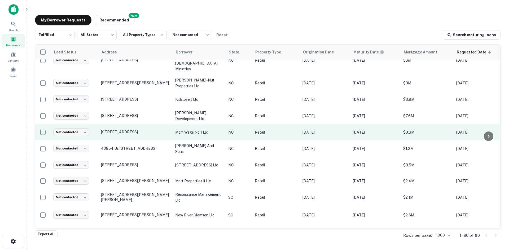
scroll to position [247, 0]
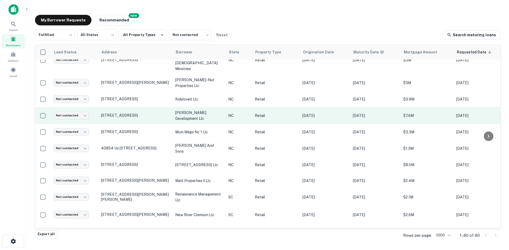
click at [123, 107] on td "274 Eastchester Dr High Point, NC27262" at bounding box center [135, 115] width 74 height 17
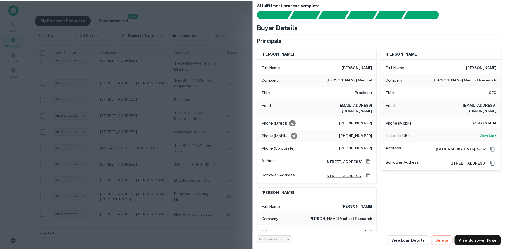
scroll to position [0, 0]
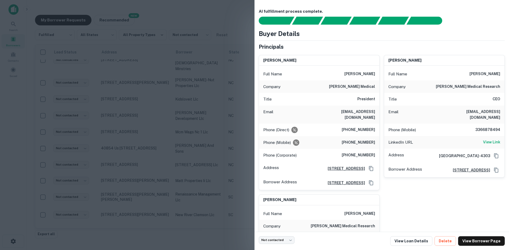
click at [203, 90] on div at bounding box center [254, 125] width 509 height 250
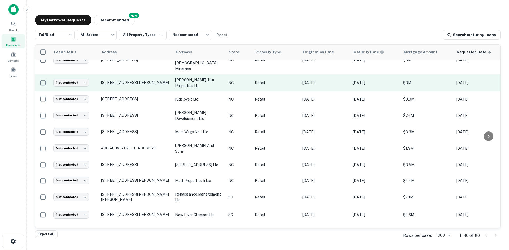
click at [127, 80] on p "1680 Greenbourne Dr Stokesdale, NC27357" at bounding box center [135, 82] width 69 height 5
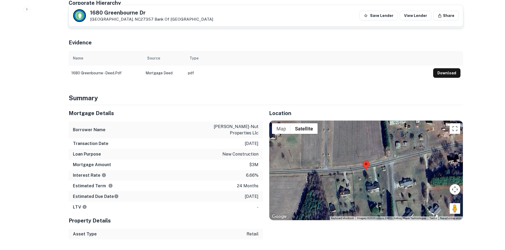
scroll to position [292, 0]
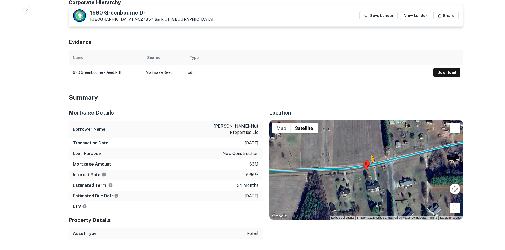
drag, startPoint x: 459, startPoint y: 185, endPoint x: 364, endPoint y: 142, distance: 104.3
click at [364, 142] on div "To activate drag with keyboard, press Alt + Enter. Once in keyboard drag state,…" at bounding box center [365, 170] width 193 height 100
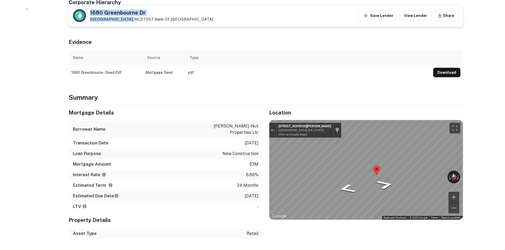
drag, startPoint x: 94, startPoint y: 19, endPoint x: 130, endPoint y: 18, distance: 35.3
click at [130, 18] on div "1680 Greenbourne Dr Stokesdale, NC27357 Bank Of OAK Ridge" at bounding box center [143, 15] width 140 height 13
copy div "1680 Greenbourne Dr Stokesdale, NC27357"
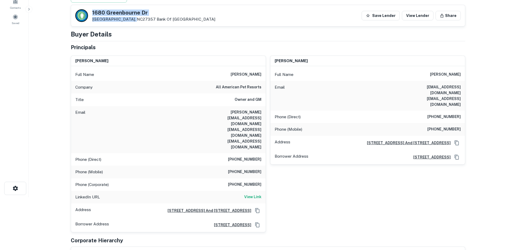
scroll to position [0, 0]
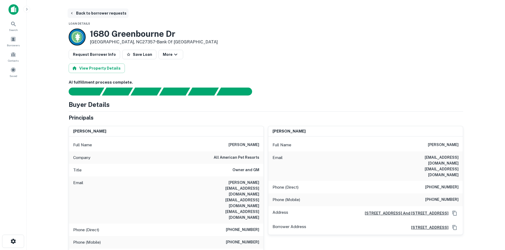
click at [97, 14] on button "Back to borrower requests" at bounding box center [98, 13] width 61 height 10
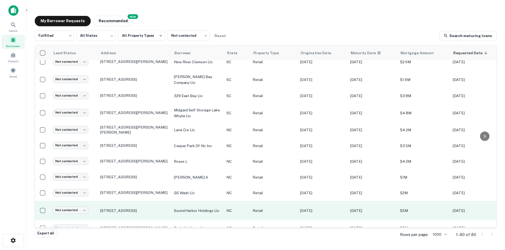
scroll to position [486, 0]
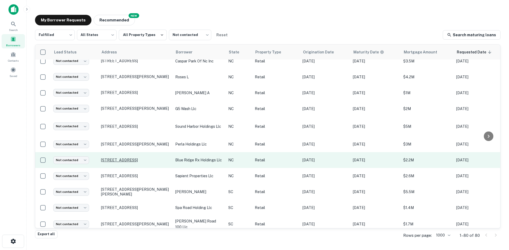
click at [125, 158] on p "805 Fairview Rd Asheville, NC28803" at bounding box center [135, 160] width 69 height 5
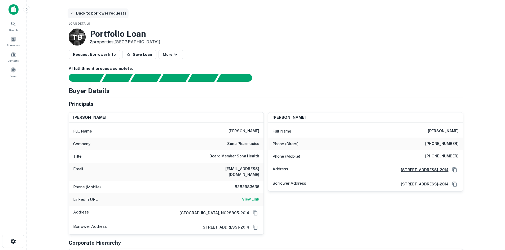
click at [99, 13] on button "Back to borrower requests" at bounding box center [98, 13] width 61 height 10
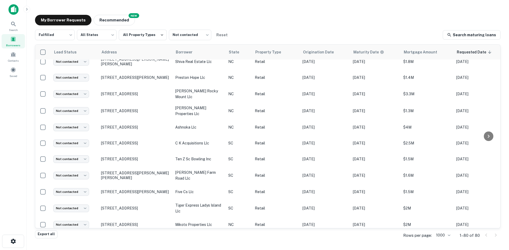
scroll to position [698, 0]
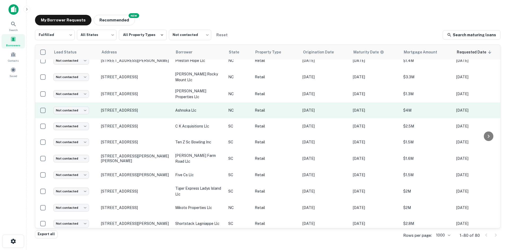
click at [124, 113] on td "28 Airport Rd Arden, NC28704" at bounding box center [135, 111] width 74 height 16
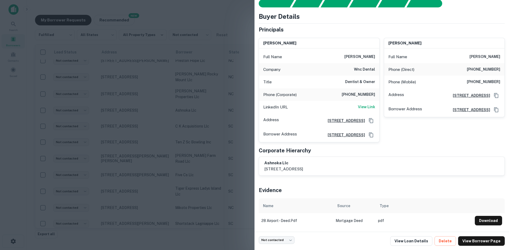
scroll to position [26, 0]
click at [119, 163] on div at bounding box center [254, 125] width 509 height 250
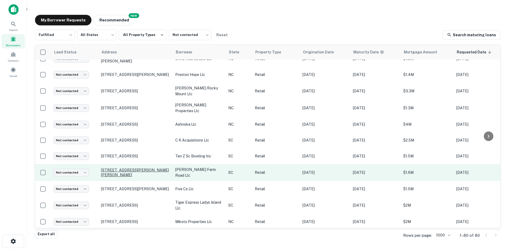
scroll to position [671, 0]
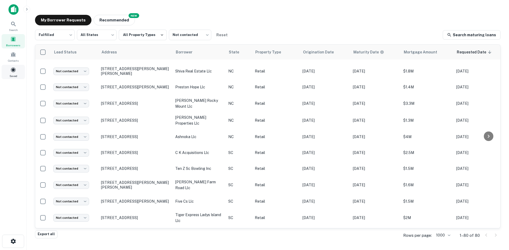
click at [11, 70] on span at bounding box center [13, 70] width 6 height 6
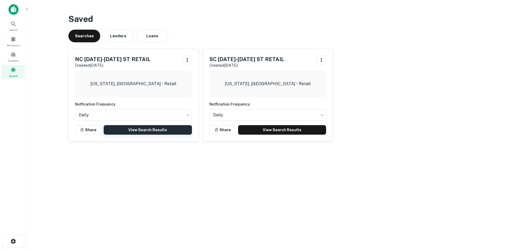
click at [148, 132] on link "View Search Results" at bounding box center [148, 130] width 88 height 10
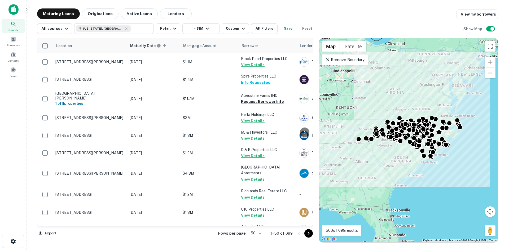
drag, startPoint x: 249, startPoint y: 232, endPoint x: 245, endPoint y: 234, distance: 4.0
click at [245, 234] on div "Rows per page: 50 ** 1–50 of 699" at bounding box center [263, 234] width 102 height 14
click at [251, 234] on body "Search Borrowers Contacts Saved Maturing Loans Originations Active Loans Lender…" at bounding box center [254, 125] width 509 height 250
click at [258, 238] on li "100" at bounding box center [255, 240] width 15 height 10
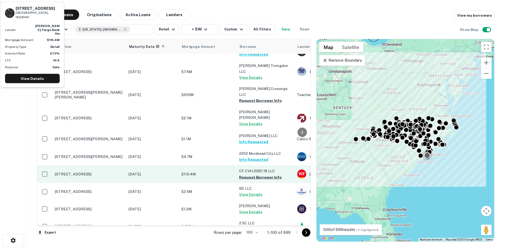
scroll to position [1684, 0]
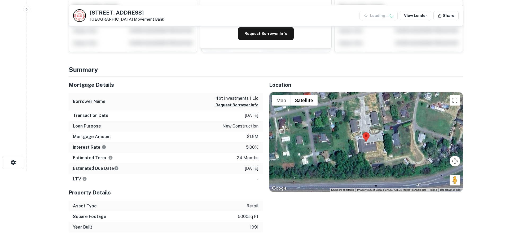
scroll to position [80, 0]
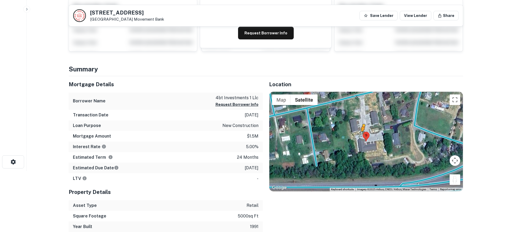
drag, startPoint x: 458, startPoint y: 181, endPoint x: 361, endPoint y: 140, distance: 105.7
click at [361, 140] on div "To activate drag with keyboard, press Alt + Enter. Once in keyboard drag state,…" at bounding box center [365, 142] width 193 height 100
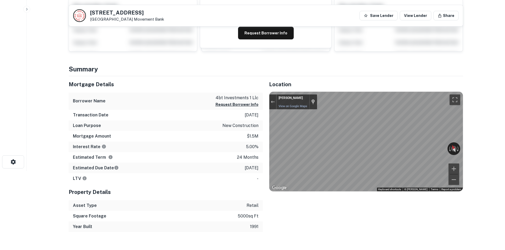
click at [317, 0] on html "Search Borrowers Contacts Saved Back to search [STREET_ADDRESS] Movement Bank S…" at bounding box center [252, 45] width 505 height 250
click at [351, 77] on div "Location ← Move left → Move right ↑ Move up ↓ Move down + Zoom in - Zoom out Ho…" at bounding box center [363, 154] width 200 height 156
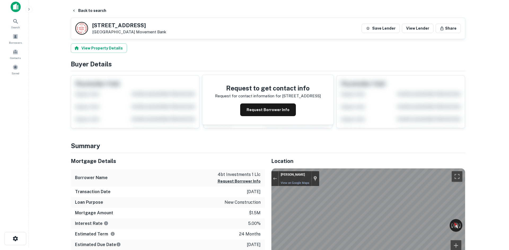
scroll to position [0, 0]
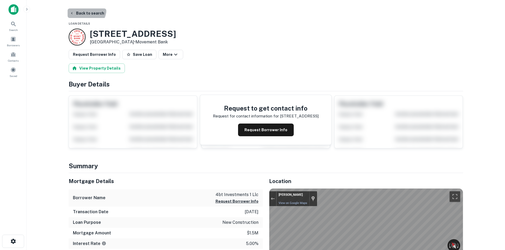
click at [83, 8] on button "Back to search" at bounding box center [87, 13] width 39 height 10
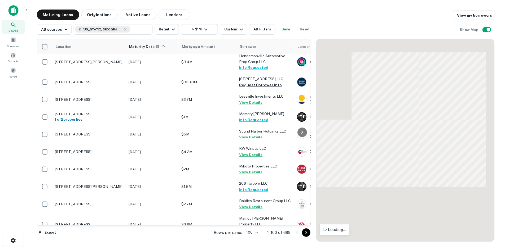
scroll to position [1209, 0]
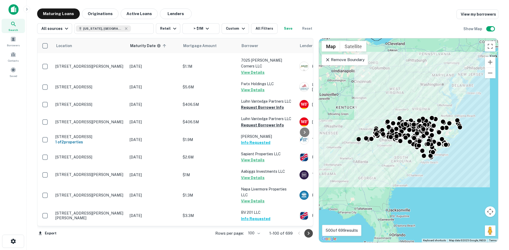
click at [307, 234] on icon "Go to next page" at bounding box center [308, 234] width 6 height 6
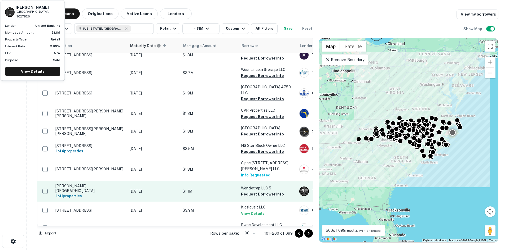
click at [99, 184] on p "[PERSON_NAME] [GEOGRAPHIC_DATA]" at bounding box center [89, 189] width 69 height 10
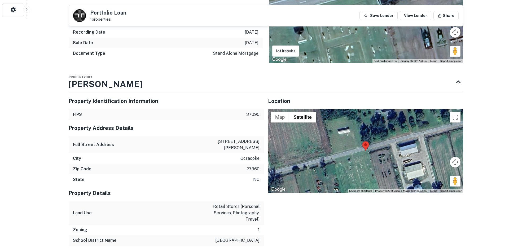
scroll to position [292, 0]
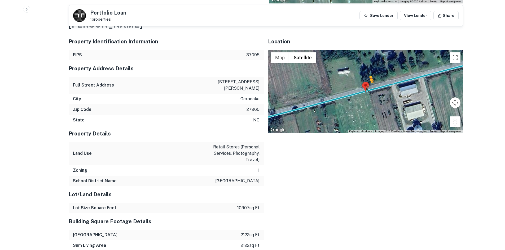
drag, startPoint x: 423, startPoint y: 109, endPoint x: 368, endPoint y: 89, distance: 58.9
click at [368, 89] on div "To activate drag with keyboard, press Alt + Enter. Once in keyboard drag state,…" at bounding box center [365, 92] width 195 height 84
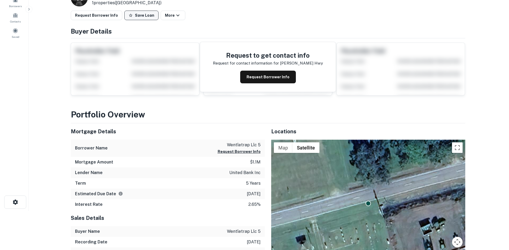
scroll to position [0, 0]
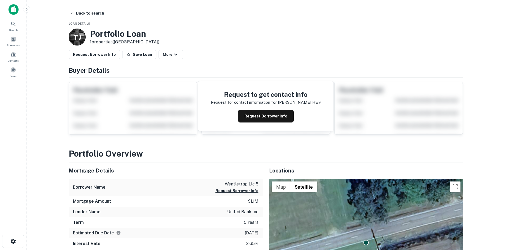
click at [75, 8] on main "Back to search Loan Details T J Portfolio Loan 1 properties ([GEOGRAPHIC_DATA])…" at bounding box center [266, 125] width 478 height 250
click at [88, 15] on button "Back to search" at bounding box center [87, 13] width 39 height 10
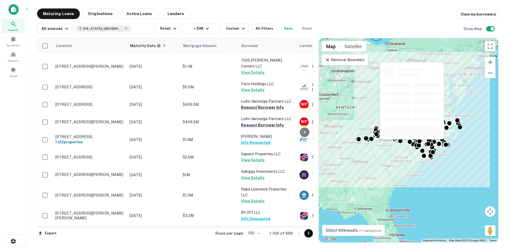
scroll to position [1289, 0]
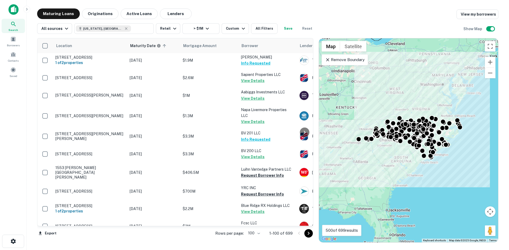
click at [305, 228] on div "Rows per page: 100 *** 1–100 of 699" at bounding box center [261, 234] width 104 height 14
click at [308, 232] on icon "Go to next page" at bounding box center [308, 234] width 6 height 6
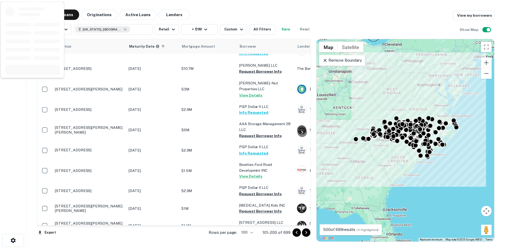
scroll to position [1501, 0]
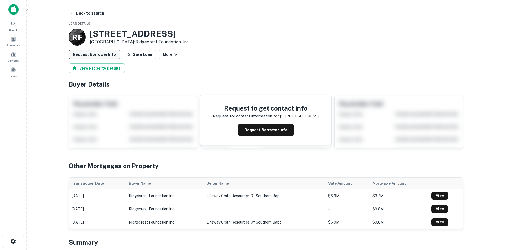
click at [105, 55] on button "Request Borrower Info" at bounding box center [94, 55] width 51 height 10
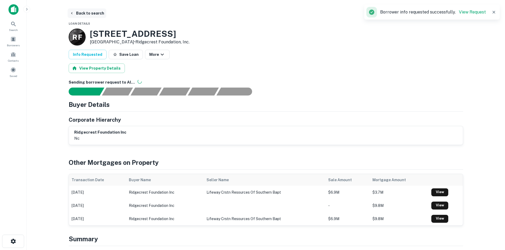
click at [97, 15] on button "Back to search" at bounding box center [87, 13] width 39 height 10
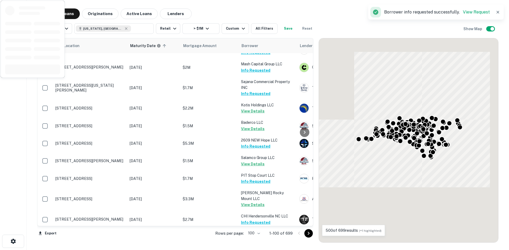
scroll to position [1368, 0]
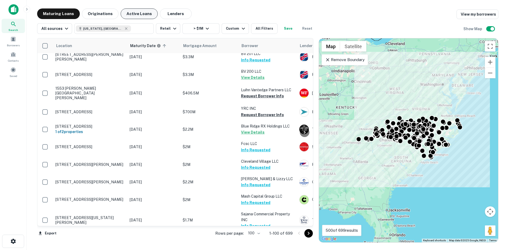
click at [142, 17] on button "Active Loans" at bounding box center [139, 13] width 37 height 11
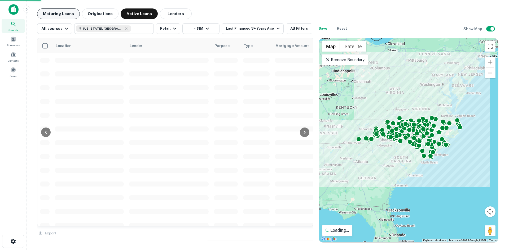
click at [56, 15] on button "Maturing Loans" at bounding box center [58, 13] width 43 height 11
click at [19, 71] on div "Saved" at bounding box center [13, 72] width 23 height 14
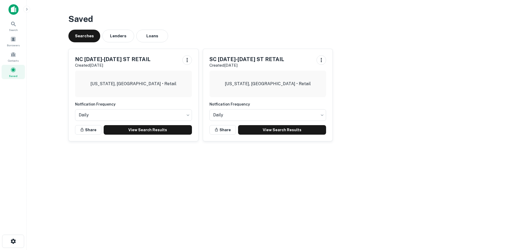
click at [146, 43] on div "Saved Searches Lenders Loans [GEOGRAPHIC_DATA] [DATE]-[DATE] ST RETAIL Created …" at bounding box center [267, 79] width 407 height 142
click at [147, 39] on button "Loans" at bounding box center [152, 36] width 32 height 13
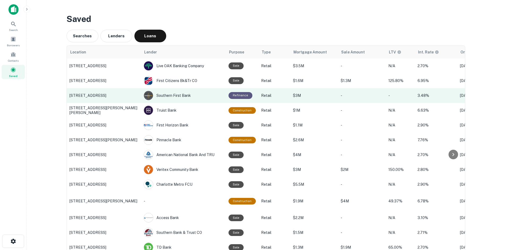
click at [100, 93] on p "[STREET_ADDRESS]" at bounding box center [103, 95] width 69 height 5
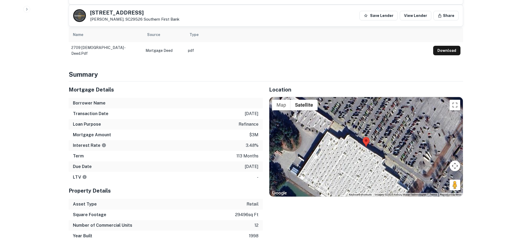
scroll to position [292, 0]
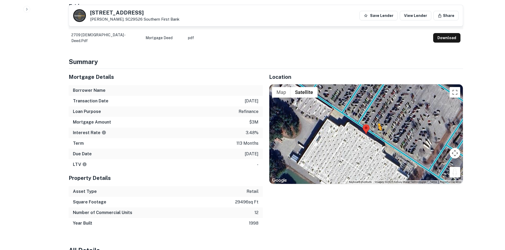
drag, startPoint x: 453, startPoint y: 163, endPoint x: 371, endPoint y: 121, distance: 91.8
click at [371, 121] on div "To activate drag with keyboard, press Alt + Enter. Once in keyboard drag state,…" at bounding box center [365, 135] width 193 height 100
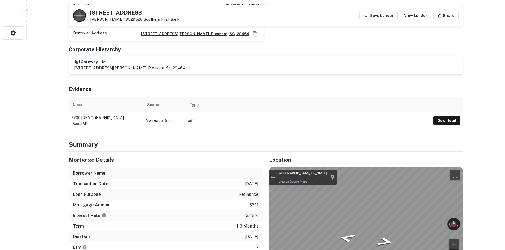
scroll to position [239, 0]
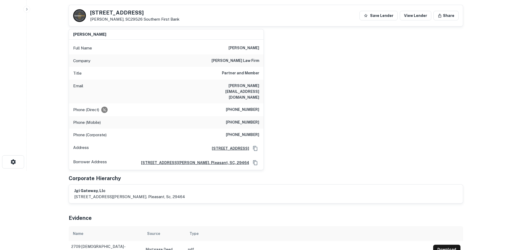
scroll to position [0, 0]
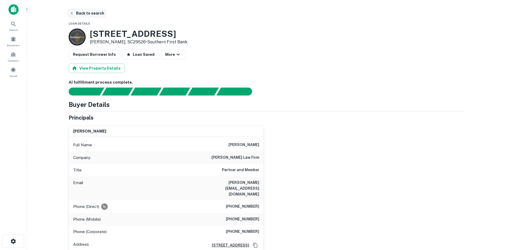
click at [87, 17] on button "Back to search" at bounding box center [87, 13] width 39 height 10
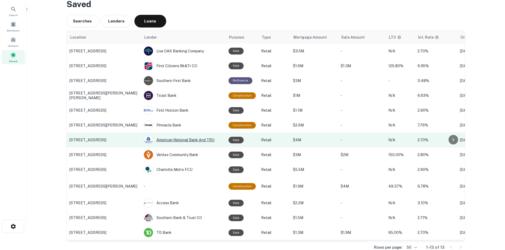
scroll to position [28, 0]
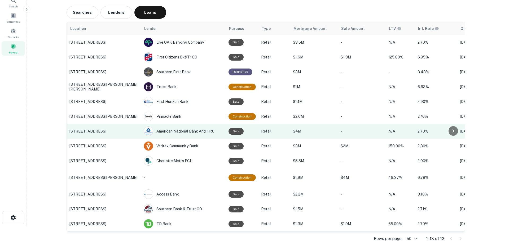
click at [109, 129] on p "[STREET_ADDRESS]" at bounding box center [103, 131] width 69 height 5
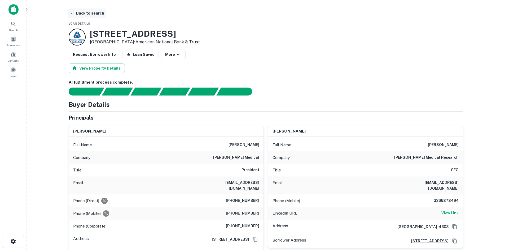
click at [90, 17] on button "Back to search" at bounding box center [87, 13] width 39 height 10
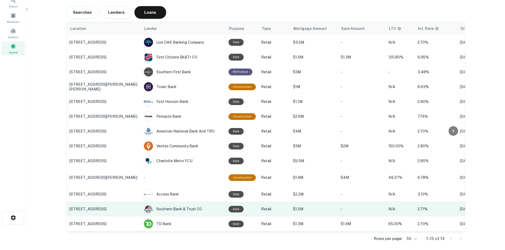
scroll to position [28, 0]
click at [104, 207] on p "[STREET_ADDRESS]" at bounding box center [103, 209] width 69 height 5
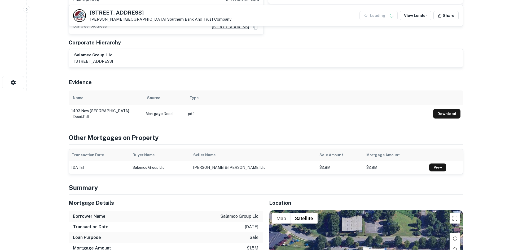
scroll to position [292, 0]
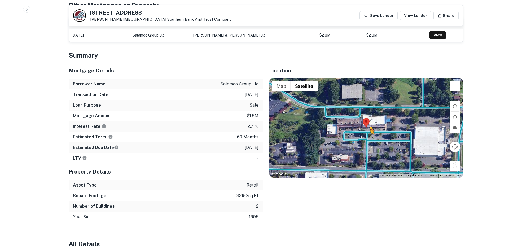
drag, startPoint x: 451, startPoint y: 158, endPoint x: 370, endPoint y: 134, distance: 84.5
click at [370, 134] on div "To activate drag with keyboard, press Alt + Enter. Once in keyboard drag state,…" at bounding box center [365, 128] width 193 height 100
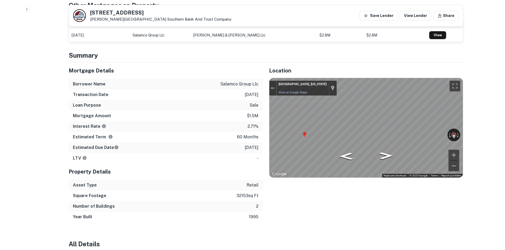
click at [335, 135] on div "Map" at bounding box center [365, 128] width 193 height 100
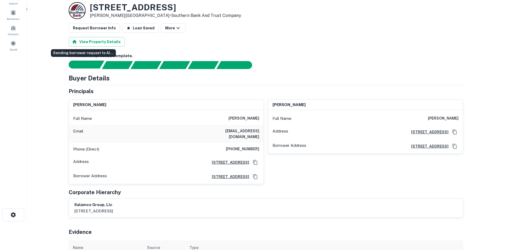
scroll to position [0, 0]
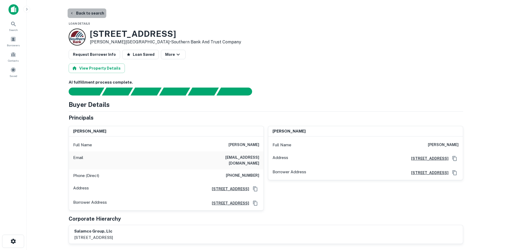
click at [87, 12] on button "Back to search" at bounding box center [87, 13] width 39 height 10
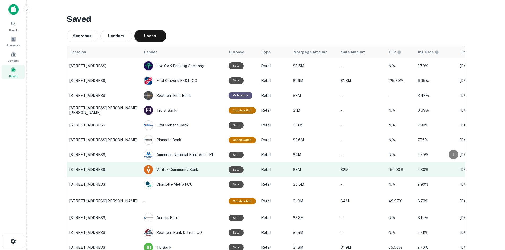
scroll to position [28, 0]
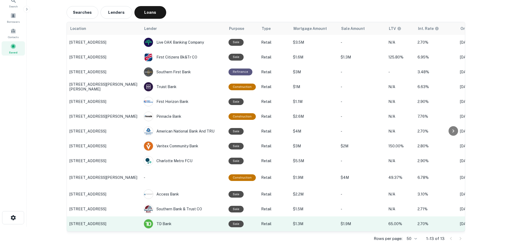
click at [101, 222] on p "[STREET_ADDRESS]" at bounding box center [103, 224] width 69 height 5
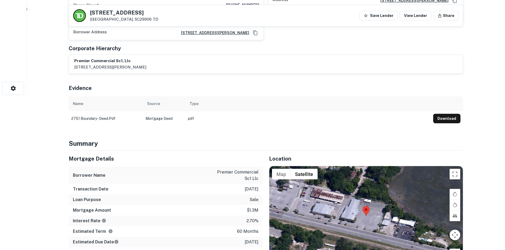
scroll to position [186, 0]
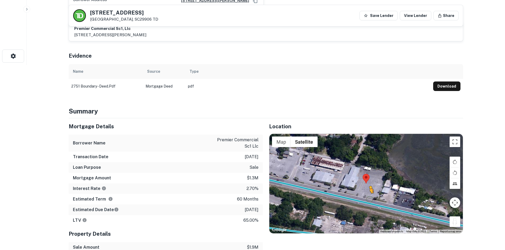
drag, startPoint x: 457, startPoint y: 219, endPoint x: 365, endPoint y: 193, distance: 96.1
click at [365, 193] on div "To activate drag with keyboard, press Alt + Enter. Once in keyboard drag state,…" at bounding box center [365, 184] width 193 height 100
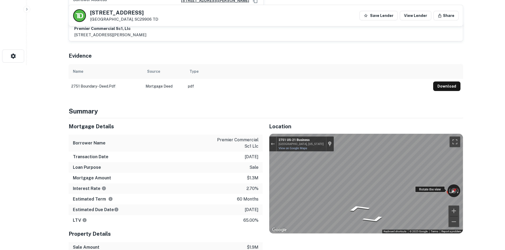
click at [446, 184] on div "← Move left → Move right ↑ Move up ↓ Move down + Zoom in - Zoom out [STREET_ADD…" at bounding box center [365, 184] width 193 height 100
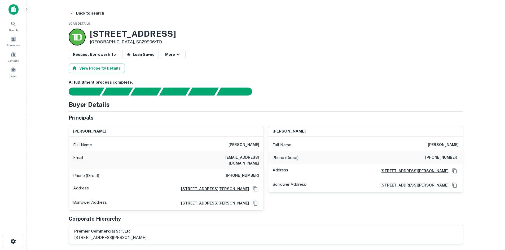
scroll to position [27, 0]
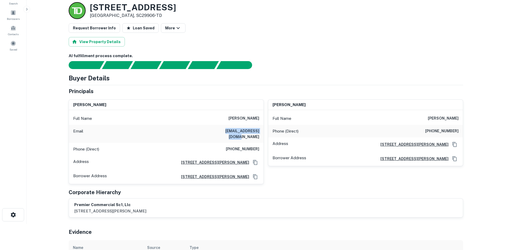
drag, startPoint x: 214, startPoint y: 127, endPoint x: 258, endPoint y: 130, distance: 44.9
click at [258, 130] on div "Email [EMAIL_ADDRESS][DOMAIN_NAME]" at bounding box center [166, 134] width 195 height 18
click at [218, 130] on h6 "[EMAIL_ADDRESS][DOMAIN_NAME]" at bounding box center [228, 134] width 64 height 12
drag, startPoint x: 217, startPoint y: 130, endPoint x: 260, endPoint y: 131, distance: 43.2
click at [260, 131] on div "Email [EMAIL_ADDRESS][DOMAIN_NAME]" at bounding box center [166, 134] width 195 height 18
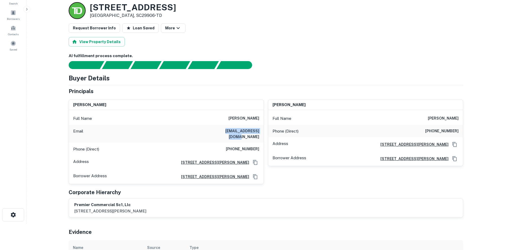
copy h6 "[EMAIL_ADDRESS][DOMAIN_NAME]"
click at [225, 133] on h6 "[EMAIL_ADDRESS][DOMAIN_NAME]" at bounding box center [228, 134] width 64 height 12
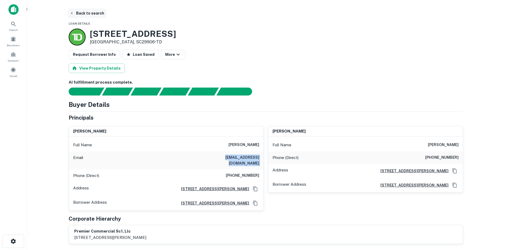
click at [86, 13] on button "Back to search" at bounding box center [87, 13] width 39 height 10
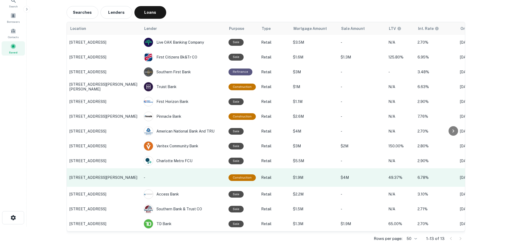
scroll to position [28, 0]
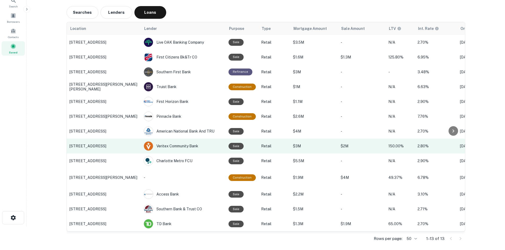
click at [95, 144] on p "[STREET_ADDRESS]" at bounding box center [103, 146] width 69 height 5
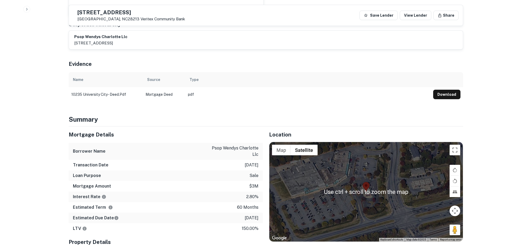
scroll to position [292, 0]
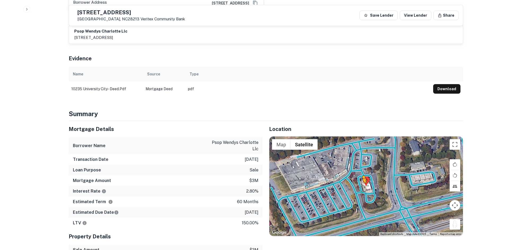
drag, startPoint x: 455, startPoint y: 220, endPoint x: 361, endPoint y: 183, distance: 100.5
click at [361, 183] on div "To activate drag with keyboard, press Alt + Enter. Once in keyboard drag state,…" at bounding box center [365, 187] width 193 height 100
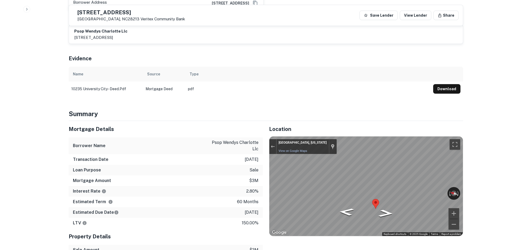
click at [225, 169] on div "Mortgage Details Borrower Name psop wendys charlotte llc Transaction Date 9/20/…" at bounding box center [262, 215] width 401 height 188
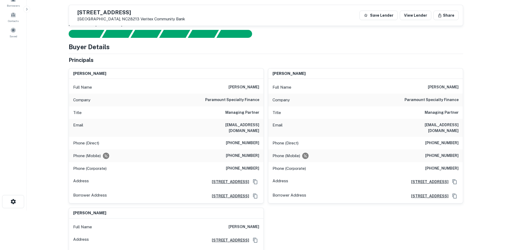
scroll to position [0, 0]
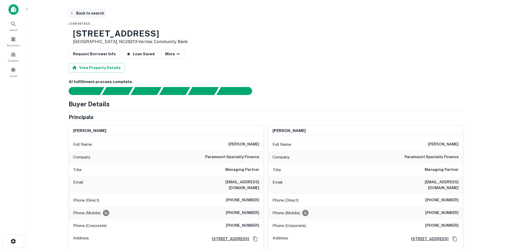
click at [94, 10] on button "Back to search" at bounding box center [87, 13] width 39 height 10
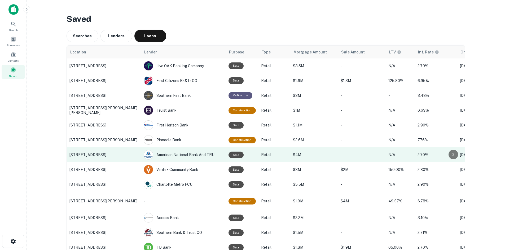
click at [112, 156] on p "2831 S Main St, High Point, NC" at bounding box center [103, 155] width 69 height 5
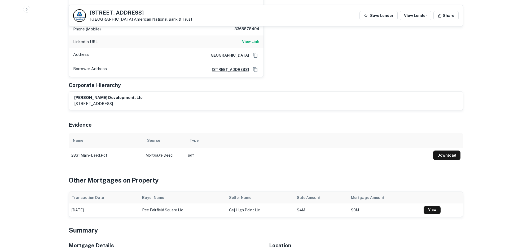
scroll to position [398, 0]
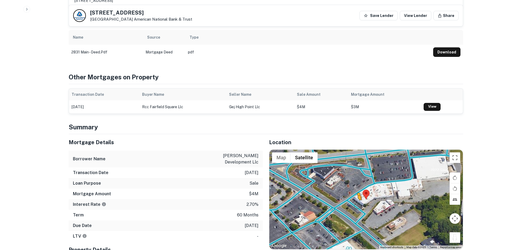
drag, startPoint x: 455, startPoint y: 230, endPoint x: 354, endPoint y: 192, distance: 108.0
click at [354, 192] on div "To activate drag with keyboard, press Alt + Enter. Once in keyboard drag state,…" at bounding box center [365, 200] width 193 height 100
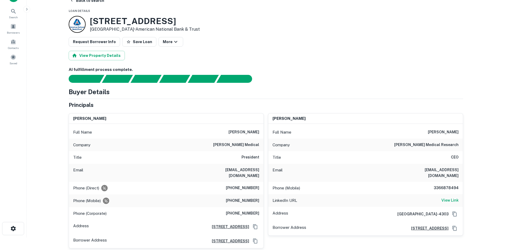
scroll to position [0, 0]
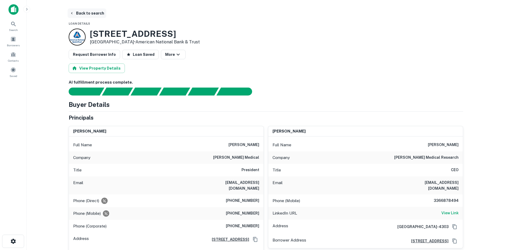
click at [80, 8] on button "Back to search" at bounding box center [87, 13] width 39 height 10
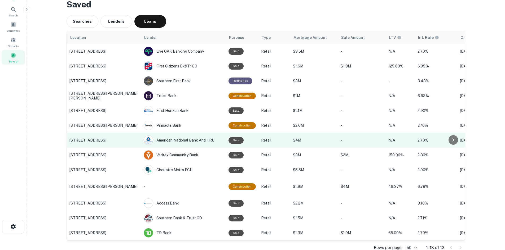
scroll to position [28, 0]
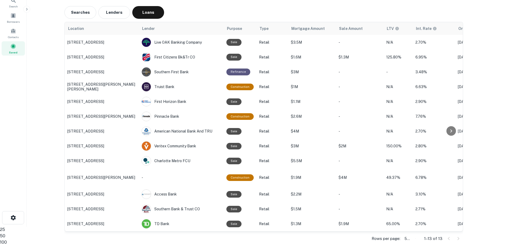
click at [408, 227] on body "Search Borrowers Contacts Saved Saved Searches Lenders Loans Location Lender Pu…" at bounding box center [252, 101] width 505 height 250
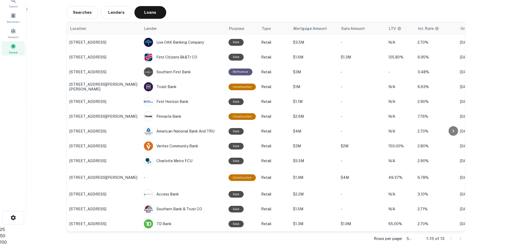
click at [412, 240] on li "100" at bounding box center [252, 243] width 505 height 6
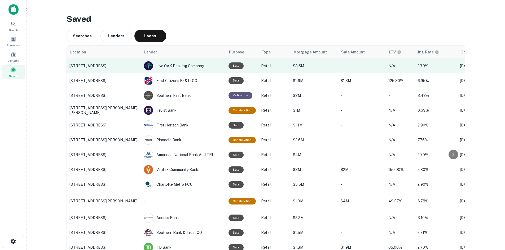
click at [105, 64] on p "146 W MOUNTAIN ST, Kings Mountain, NC" at bounding box center [103, 66] width 69 height 5
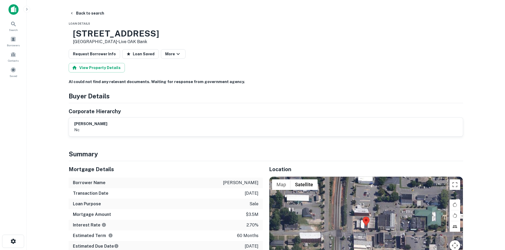
scroll to position [53, 0]
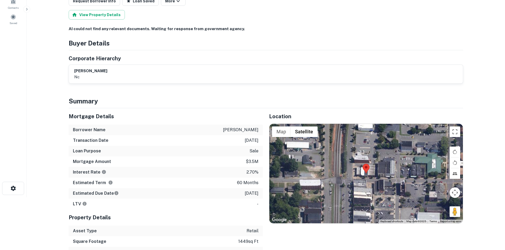
drag, startPoint x: 215, startPoint y: 138, endPoint x: 260, endPoint y: 141, distance: 45.2
click at [260, 135] on div "Borrower Name muhammad dawud" at bounding box center [166, 130] width 194 height 11
copy p "[PERSON_NAME]"
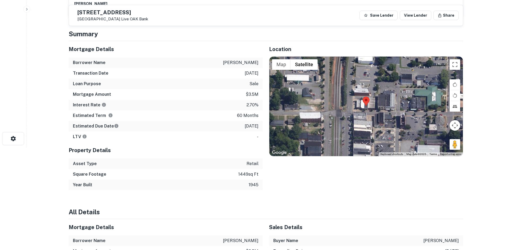
scroll to position [112, 0]
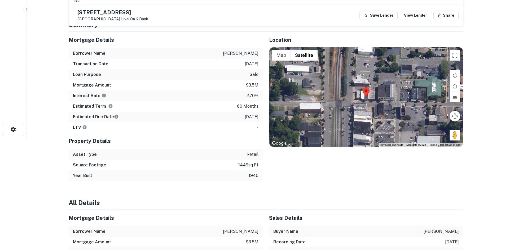
click at [251, 67] on p "3/1/2021" at bounding box center [252, 64] width 14 height 6
click at [249, 59] on div "Borrower Name muhammad dawud" at bounding box center [166, 53] width 194 height 11
click at [253, 57] on p "[PERSON_NAME]" at bounding box center [241, 53] width 36 height 6
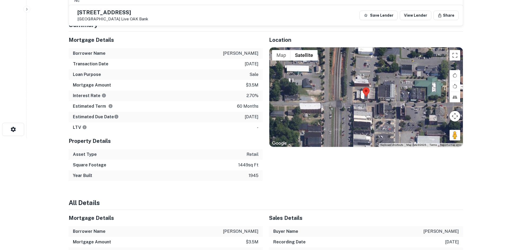
click at [253, 57] on p "[PERSON_NAME]" at bounding box center [241, 53] width 36 height 6
click at [245, 67] on p "3/1/2021" at bounding box center [252, 64] width 14 height 6
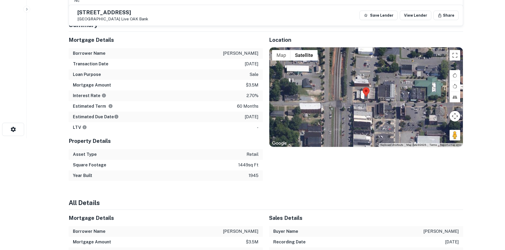
click at [251, 78] on p "sale" at bounding box center [253, 75] width 9 height 6
click at [250, 89] on p "$3.5m" at bounding box center [252, 85] width 13 height 6
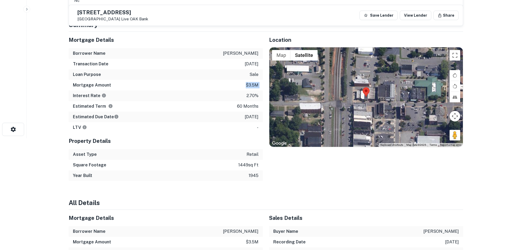
click at [250, 89] on p "$3.5m" at bounding box center [252, 85] width 13 height 6
click at [230, 57] on p "[PERSON_NAME]" at bounding box center [241, 53] width 36 height 6
click at [228, 57] on p "[PERSON_NAME]" at bounding box center [241, 53] width 36 height 6
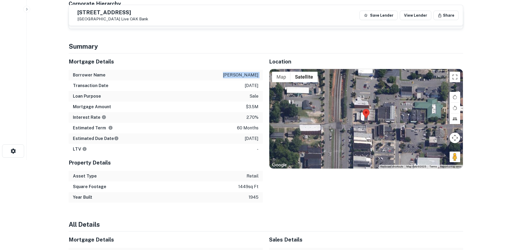
scroll to position [59, 0]
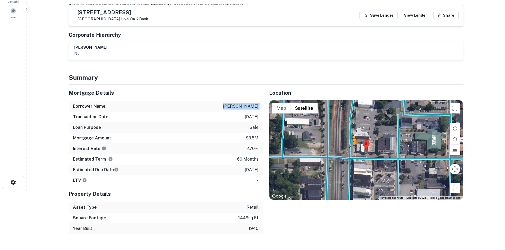
drag, startPoint x: 452, startPoint y: 195, endPoint x: 353, endPoint y: 157, distance: 105.7
click at [353, 157] on div "To activate drag with keyboard, press Alt + Enter. Once in keyboard drag state,…" at bounding box center [365, 150] width 193 height 100
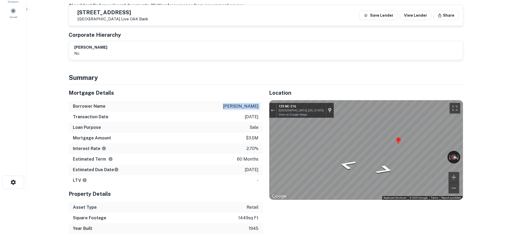
click at [253, 121] on div "Mortgage Details Borrower Name muhammad dawud Transaction Date 3/1/2021 Loan Pu…" at bounding box center [262, 159] width 401 height 149
click at [452, 114] on button "Toggle fullscreen view" at bounding box center [455, 108] width 11 height 11
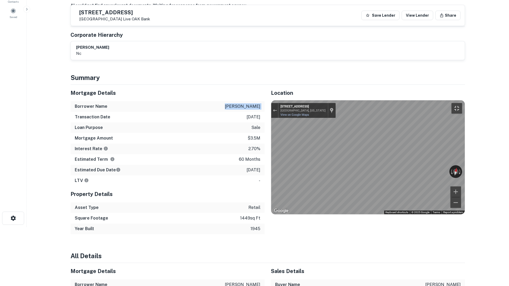
click at [462, 103] on button "Toggle fullscreen view" at bounding box center [456, 108] width 11 height 11
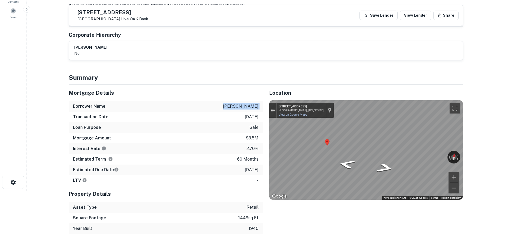
click at [270, 114] on button "Exit the Street View" at bounding box center [272, 110] width 7 height 7
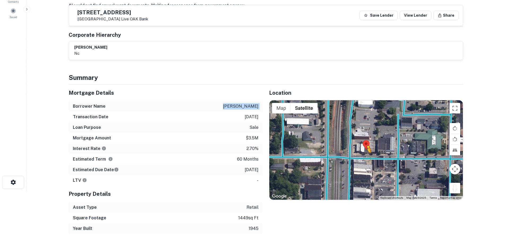
drag, startPoint x: 455, startPoint y: 195, endPoint x: 367, endPoint y: 167, distance: 92.5
click at [367, 167] on div "To activate drag with keyboard, press Alt + Enter. Once in keyboard drag state,…" at bounding box center [365, 150] width 193 height 100
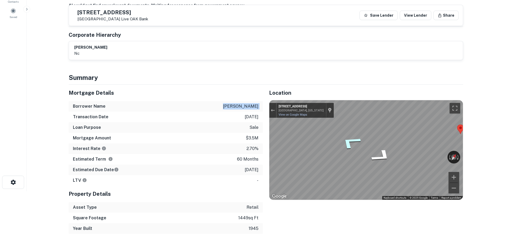
click at [358, 148] on div "Map" at bounding box center [365, 150] width 193 height 100
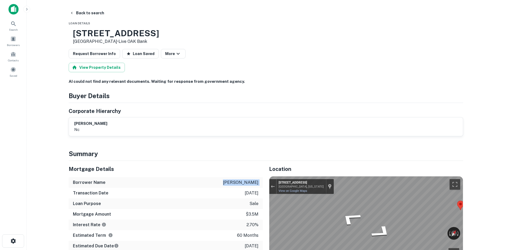
scroll to position [0, 0]
click at [79, 15] on button "Back to search" at bounding box center [87, 13] width 39 height 10
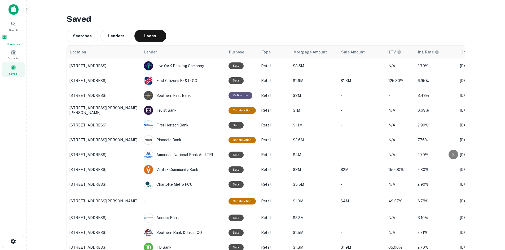
click at [14, 46] on span "Borrowers" at bounding box center [13, 44] width 23 height 4
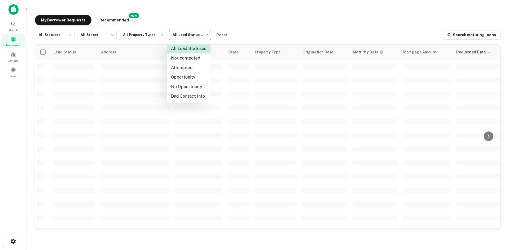
scroll to position [180, 0]
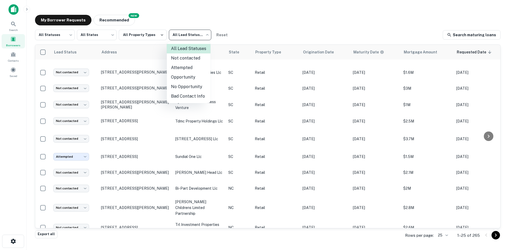
click at [185, 58] on li "Not contacted" at bounding box center [189, 59] width 44 height 10
type input "****"
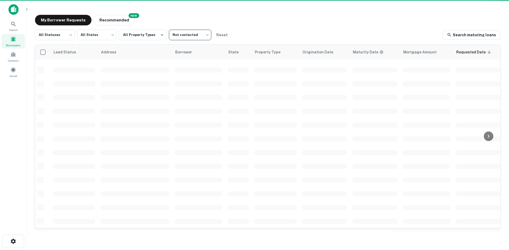
click at [58, 39] on body "Search Borrowers Contacts Saved My Borrower Requests NEW Recommended All Status…" at bounding box center [254, 125] width 509 height 250
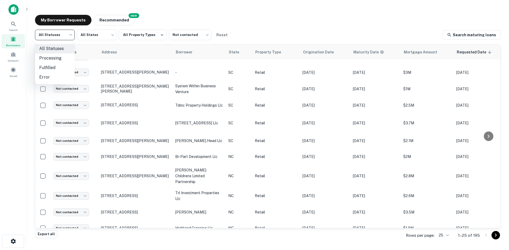
click at [58, 64] on li "Fulfilled" at bounding box center [55, 68] width 40 height 10
type input "*********"
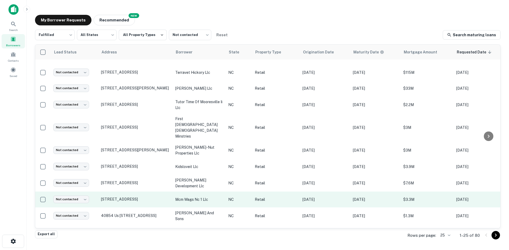
click at [127, 192] on td "[STREET_ADDRESS]" at bounding box center [135, 200] width 74 height 16
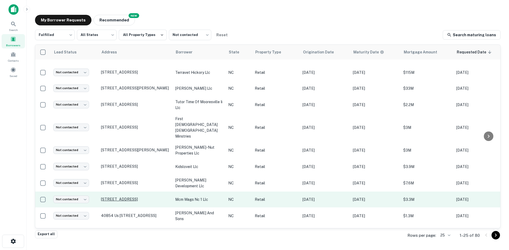
click at [122, 197] on p "[STREET_ADDRESS]" at bounding box center [135, 199] width 69 height 5
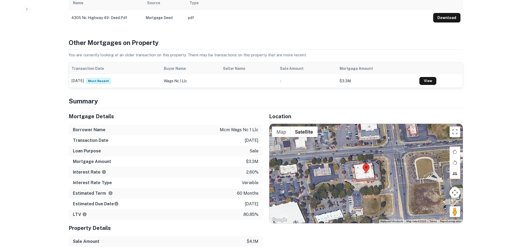
scroll to position [318, 0]
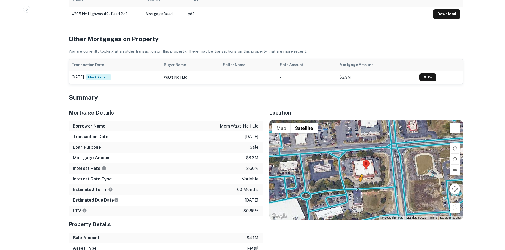
drag, startPoint x: 457, startPoint y: 175, endPoint x: 360, endPoint y: 149, distance: 101.0
click at [360, 149] on div "To activate drag with keyboard, press Alt + Enter. Once in keyboard drag state,…" at bounding box center [365, 170] width 193 height 100
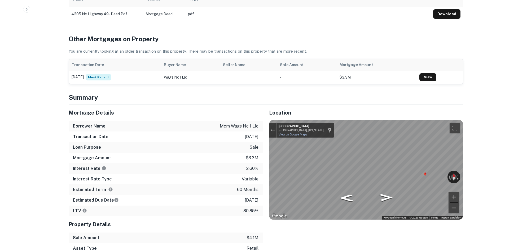
click at [258, 139] on div "Mortgage Details Borrower Name mcm wags nc 1 llc Transaction Date [DATE] Loan P…" at bounding box center [262, 190] width 401 height 171
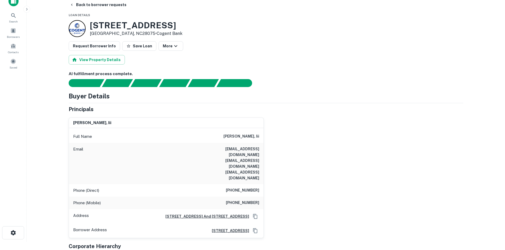
scroll to position [0, 0]
